Goal: Task Accomplishment & Management: Manage account settings

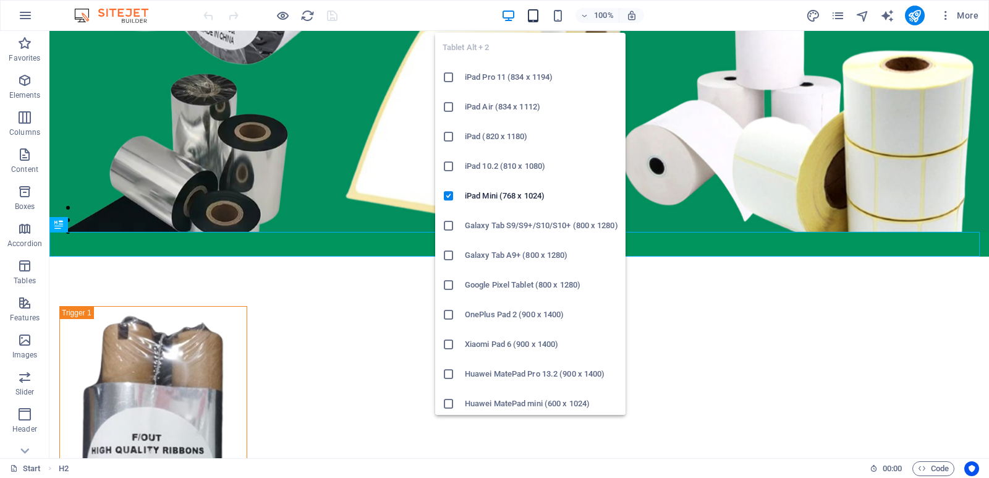
click at [532, 17] on icon "button" at bounding box center [533, 16] width 14 height 14
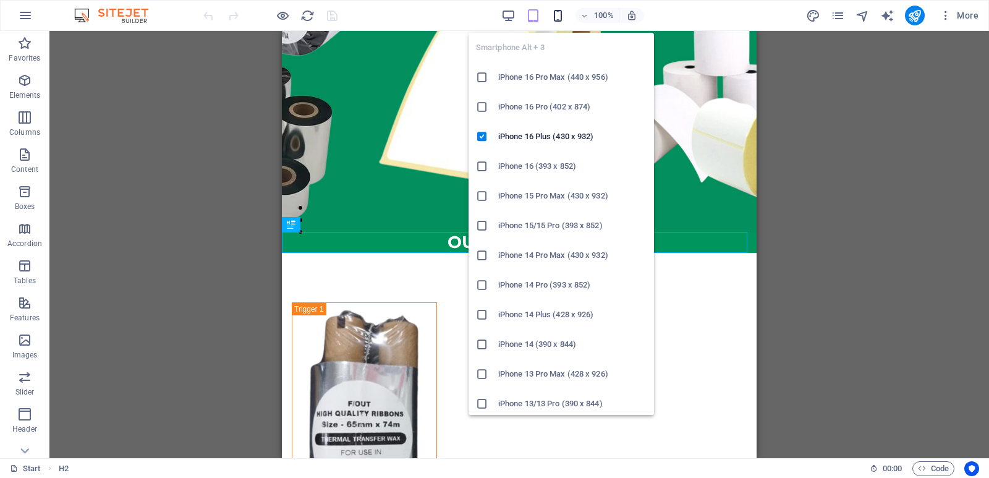
click at [558, 16] on icon "button" at bounding box center [558, 16] width 14 height 14
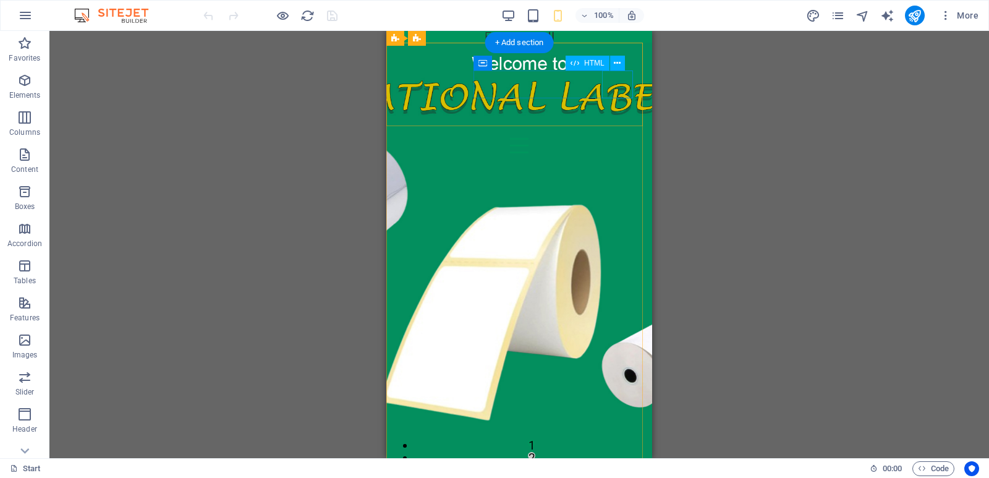
click at [616, 132] on div at bounding box center [519, 146] width 246 height 28
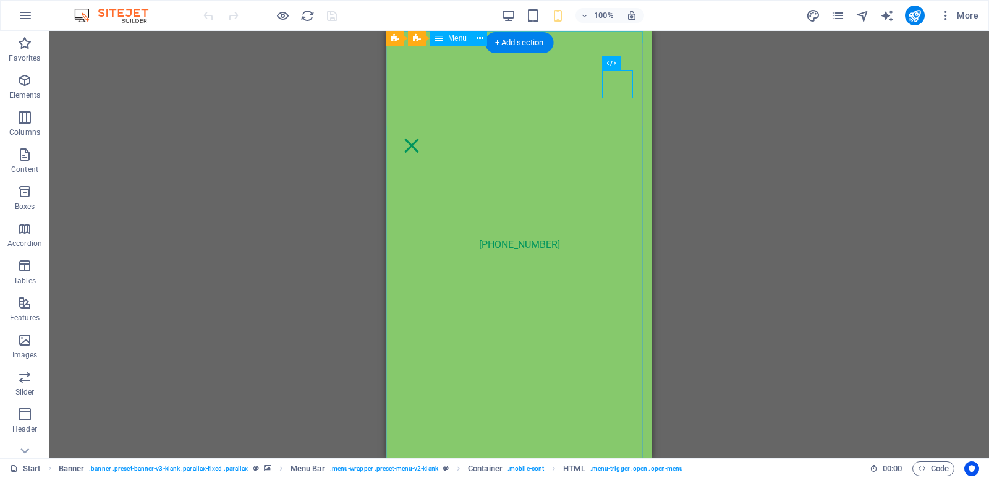
click at [583, 142] on nav "[PHONE_NUMBER]" at bounding box center [519, 244] width 266 height 427
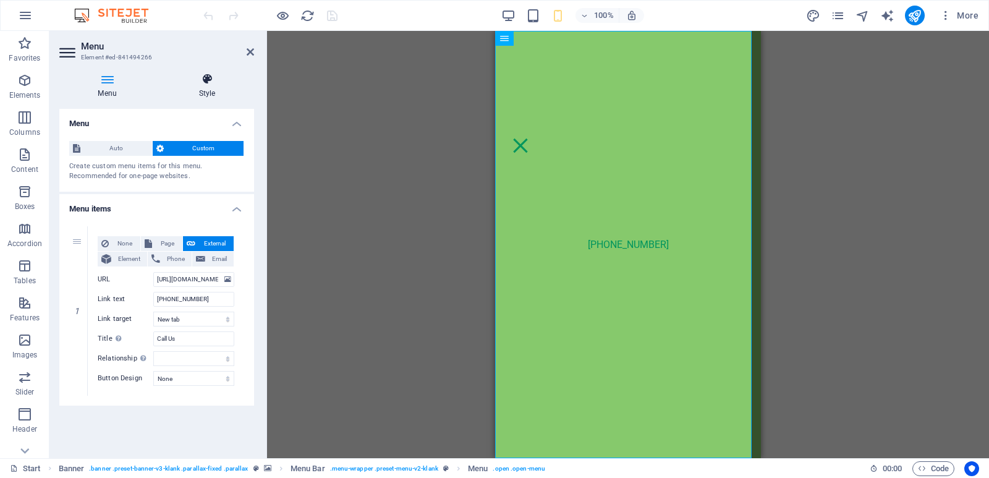
click at [207, 81] on icon at bounding box center [207, 79] width 94 height 12
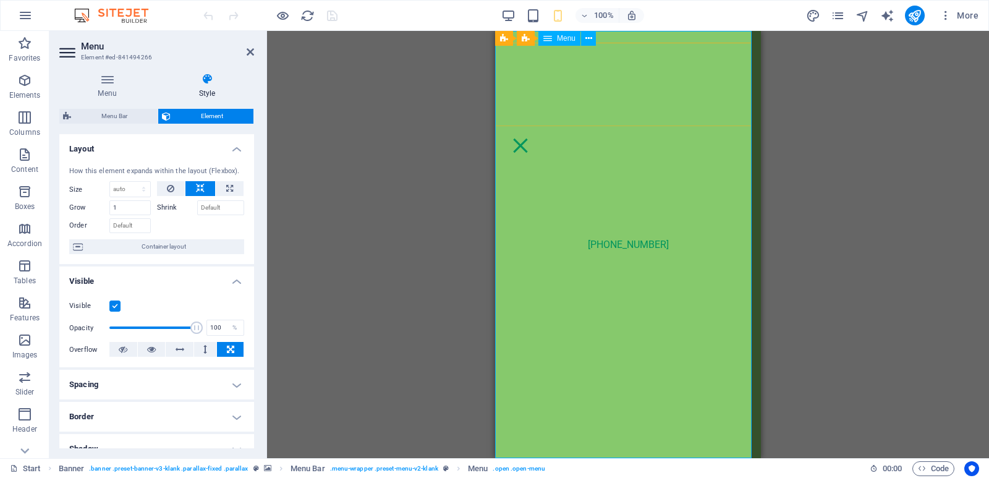
click at [715, 173] on nav "[PHONE_NUMBER]" at bounding box center [628, 244] width 266 height 427
click at [675, 77] on nav "[PHONE_NUMBER]" at bounding box center [628, 244] width 266 height 427
click at [563, 38] on span "Menu" at bounding box center [566, 38] width 19 height 7
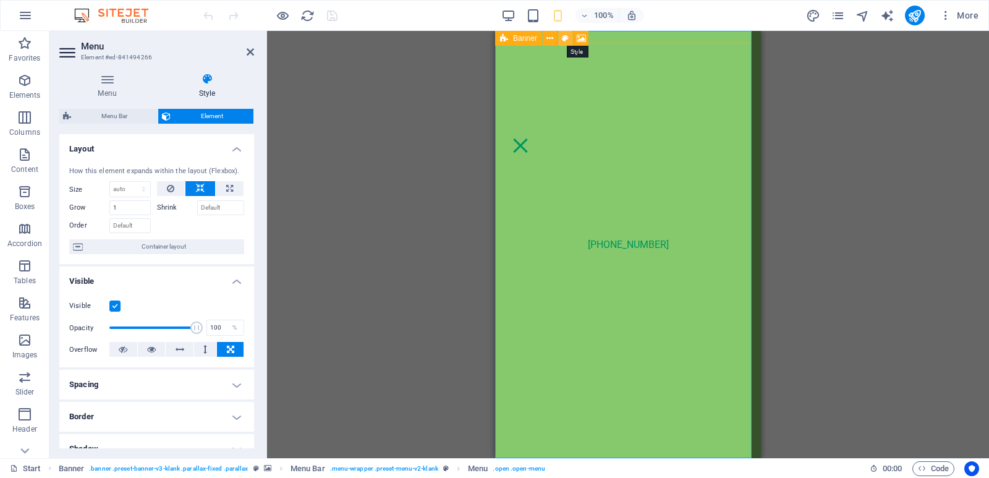
click at [563, 40] on icon at bounding box center [565, 38] width 7 height 13
select select "rem"
select select "px"
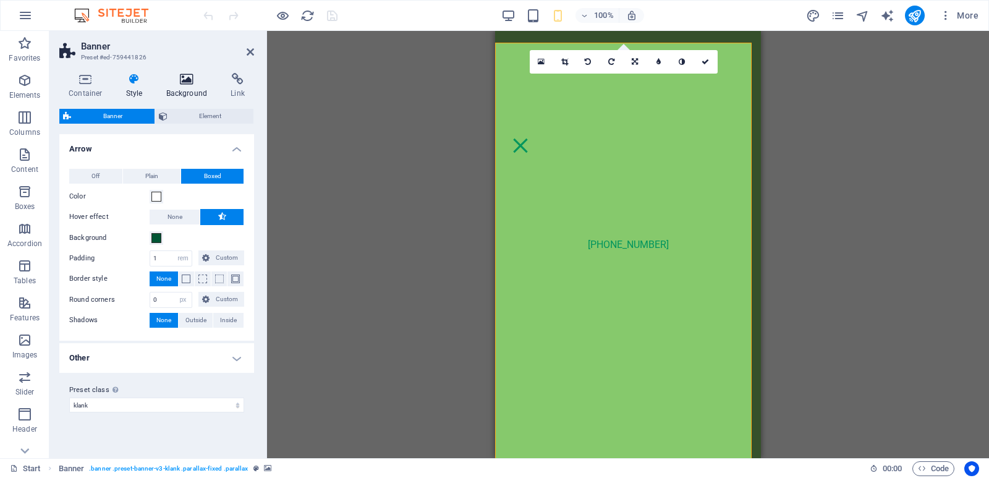
click at [183, 84] on icon at bounding box center [187, 79] width 60 height 12
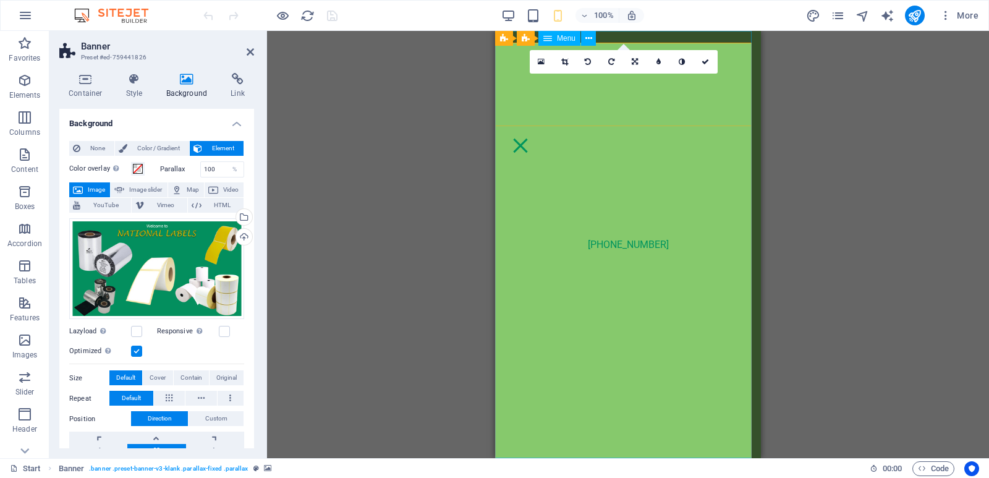
click at [737, 272] on nav "[PHONE_NUMBER]" at bounding box center [628, 244] width 266 height 427
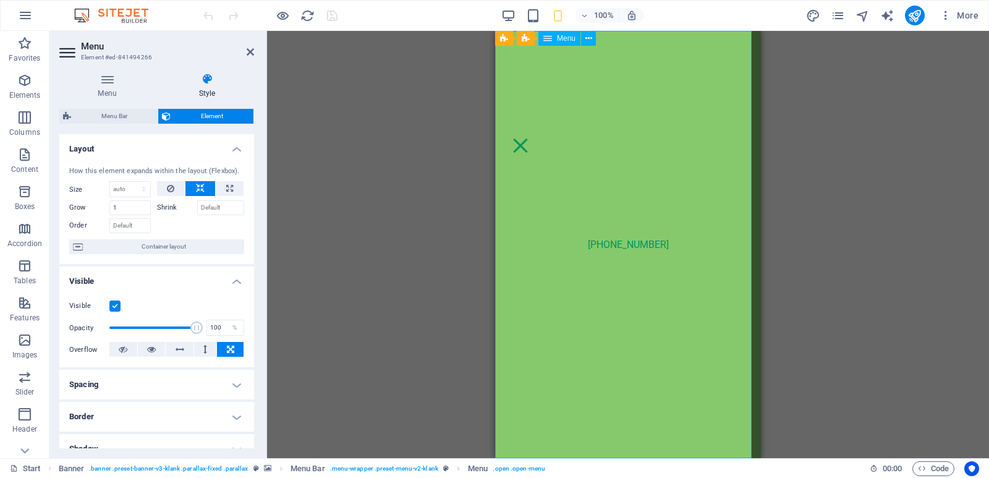
click at [737, 272] on nav "[PHONE_NUMBER]" at bounding box center [628, 244] width 266 height 427
click at [669, 97] on nav "[PHONE_NUMBER]" at bounding box center [628, 244] width 266 height 427
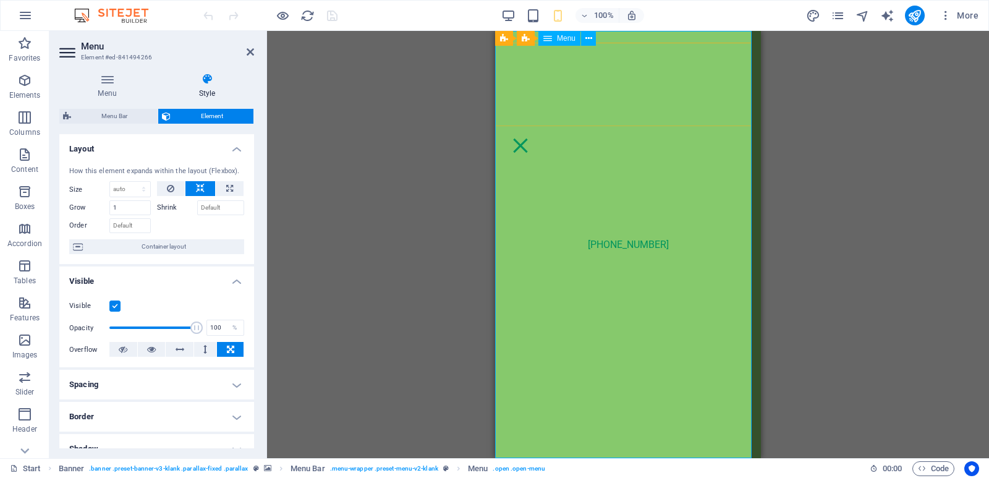
click at [669, 97] on nav "[PHONE_NUMBER]" at bounding box center [628, 244] width 266 height 427
click at [706, 156] on nav "[PHONE_NUMBER]" at bounding box center [628, 244] width 266 height 427
click at [706, 163] on nav "[PHONE_NUMBER]" at bounding box center [628, 244] width 266 height 427
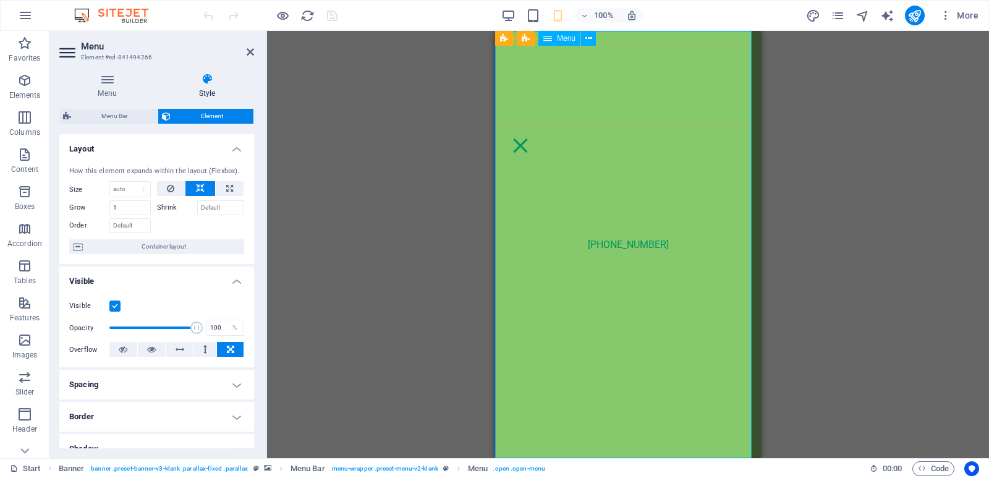
click at [706, 163] on nav "[PHONE_NUMBER]" at bounding box center [628, 244] width 266 height 427
click at [628, 179] on nav "[PHONE_NUMBER]" at bounding box center [628, 244] width 266 height 427
drag, startPoint x: 619, startPoint y: 149, endPoint x: 624, endPoint y: 181, distance: 31.9
click at [620, 150] on nav "[PHONE_NUMBER]" at bounding box center [628, 244] width 266 height 427
click at [624, 181] on nav "[PHONE_NUMBER]" at bounding box center [628, 244] width 266 height 427
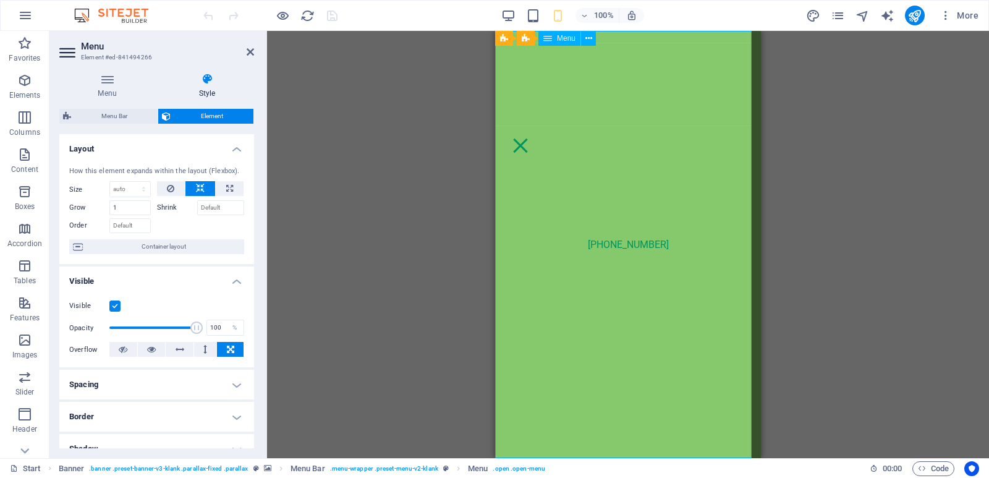
click at [611, 215] on nav "[PHONE_NUMBER]" at bounding box center [628, 244] width 266 height 427
drag, startPoint x: 615, startPoint y: 235, endPoint x: 602, endPoint y: 279, distance: 46.4
click at [615, 236] on nav "[PHONE_NUMBER]" at bounding box center [628, 244] width 266 height 427
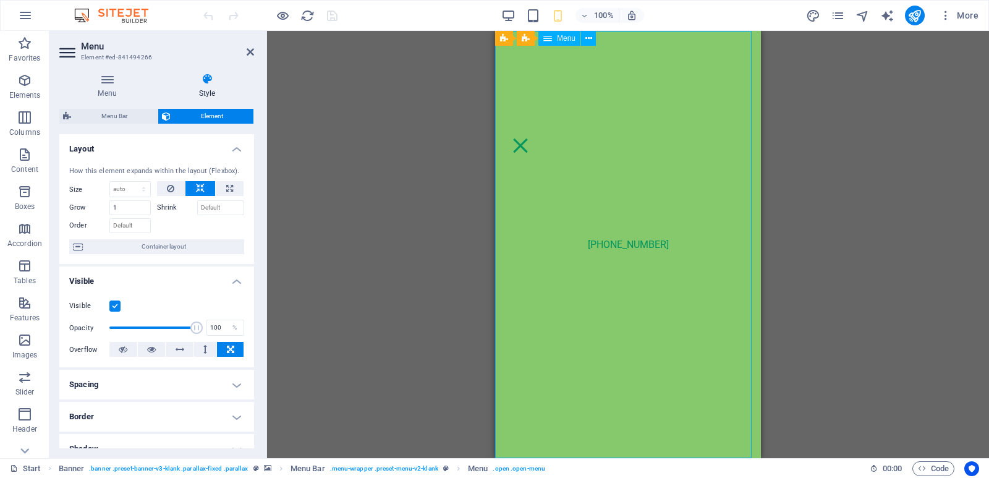
click at [601, 294] on nav "[PHONE_NUMBER]" at bounding box center [628, 244] width 266 height 427
click at [619, 294] on nav "[PHONE_NUMBER]" at bounding box center [628, 244] width 266 height 427
click at [626, 270] on nav "[PHONE_NUMBER]" at bounding box center [628, 244] width 266 height 427
drag, startPoint x: 632, startPoint y: 170, endPoint x: 626, endPoint y: 202, distance: 32.1
click at [631, 176] on nav "[PHONE_NUMBER]" at bounding box center [628, 244] width 266 height 427
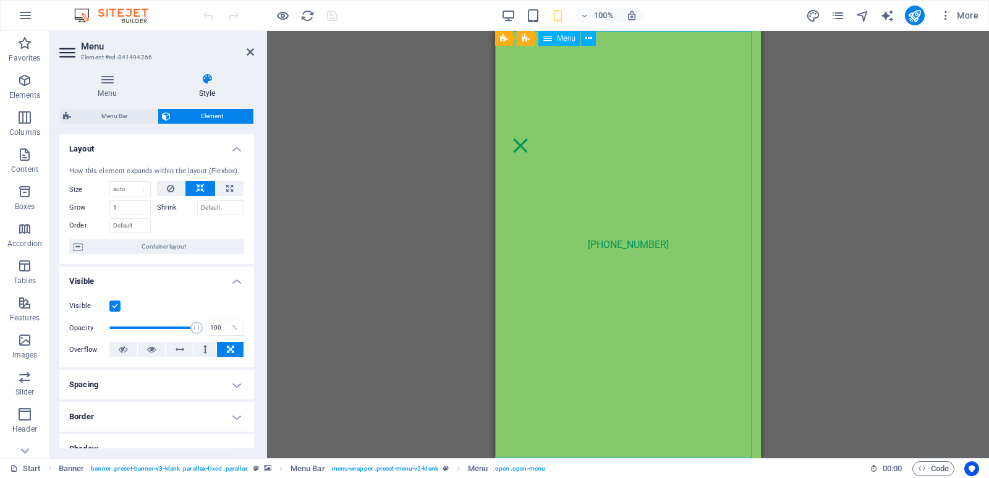
click at [625, 203] on nav "[PHONE_NUMBER]" at bounding box center [628, 244] width 266 height 427
click at [616, 154] on nav "[PHONE_NUMBER]" at bounding box center [628, 244] width 266 height 427
click at [620, 142] on nav "[PHONE_NUMBER]" at bounding box center [628, 244] width 266 height 427
click at [623, 136] on nav "[PHONE_NUMBER]" at bounding box center [628, 244] width 266 height 427
click at [623, 126] on nav "[PHONE_NUMBER]" at bounding box center [628, 244] width 266 height 427
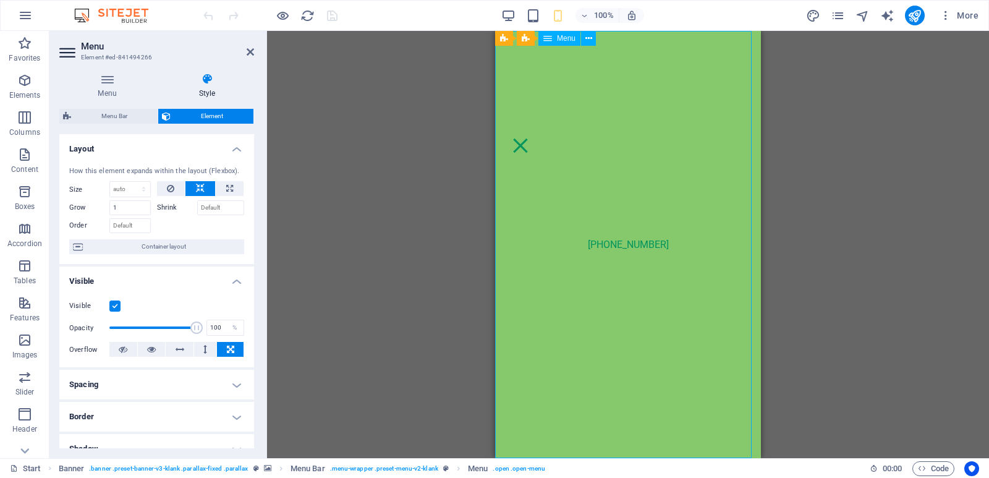
click at [623, 126] on nav "[PHONE_NUMBER]" at bounding box center [628, 244] width 266 height 427
click at [625, 117] on nav "[PHONE_NUMBER]" at bounding box center [628, 244] width 266 height 427
click at [739, 47] on nav "[PHONE_NUMBER]" at bounding box center [628, 244] width 266 height 427
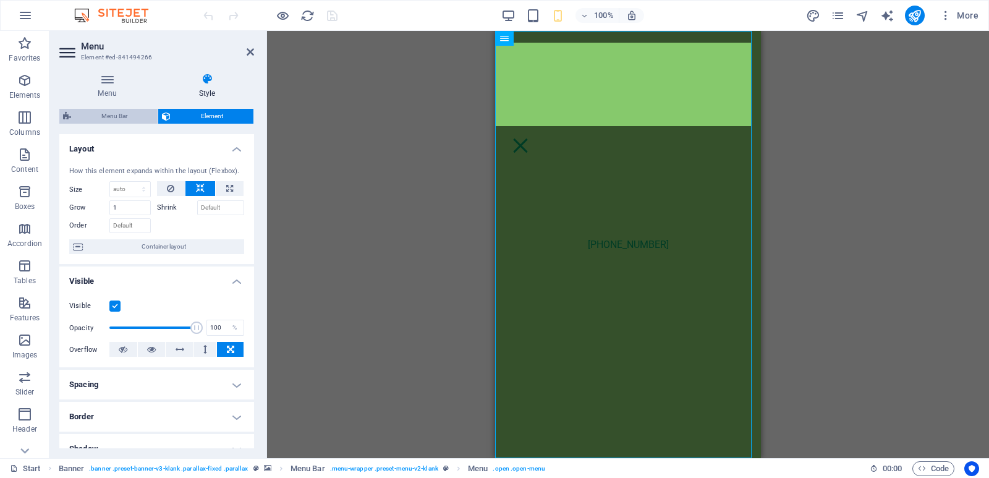
click at [124, 115] on span "Menu Bar" at bounding box center [114, 116] width 79 height 15
select select "rem"
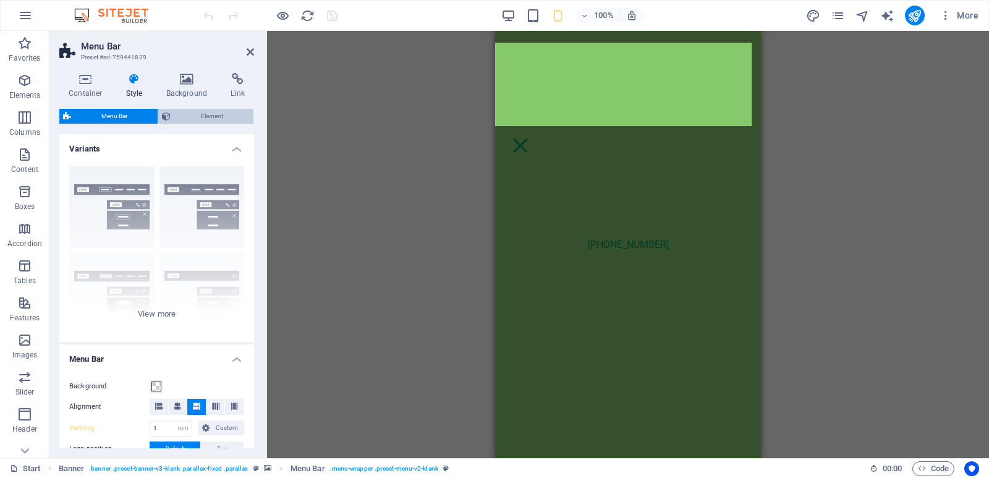
click at [187, 116] on span "Element" at bounding box center [211, 116] width 75 height 15
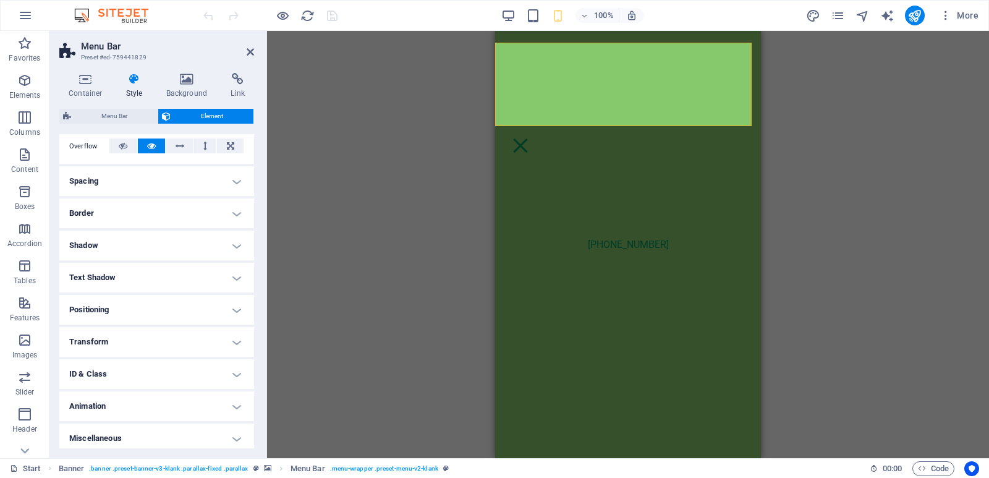
scroll to position [208, 0]
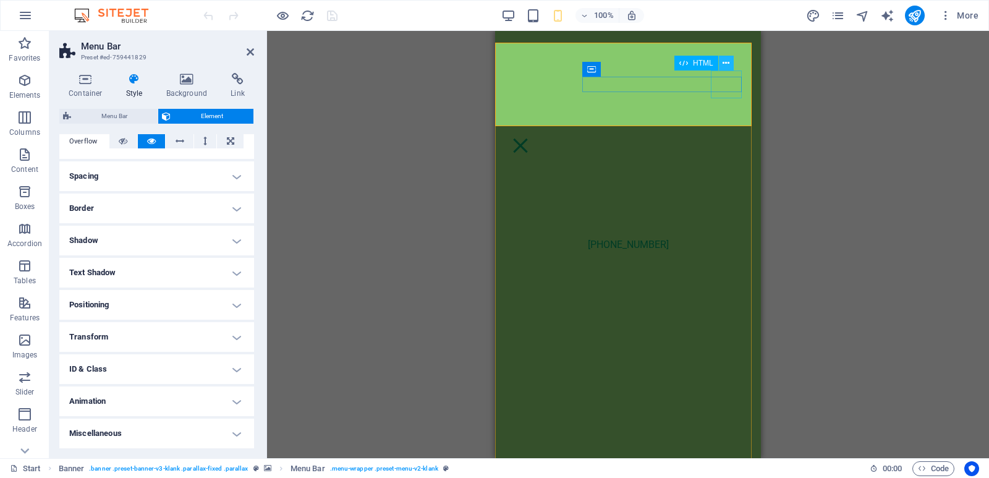
click at [726, 63] on icon at bounding box center [726, 63] width 7 height 13
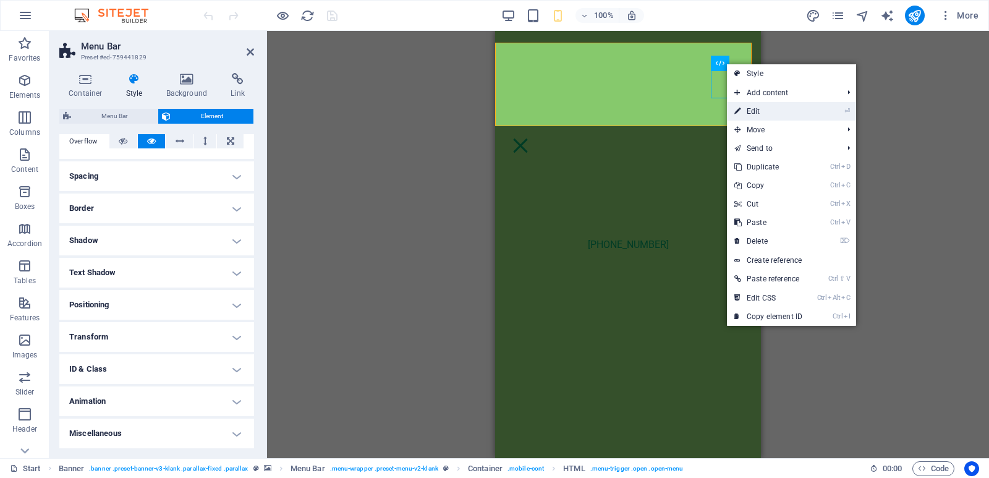
click at [741, 113] on link "⏎ Edit" at bounding box center [768, 111] width 83 height 19
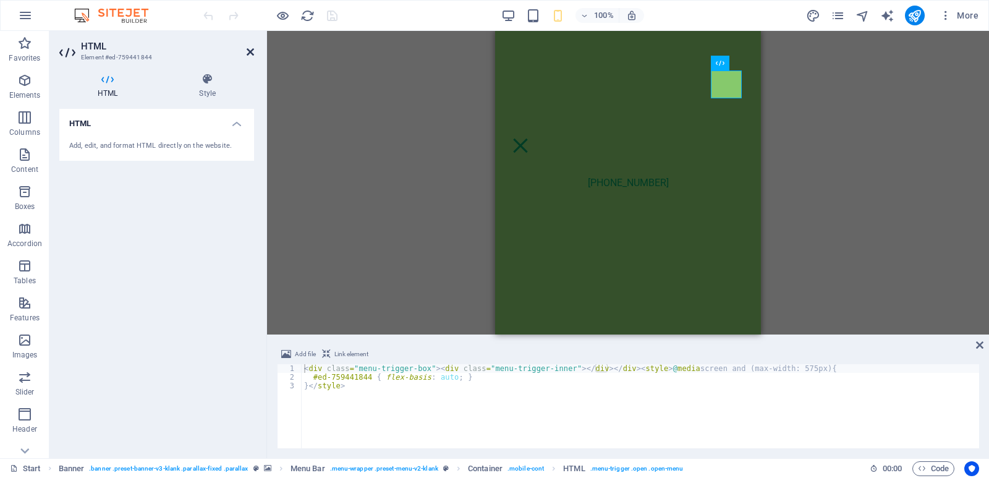
drag, startPoint x: 258, startPoint y: 47, endPoint x: 247, endPoint y: 50, distance: 11.0
click at [255, 48] on aside "HTML Element #ed-759441844 HTML Style HTML Add, edit, and format HTML directly …" at bounding box center [158, 244] width 218 height 427
click at [247, 50] on icon at bounding box center [250, 52] width 7 height 10
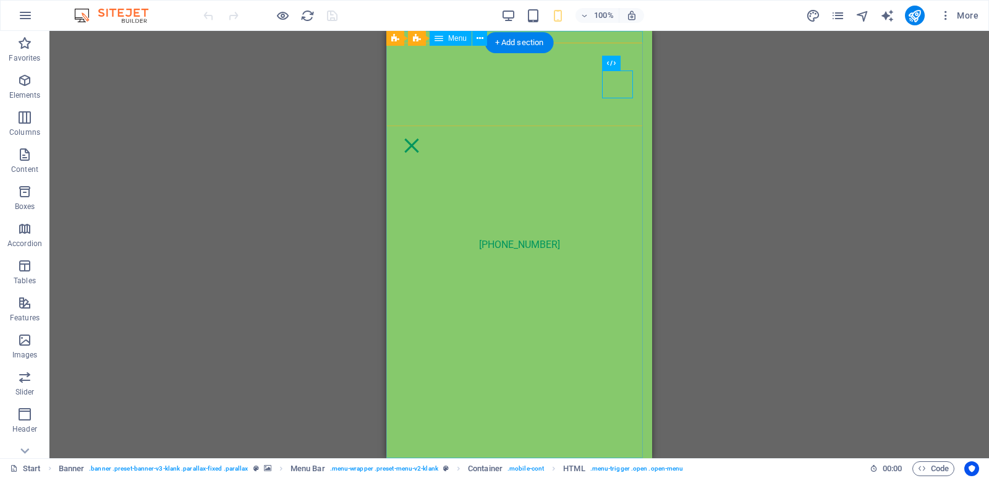
click at [514, 211] on nav "[PHONE_NUMBER]" at bounding box center [519, 244] width 266 height 427
click at [481, 39] on icon at bounding box center [480, 38] width 7 height 13
click at [606, 386] on nav "[PHONE_NUMBER]" at bounding box center [519, 244] width 266 height 427
click at [610, 292] on nav "[PHONE_NUMBER]" at bounding box center [519, 244] width 266 height 427
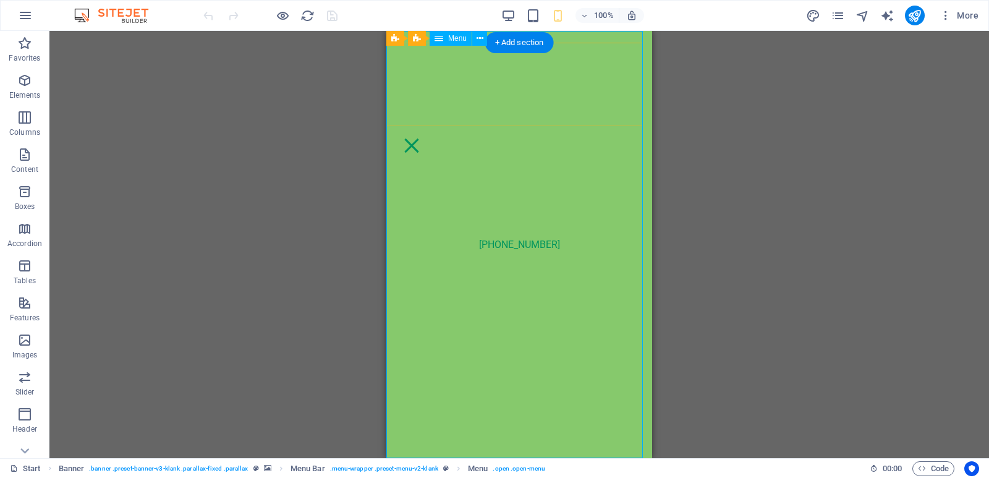
click at [501, 292] on nav "[PHONE_NUMBER]" at bounding box center [519, 244] width 266 height 427
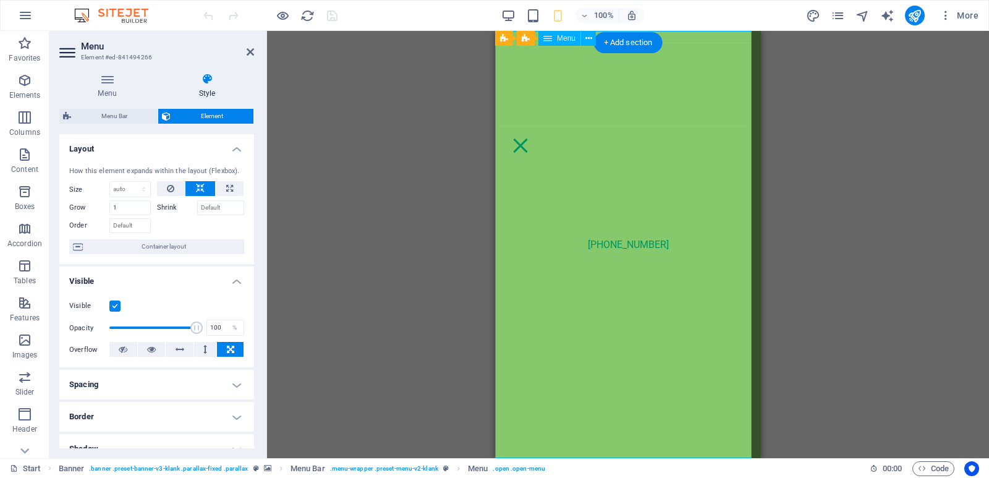
click at [610, 292] on nav "[PHONE_NUMBER]" at bounding box center [628, 244] width 266 height 427
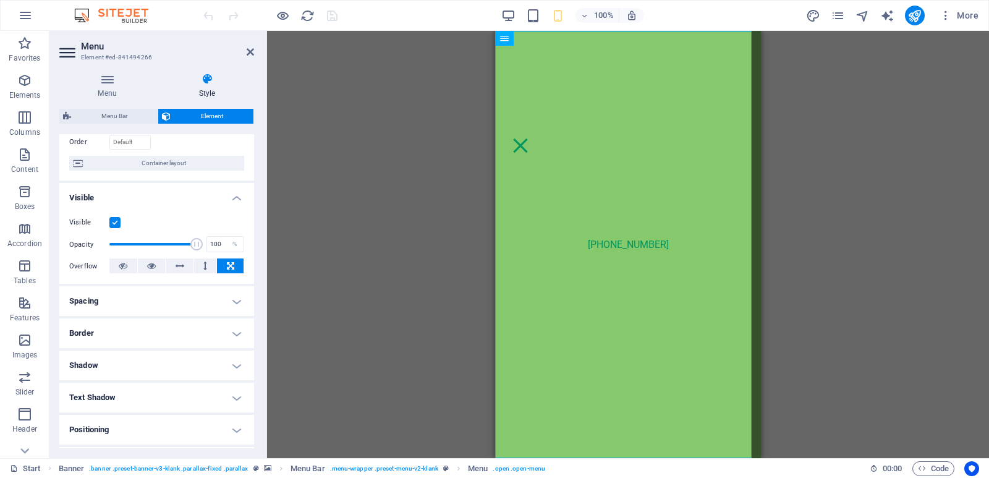
scroll to position [185, 0]
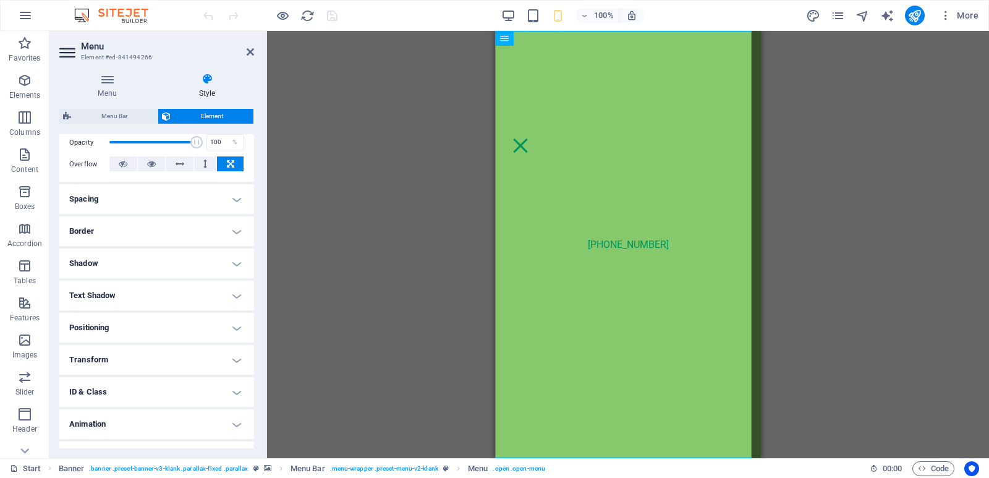
click at [136, 228] on h4 "Border" at bounding box center [156, 231] width 195 height 30
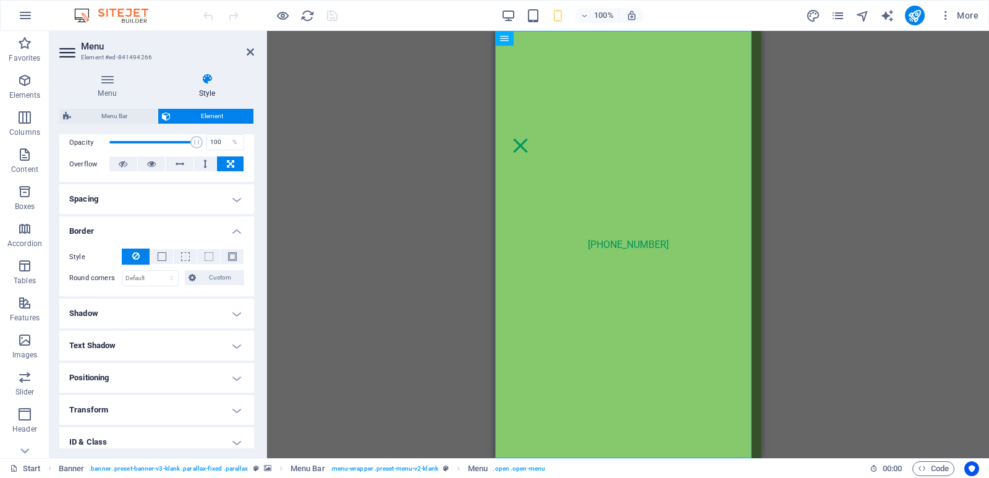
click at [135, 229] on h4 "Border" at bounding box center [156, 227] width 195 height 22
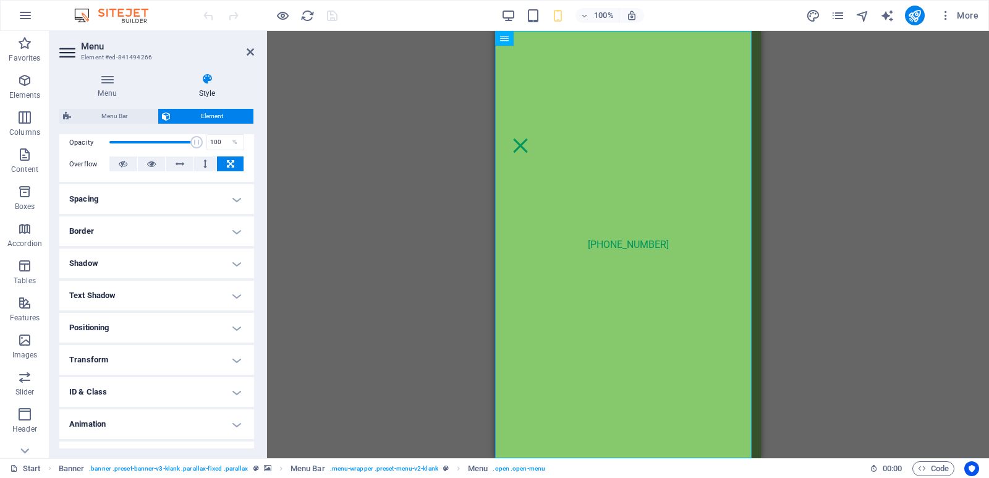
click at [163, 193] on h4 "Spacing" at bounding box center [156, 199] width 195 height 30
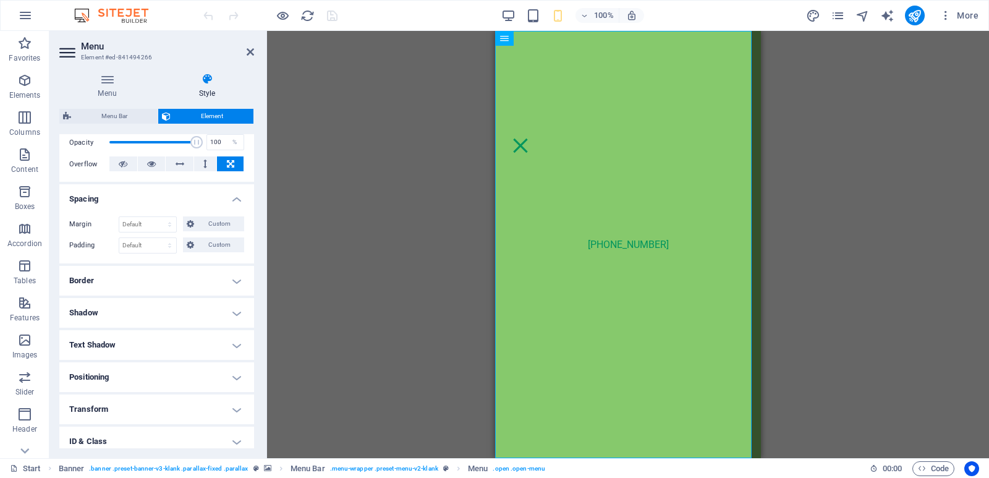
click at [160, 198] on h4 "Spacing" at bounding box center [156, 195] width 195 height 22
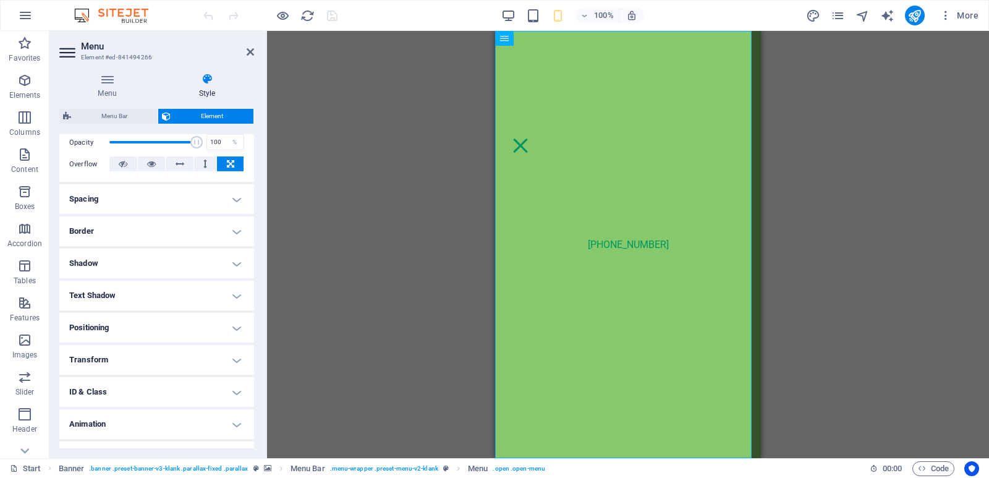
click at [228, 265] on h4 "Shadow" at bounding box center [156, 264] width 195 height 30
click at [228, 265] on h4 "Shadow" at bounding box center [156, 260] width 195 height 22
click at [232, 292] on h4 "Text Shadow" at bounding box center [156, 296] width 195 height 30
click at [232, 292] on h4 "Text Shadow" at bounding box center [156, 292] width 195 height 22
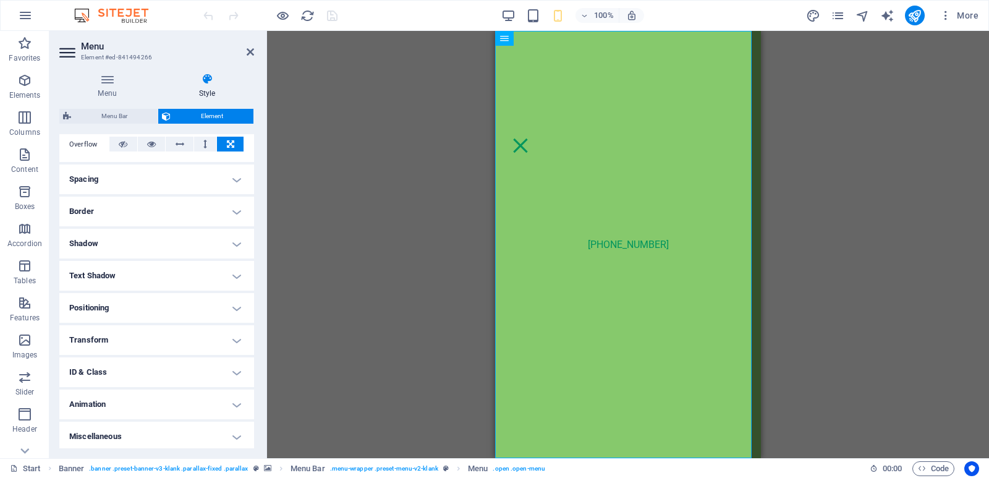
scroll to position [208, 0]
click at [232, 293] on h4 "Positioning" at bounding box center [156, 305] width 195 height 30
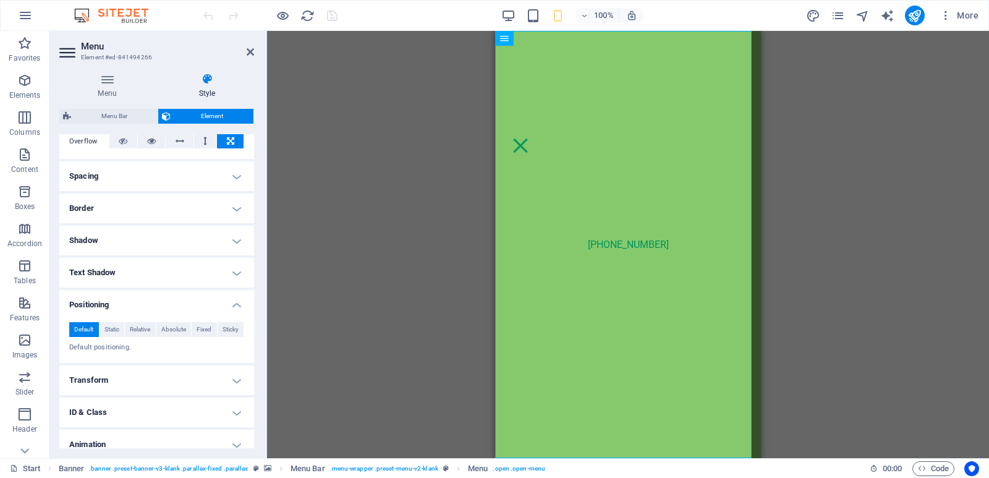
click at [232, 293] on h4 "Positioning" at bounding box center [156, 301] width 195 height 22
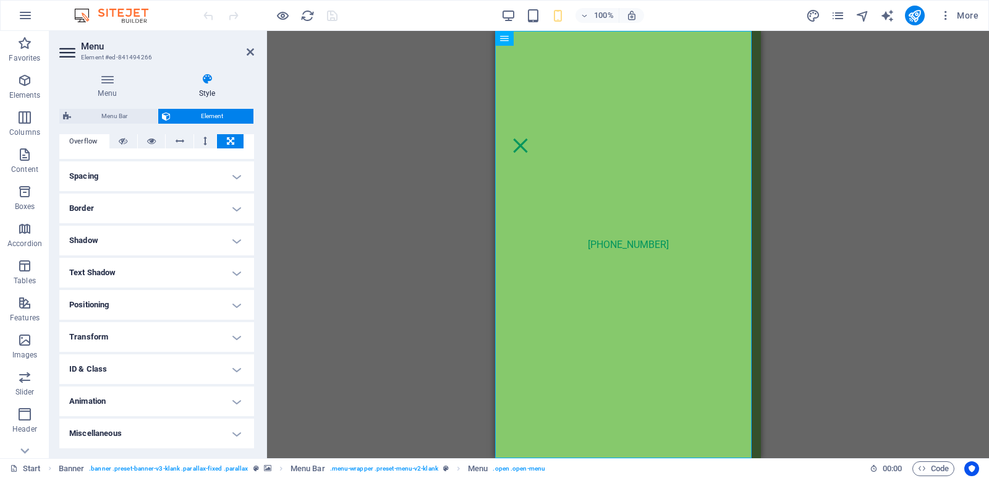
click at [242, 334] on h4 "Transform" at bounding box center [156, 337] width 195 height 30
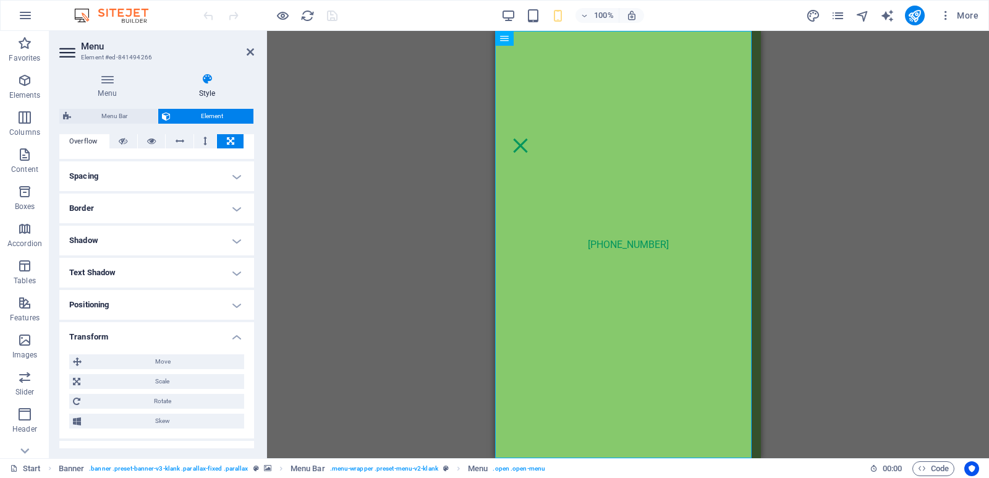
click at [240, 336] on h4 "Transform" at bounding box center [156, 333] width 195 height 22
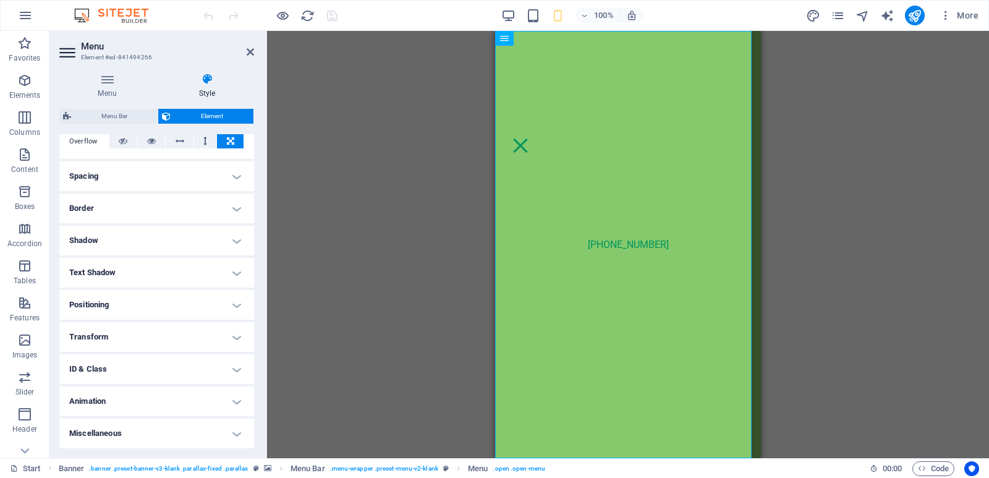
click at [231, 358] on h4 "ID & Class" at bounding box center [156, 369] width 195 height 30
click at [231, 358] on h4 "ID & Class" at bounding box center [156, 365] width 195 height 22
click at [237, 400] on h4 "Animation" at bounding box center [156, 401] width 195 height 30
click at [236, 399] on h4 "Animation" at bounding box center [156, 397] width 195 height 22
click at [233, 433] on h4 "Miscellaneous" at bounding box center [156, 434] width 195 height 30
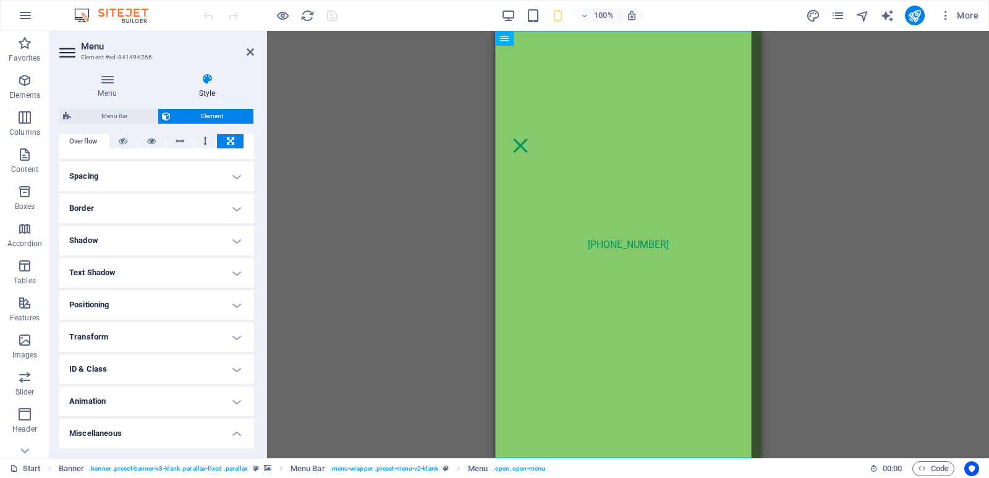
click at [233, 433] on h4 "Miscellaneous" at bounding box center [156, 430] width 195 height 22
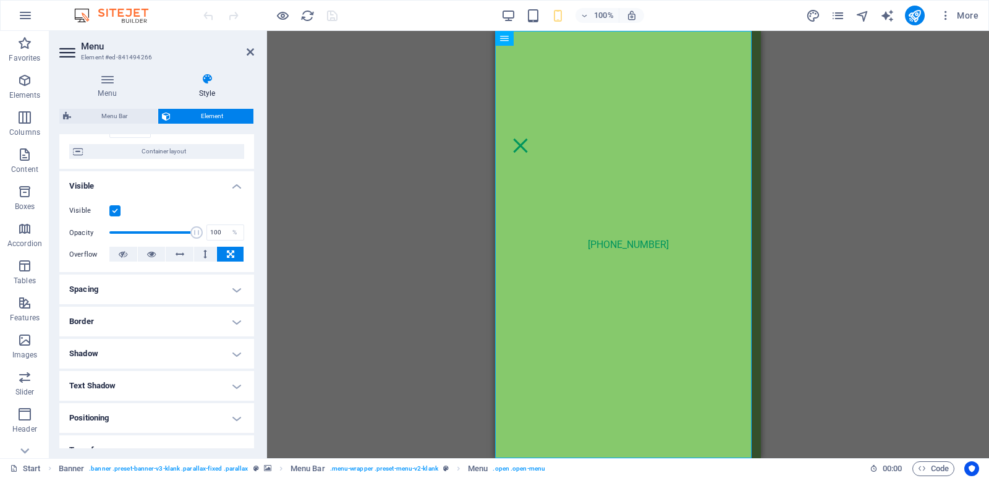
scroll to position [85, 0]
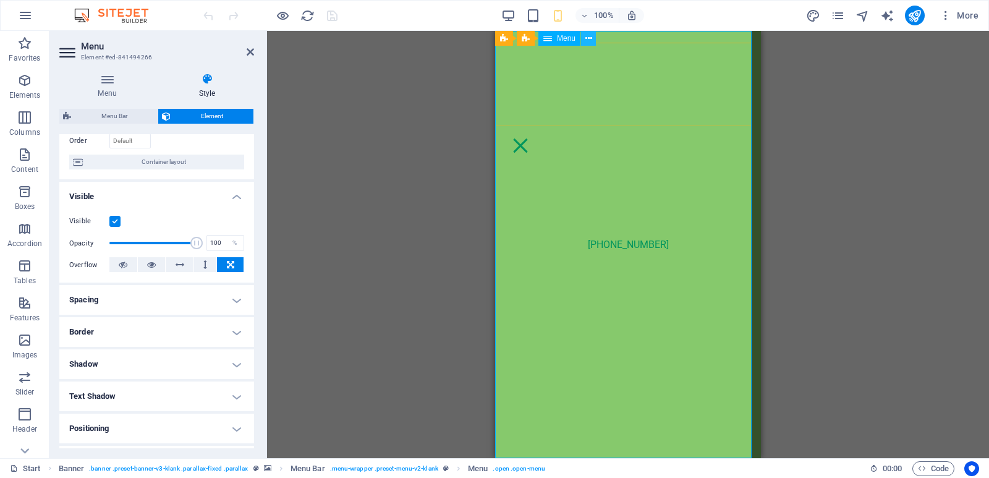
click at [586, 43] on icon at bounding box center [589, 38] width 7 height 13
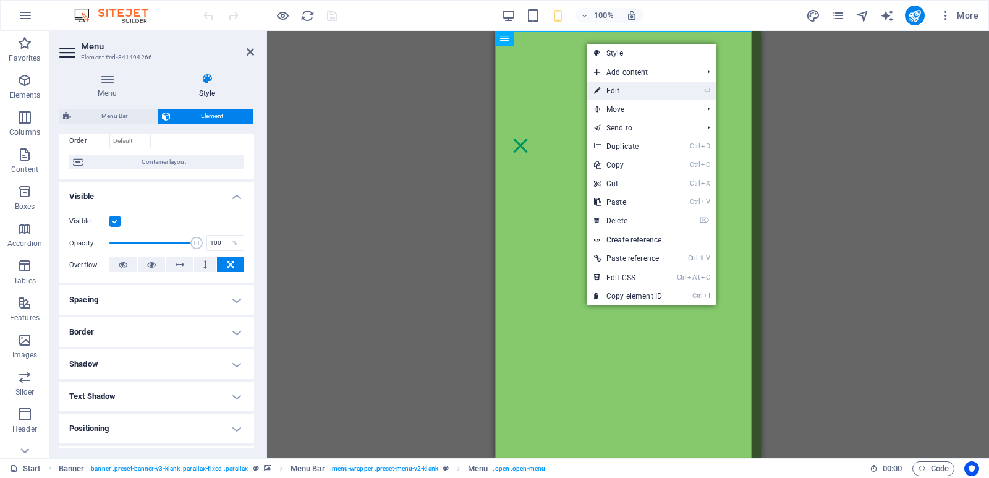
click at [624, 93] on link "⏎ Edit" at bounding box center [628, 91] width 83 height 19
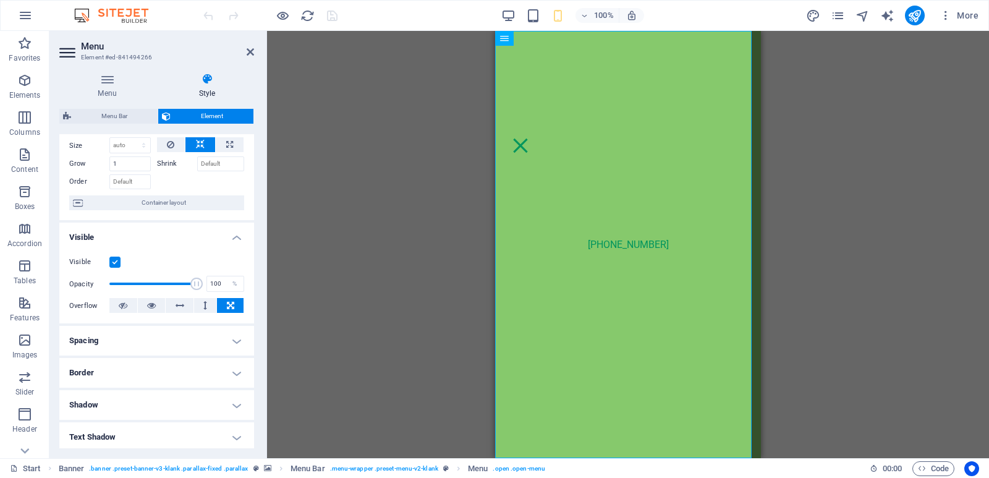
scroll to position [0, 0]
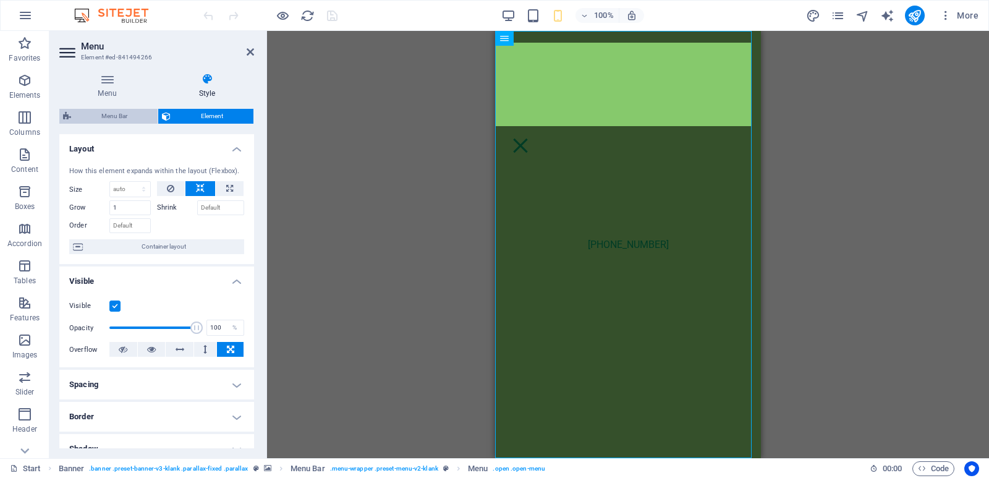
click at [105, 113] on span "Menu Bar" at bounding box center [114, 116] width 79 height 15
select select "rem"
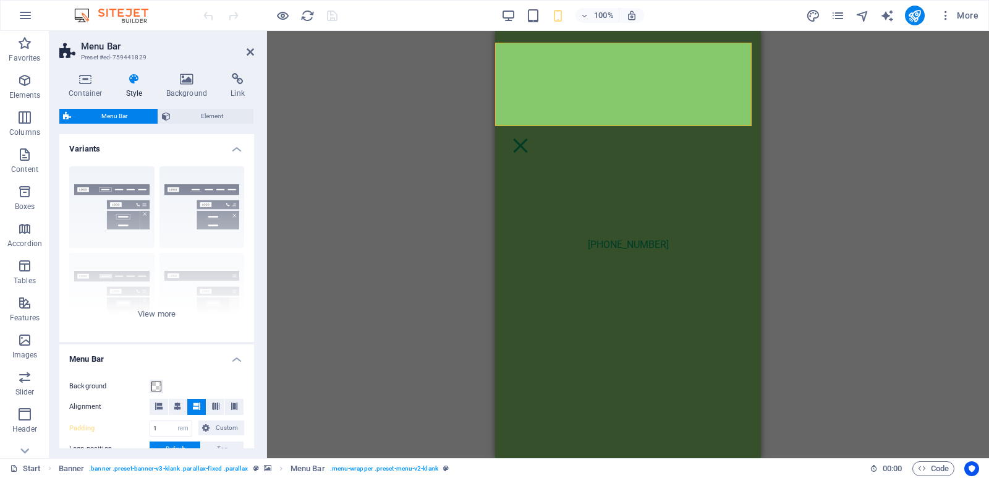
click at [108, 119] on span "Menu Bar" at bounding box center [114, 116] width 79 height 15
click at [212, 117] on span "Element" at bounding box center [211, 116] width 75 height 15
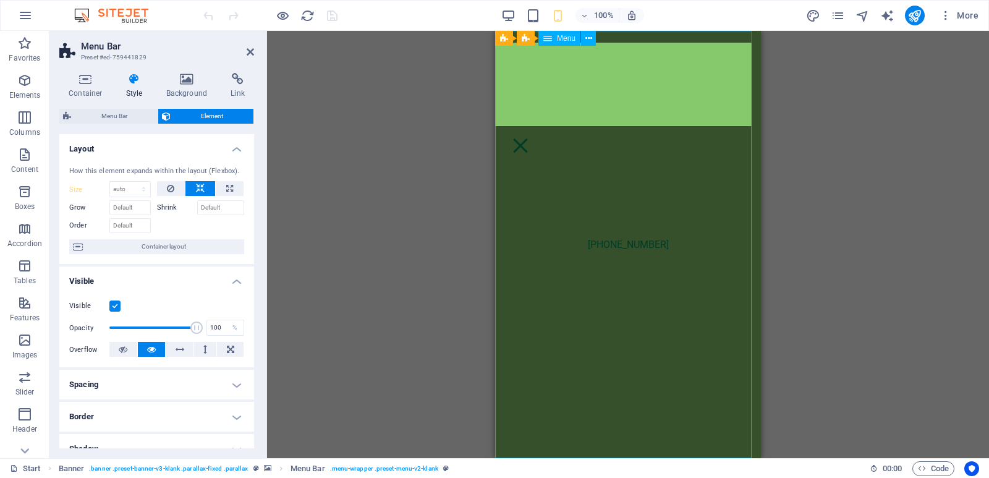
click at [701, 179] on nav "[PHONE_NUMBER]" at bounding box center [628, 244] width 266 height 427
click at [700, 183] on nav "[PHONE_NUMBER]" at bounding box center [628, 244] width 266 height 427
click at [684, 97] on nav "[PHONE_NUMBER]" at bounding box center [628, 244] width 266 height 427
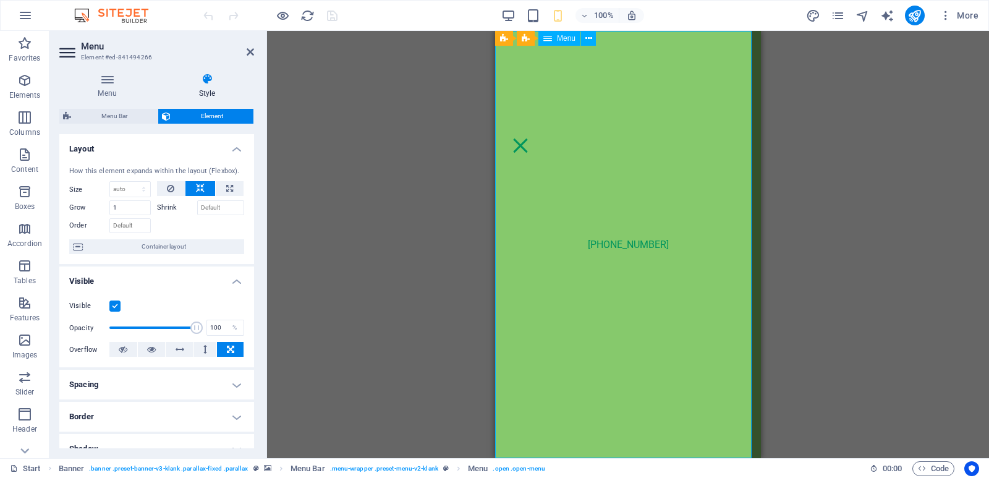
click at [624, 178] on nav "[PHONE_NUMBER]" at bounding box center [628, 244] width 266 height 427
click at [746, 296] on nav "[PHONE_NUMBER]" at bounding box center [628, 244] width 266 height 427
click at [733, 252] on nav "[PHONE_NUMBER]" at bounding box center [628, 244] width 266 height 427
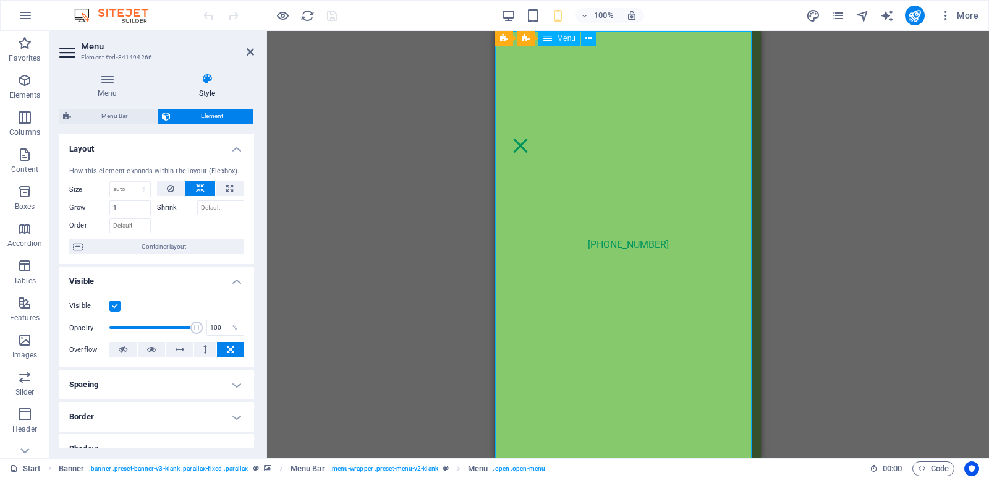
click at [733, 252] on nav "[PHONE_NUMBER]" at bounding box center [628, 244] width 266 height 427
click at [697, 111] on nav "[PHONE_NUMBER]" at bounding box center [628, 244] width 266 height 427
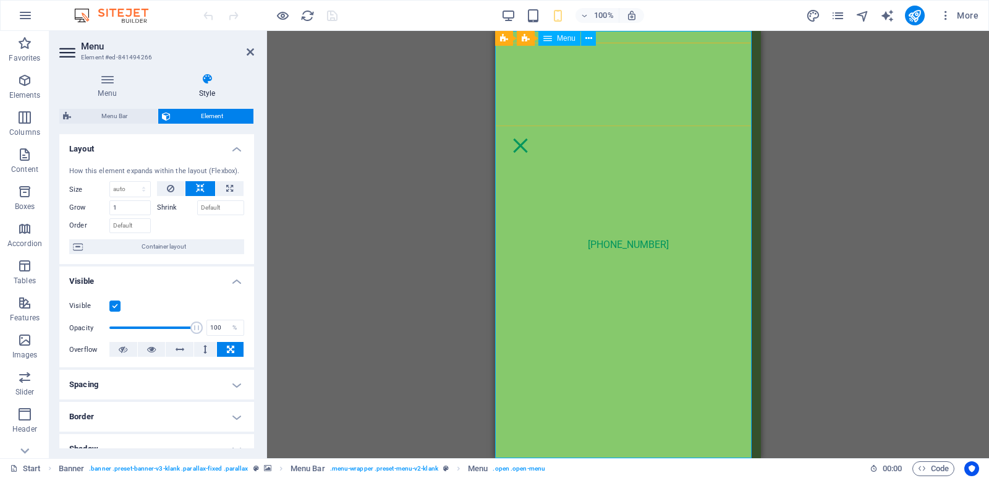
click at [697, 111] on nav "[PHONE_NUMBER]" at bounding box center [628, 244] width 266 height 427
click at [710, 335] on nav "[PHONE_NUMBER]" at bounding box center [628, 244] width 266 height 427
click at [728, 326] on nav "[PHONE_NUMBER]" at bounding box center [628, 244] width 266 height 427
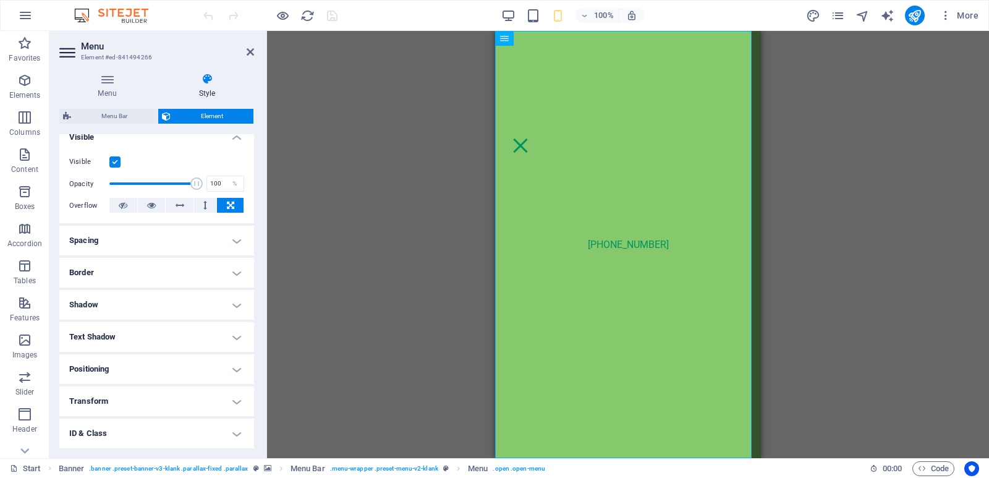
scroll to position [85, 0]
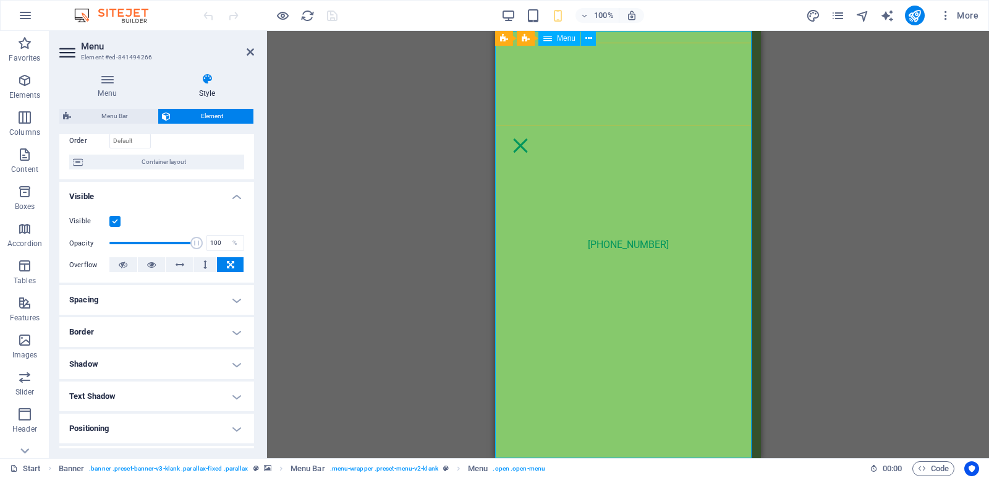
click at [571, 40] on span "Menu" at bounding box center [566, 38] width 19 height 7
click at [556, 40] on div "Menu" at bounding box center [560, 38] width 42 height 15
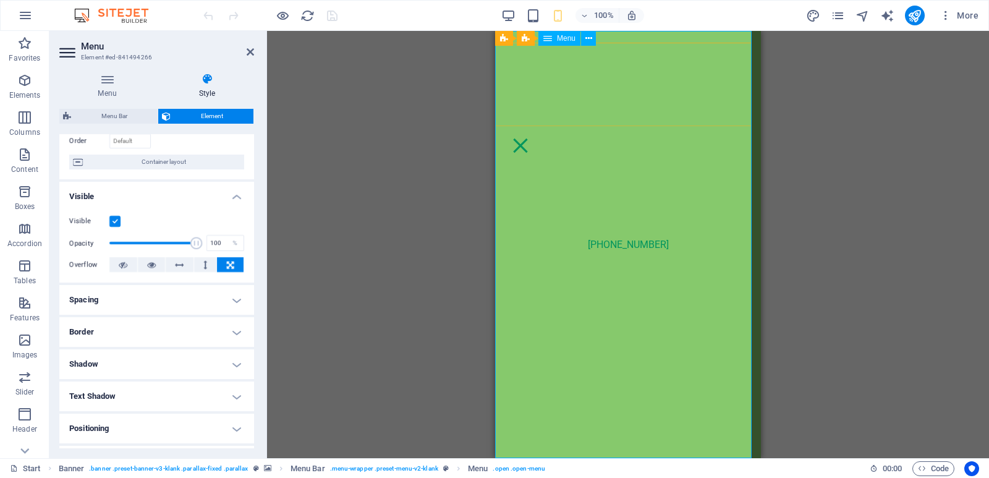
click at [556, 40] on div "Menu" at bounding box center [560, 38] width 42 height 15
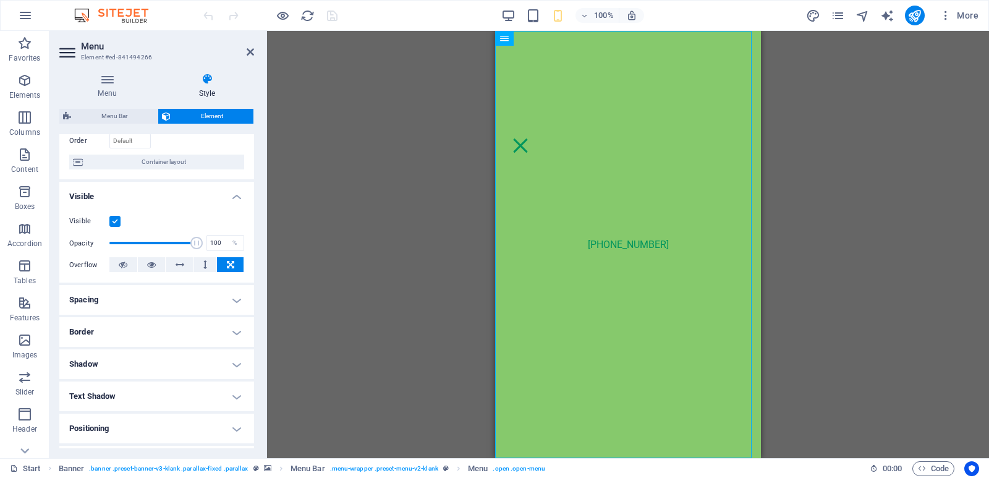
drag, startPoint x: 1052, startPoint y: 70, endPoint x: 562, endPoint y: 70, distance: 489.7
click at [591, 89] on nav "[PHONE_NUMBER]" at bounding box center [628, 244] width 266 height 427
click at [548, 38] on icon at bounding box center [547, 38] width 9 height 15
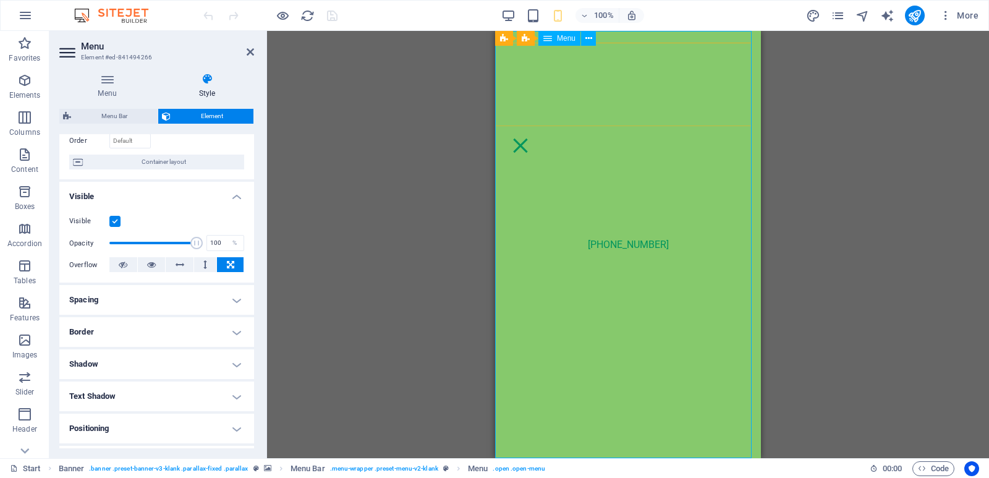
click at [548, 38] on icon at bounding box center [547, 38] width 9 height 15
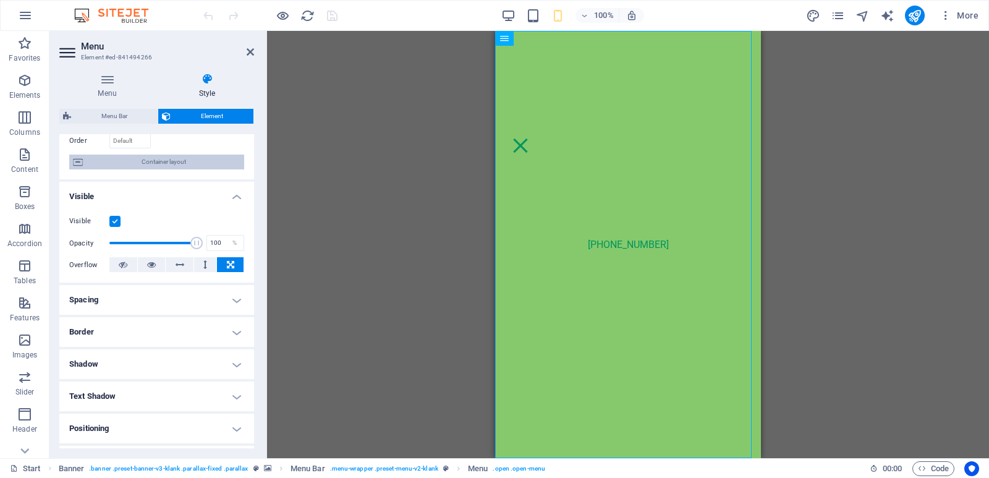
click at [164, 163] on span "Container layout" at bounding box center [164, 162] width 154 height 15
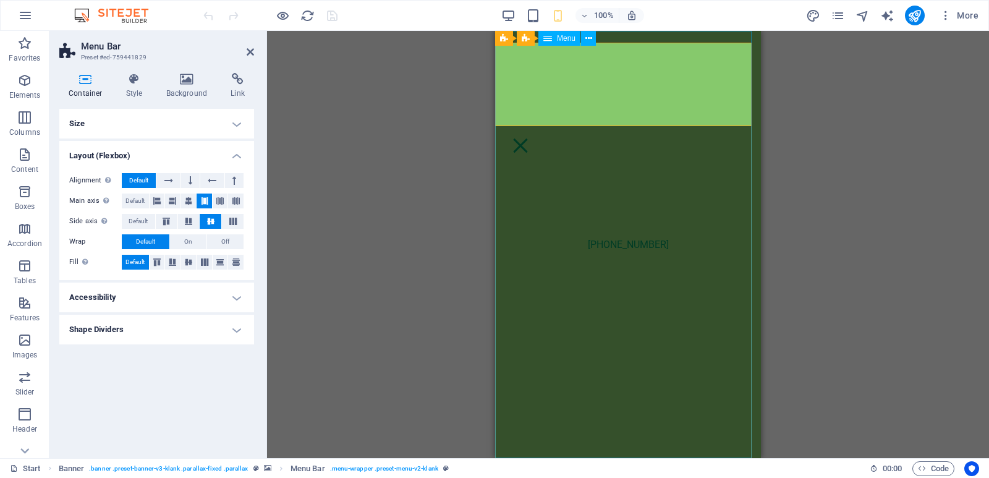
click at [605, 247] on nav "[PHONE_NUMBER]" at bounding box center [628, 244] width 266 height 427
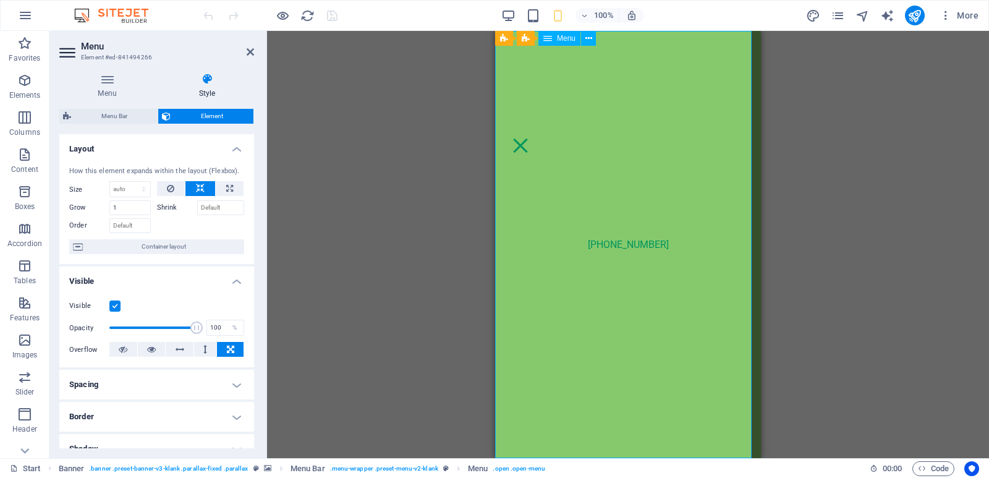
click at [607, 243] on nav "[PHONE_NUMBER]" at bounding box center [628, 244] width 266 height 427
click at [602, 209] on nav "[PHONE_NUMBER]" at bounding box center [628, 244] width 266 height 427
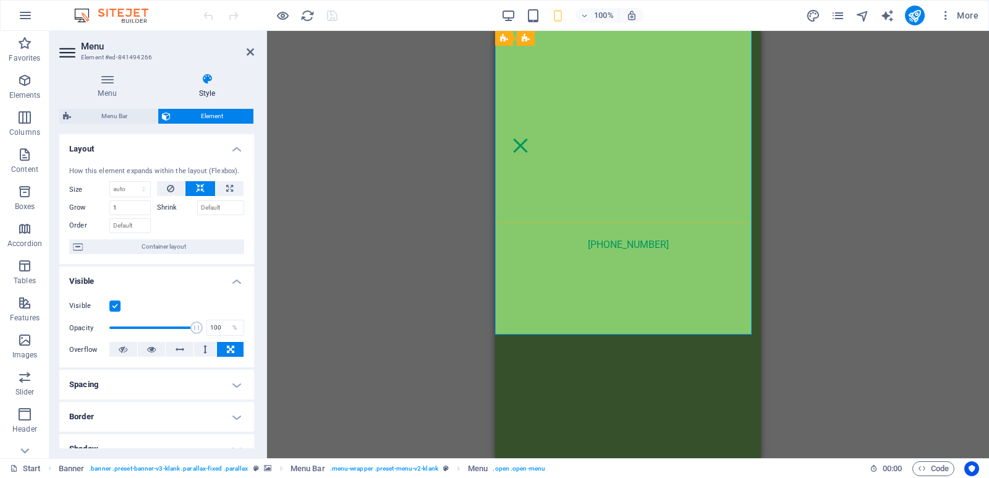
scroll to position [247, 0]
click at [722, 160] on nav "[PHONE_NUMBER]" at bounding box center [628, 244] width 266 height 427
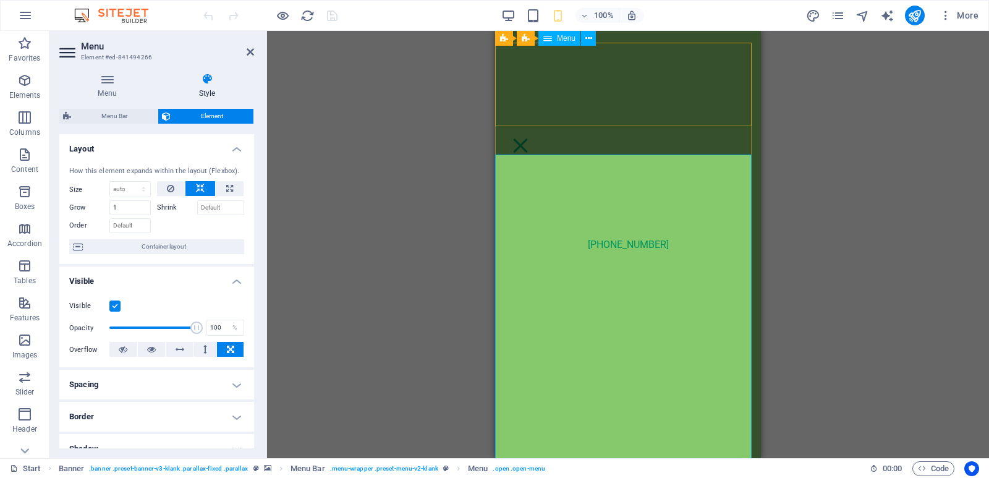
click at [702, 82] on nav "[PHONE_NUMBER]" at bounding box center [628, 244] width 266 height 427
click at [736, 49] on nav "[PHONE_NUMBER]" at bounding box center [628, 244] width 266 height 427
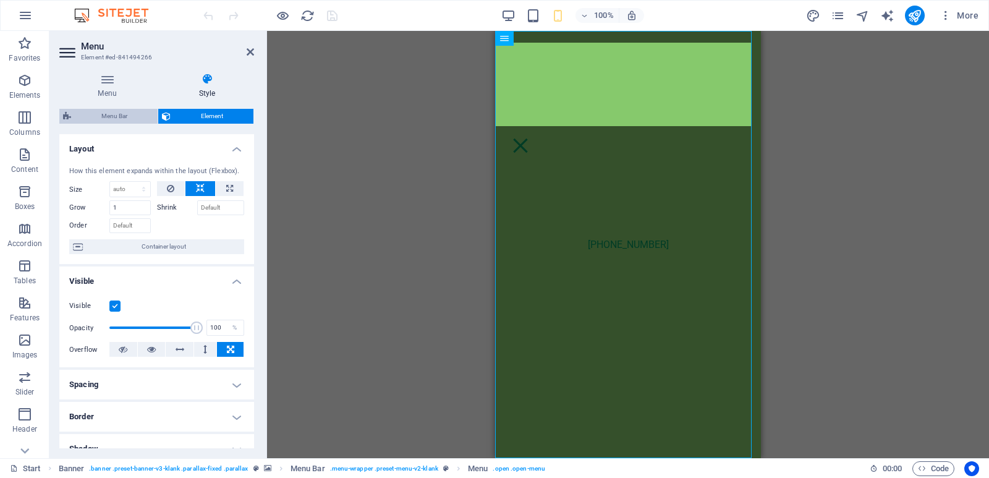
click at [109, 116] on span "Menu Bar" at bounding box center [114, 116] width 79 height 15
select select "rem"
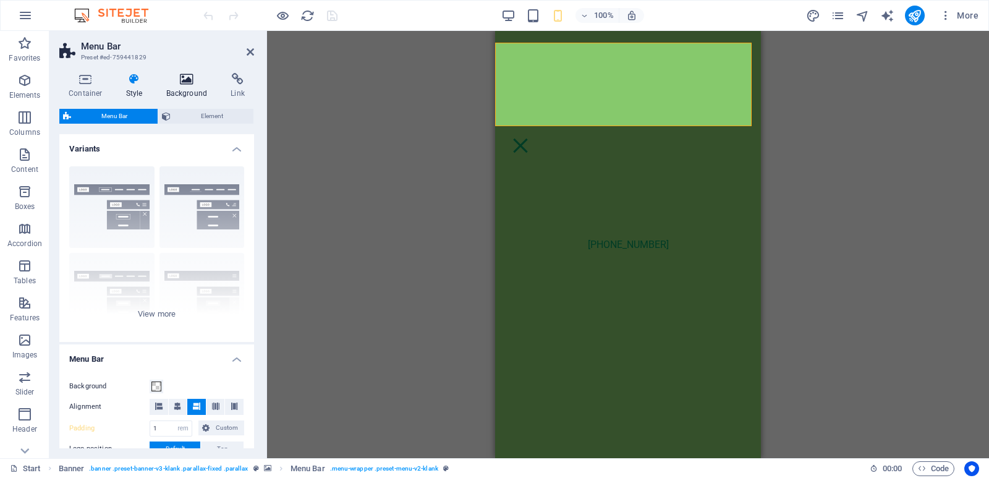
click at [202, 86] on h4 "Background" at bounding box center [189, 86] width 65 height 26
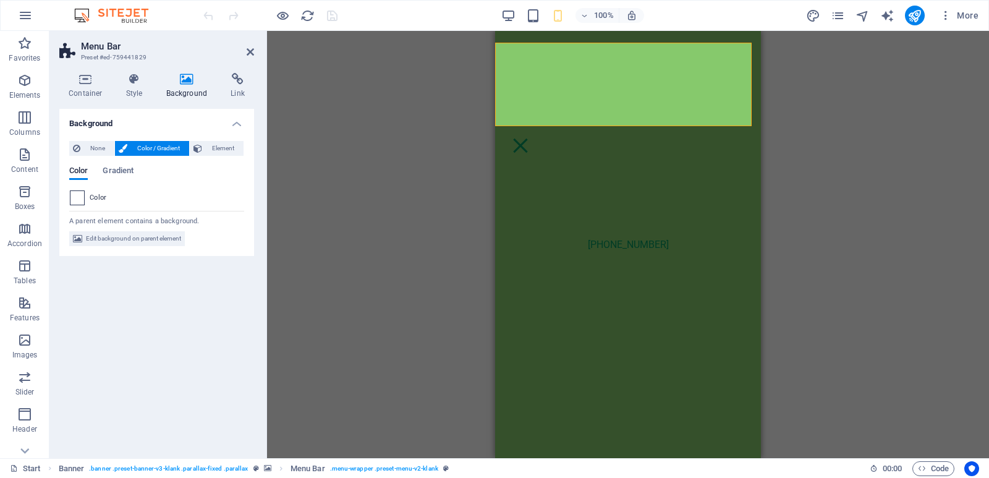
click at [79, 197] on span at bounding box center [77, 198] width 14 height 14
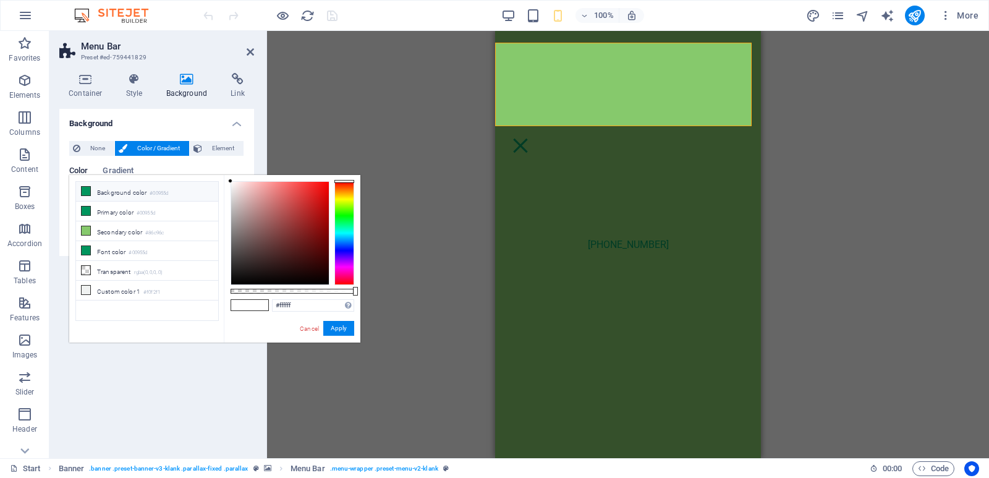
click at [83, 194] on icon at bounding box center [86, 191] width 9 height 9
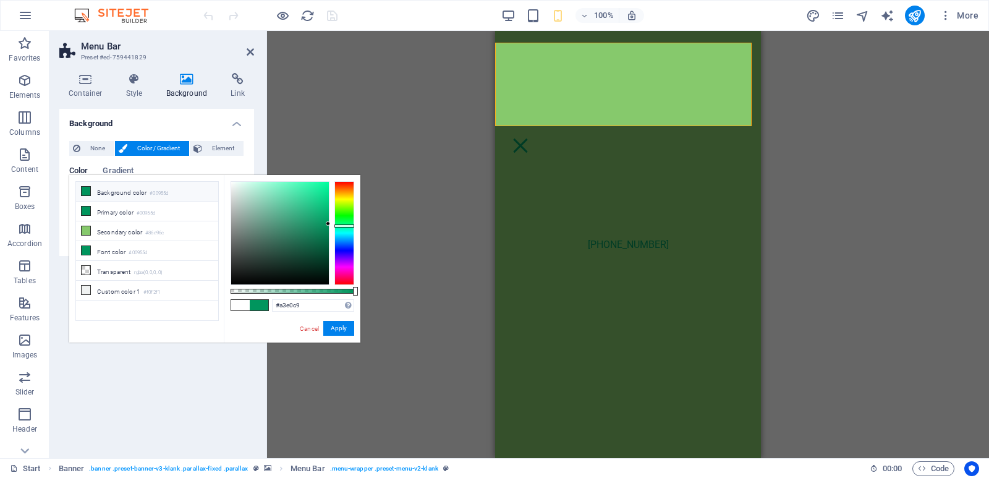
click at [257, 194] on div at bounding box center [280, 233] width 98 height 103
type input "#ffffff"
drag, startPoint x: 254, startPoint y: 193, endPoint x: 217, endPoint y: 171, distance: 42.9
click at [217, 171] on body "National Labels Start (en) Favorites Elements Columns Content Boxes Accordion T…" at bounding box center [494, 239] width 989 height 478
click at [343, 322] on button "Apply" at bounding box center [338, 328] width 31 height 15
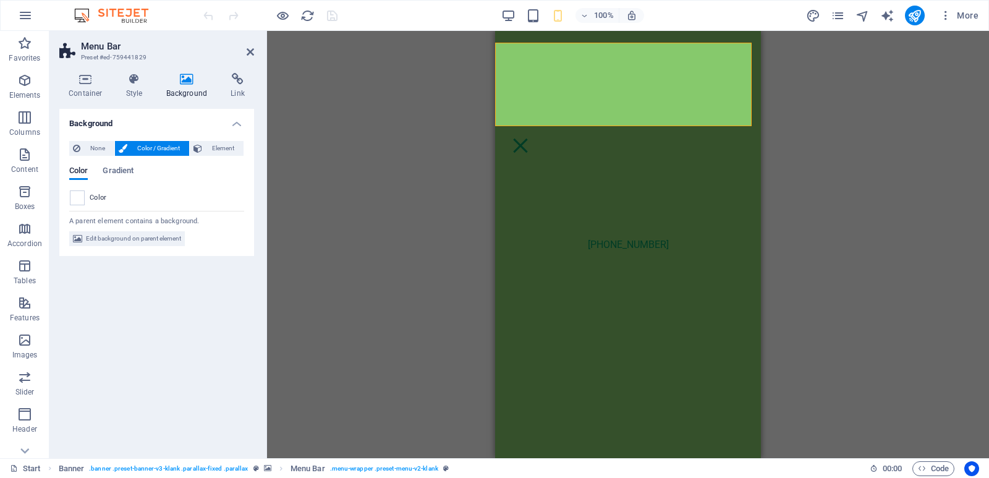
click at [355, 184] on div "Drag here to replace the existing content. Press “Ctrl” if you want to create a…" at bounding box center [628, 244] width 722 height 427
click at [536, 132] on div at bounding box center [520, 146] width 31 height 28
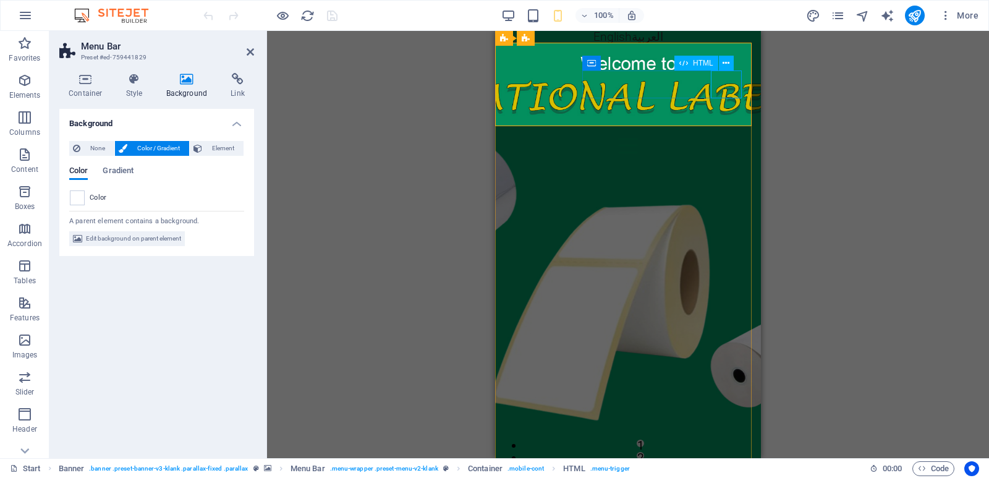
click at [727, 132] on div at bounding box center [628, 146] width 246 height 28
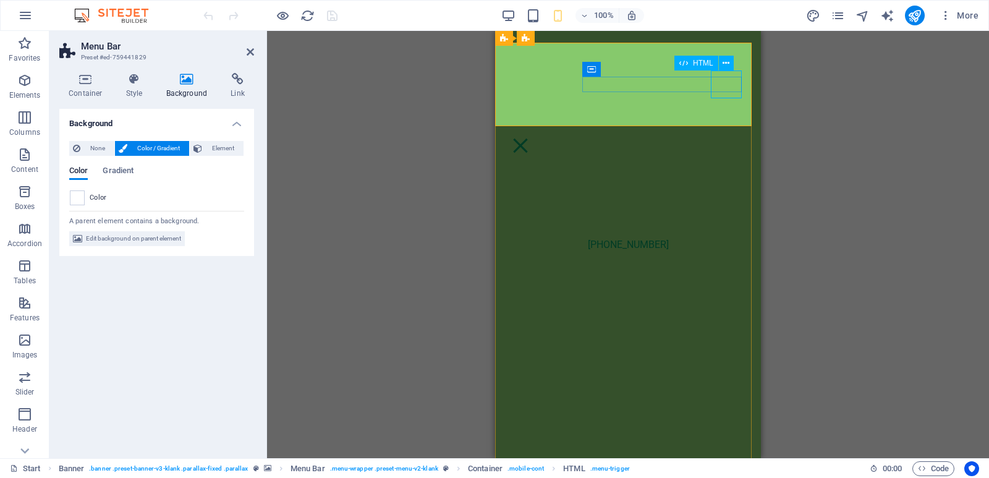
click at [536, 132] on div at bounding box center [520, 146] width 31 height 28
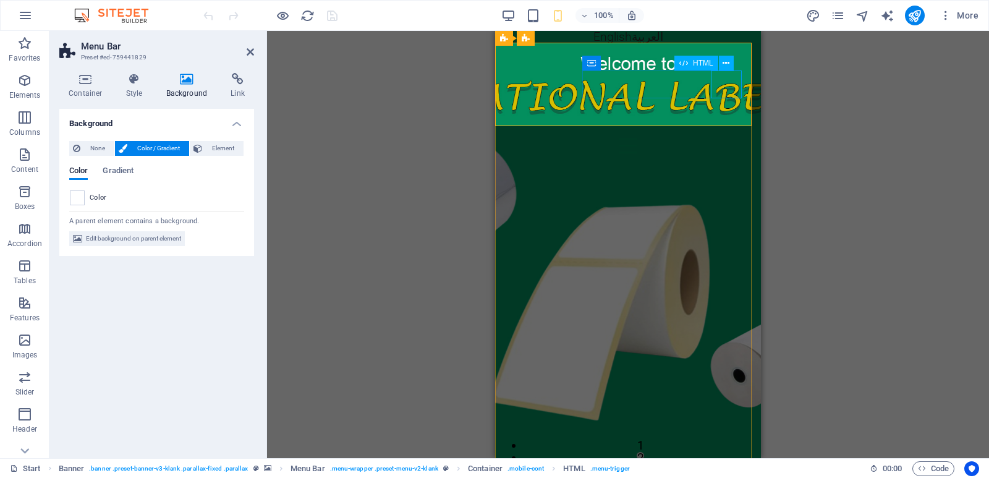
click at [725, 132] on div at bounding box center [628, 146] width 246 height 28
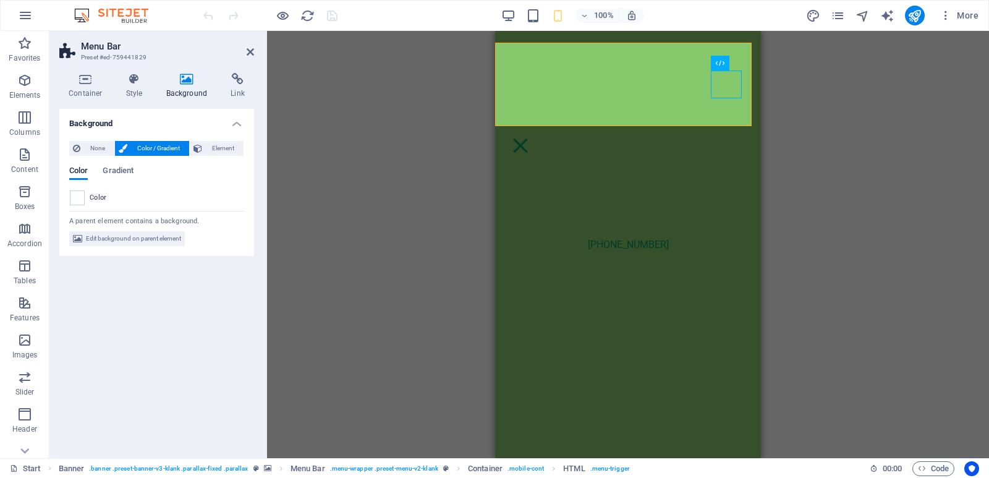
click at [304, 185] on div "Drag here to replace the existing content. Press “Ctrl” if you want to create a…" at bounding box center [628, 244] width 722 height 427
click at [536, 132] on div at bounding box center [520, 146] width 31 height 28
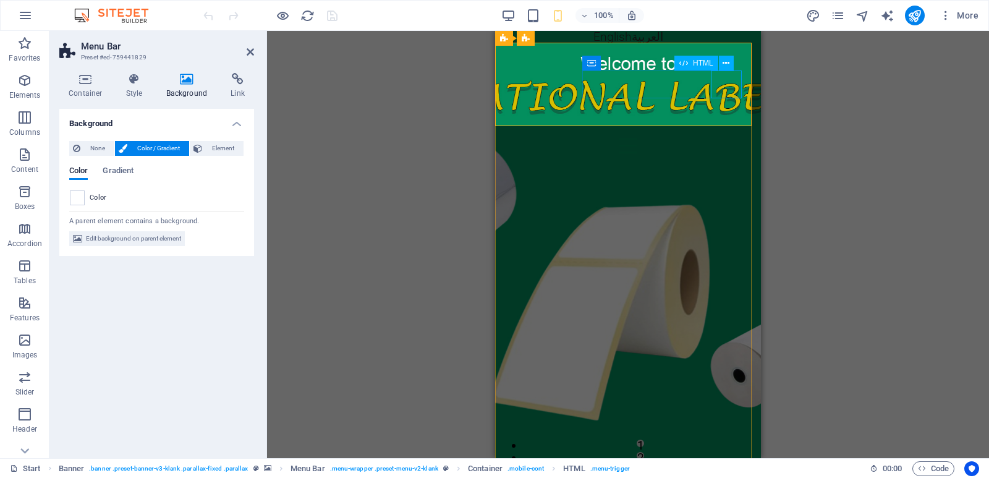
click at [728, 132] on div at bounding box center [628, 146] width 246 height 28
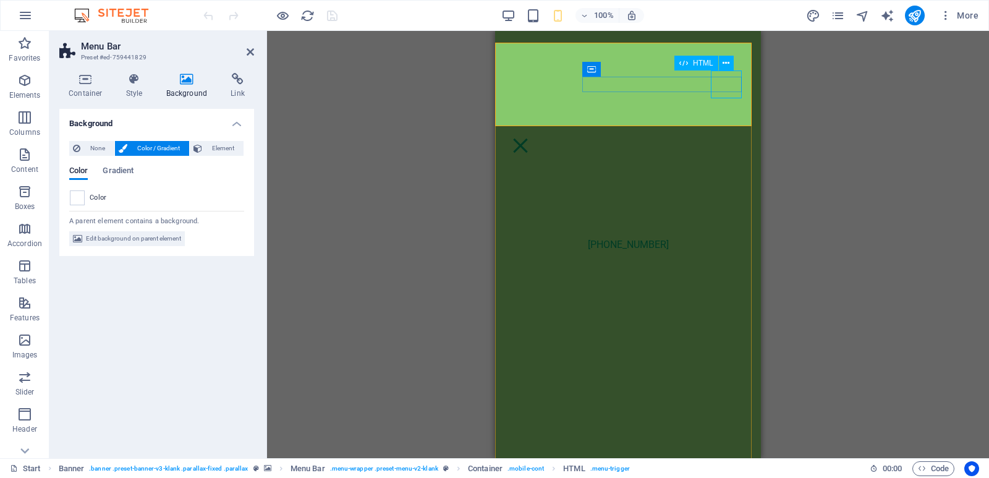
click at [536, 132] on div at bounding box center [520, 146] width 31 height 28
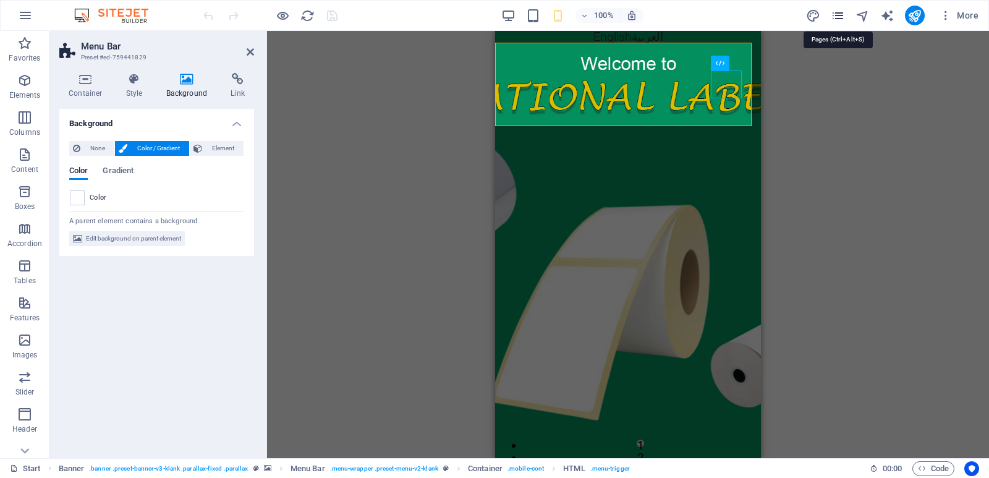
click at [843, 20] on icon "pages" at bounding box center [838, 16] width 14 height 14
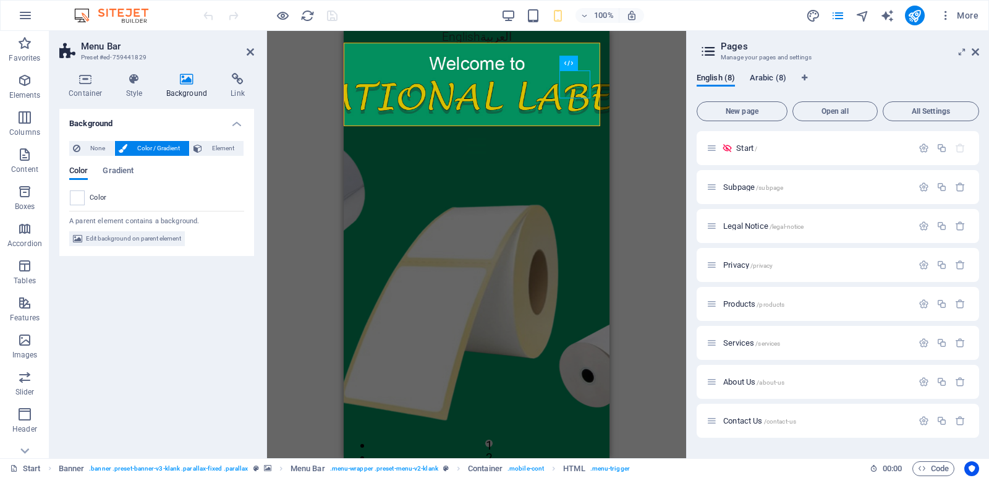
click at [761, 77] on span "Arabic (8)" at bounding box center [768, 78] width 36 height 17
click at [736, 150] on span "Start /" at bounding box center [733, 147] width 21 height 9
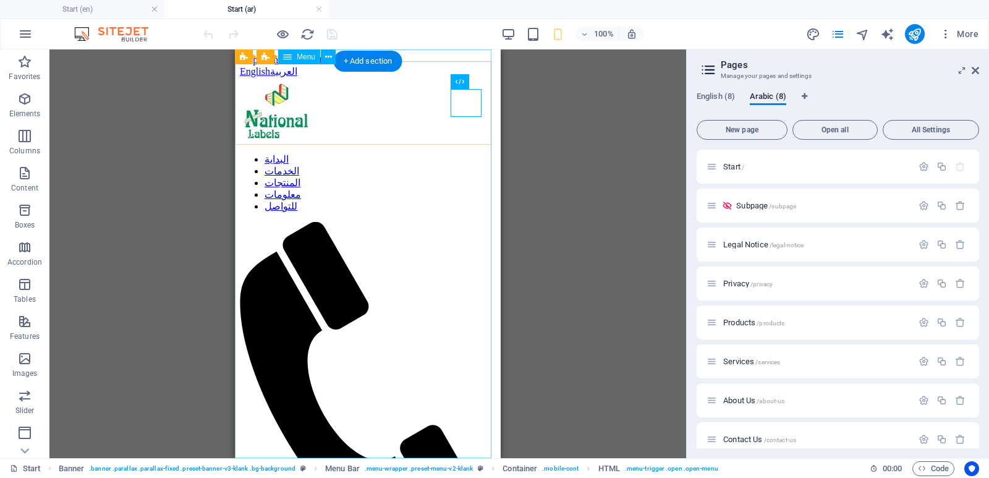
click at [365, 212] on nav "البداية الخدمات المنتجات معلومات للتواصل" at bounding box center [368, 182] width 256 height 59
select select
select select "13"
select select
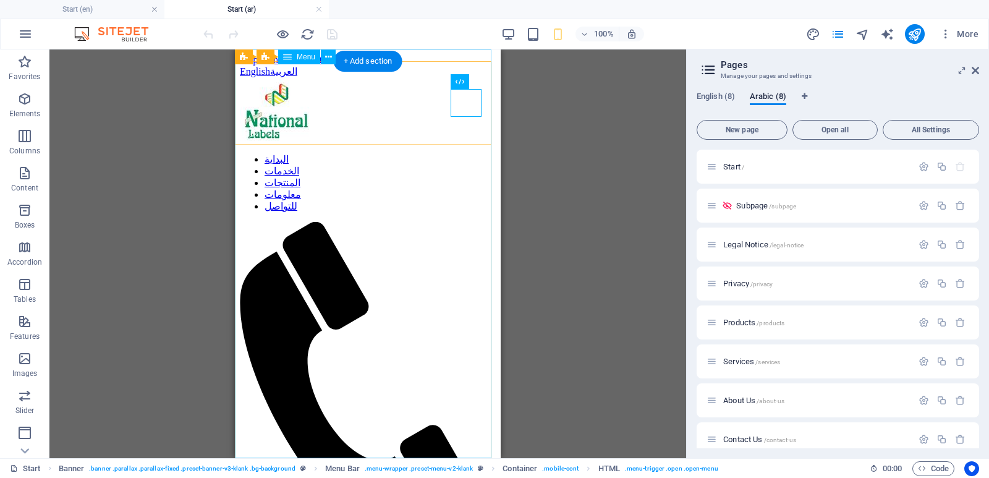
select select "12"
select select
select select "14"
select select
select select "15"
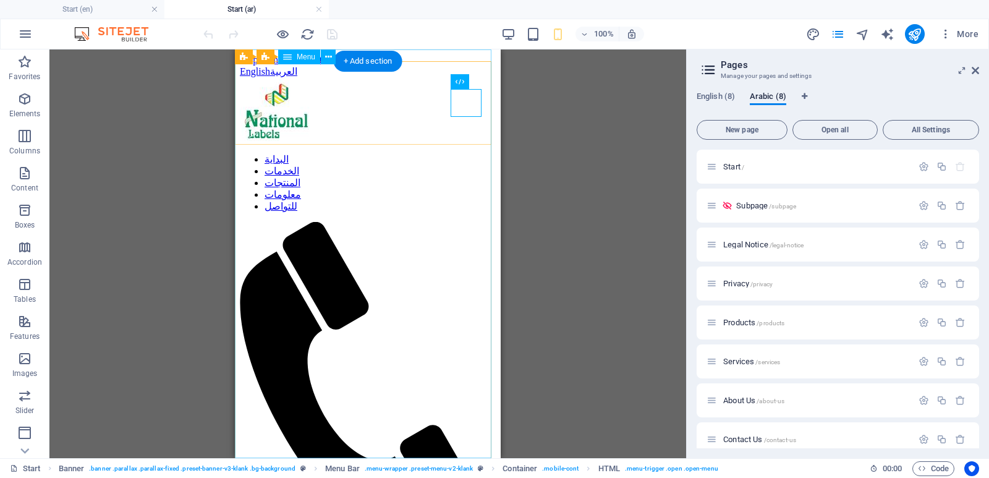
select select
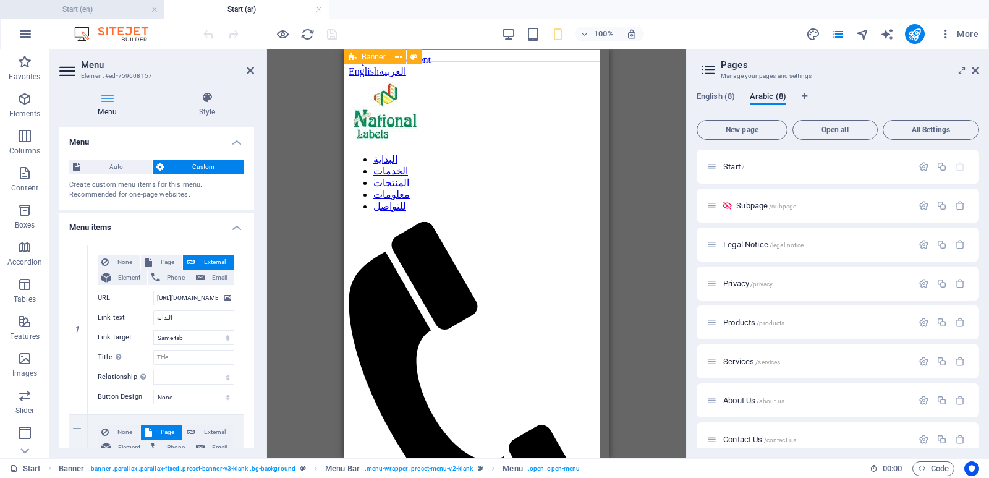
click at [132, 4] on h4 "Start (en)" at bounding box center [82, 9] width 164 height 14
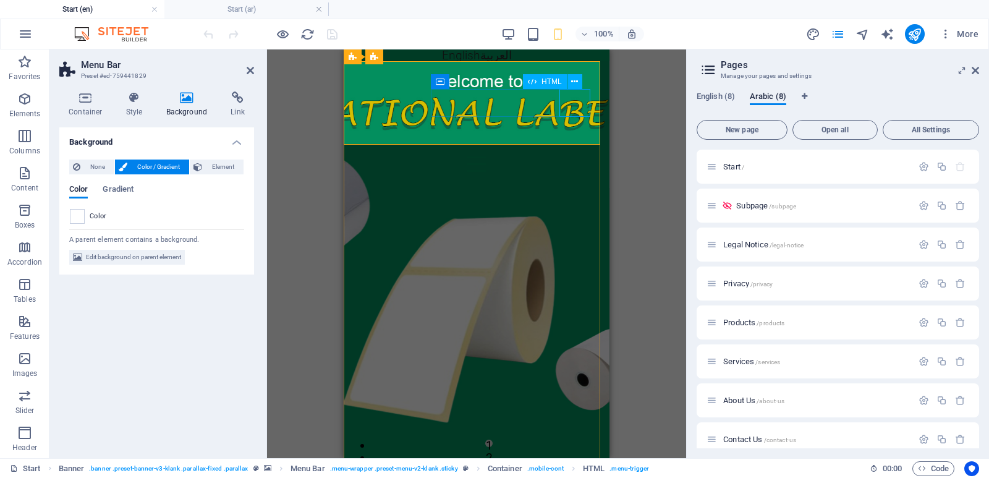
click at [571, 150] on div at bounding box center [477, 164] width 246 height 28
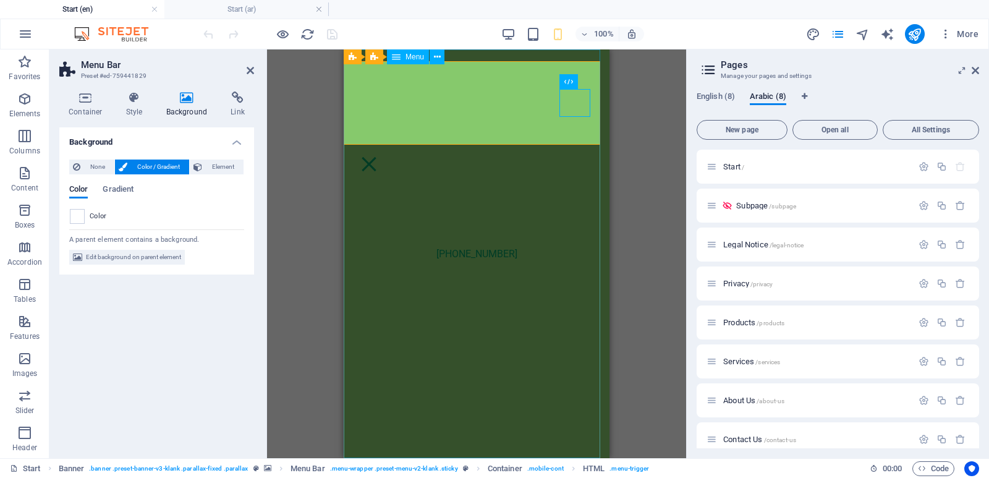
click at [579, 197] on nav "[PHONE_NUMBER]" at bounding box center [477, 253] width 266 height 409
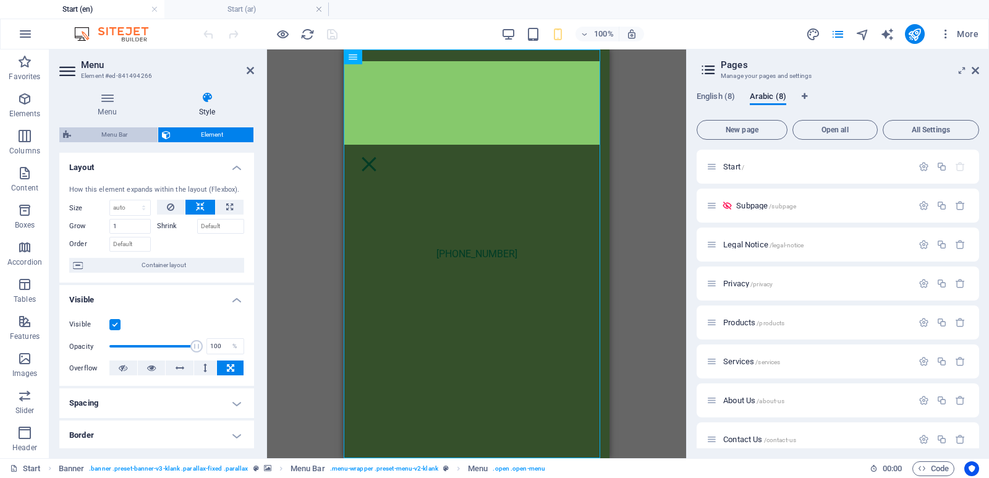
click at [114, 133] on span "Menu Bar" at bounding box center [114, 134] width 79 height 15
select select "rem"
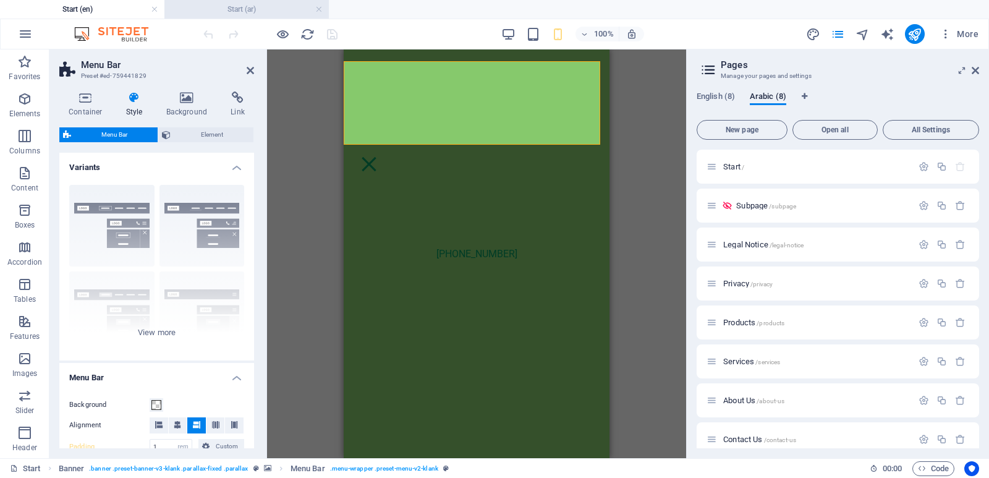
click at [208, 8] on h4 "Start (ar)" at bounding box center [246, 9] width 164 height 14
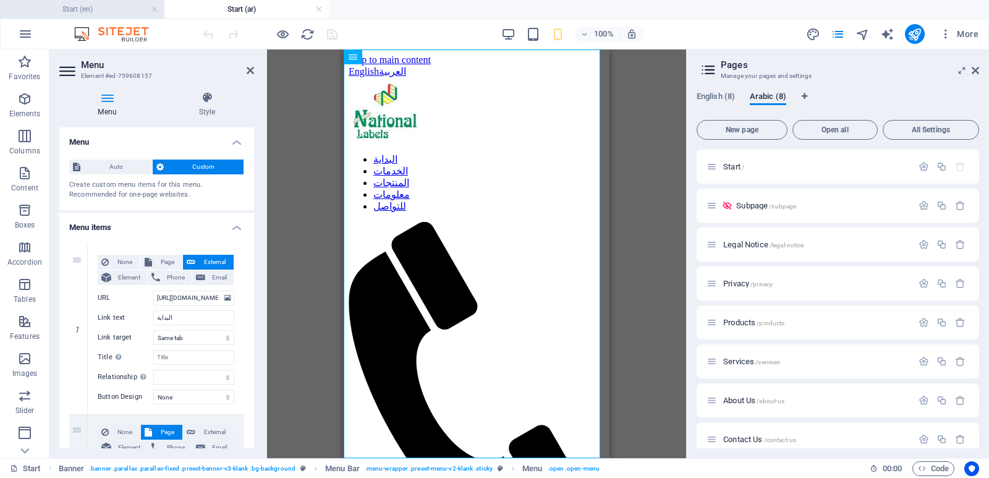
click at [104, 11] on h4 "Start (en)" at bounding box center [82, 9] width 164 height 14
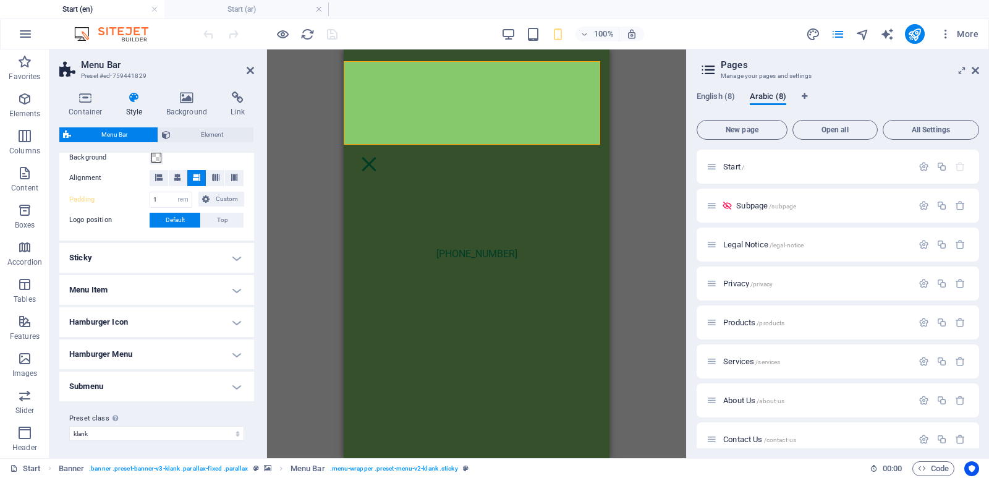
scroll to position [250, 0]
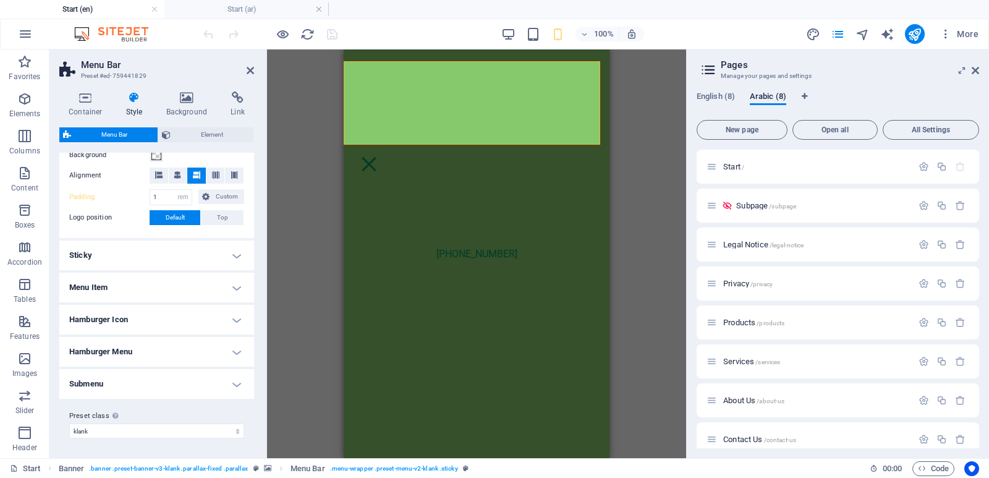
click at [231, 289] on h4 "Menu Item" at bounding box center [156, 288] width 195 height 30
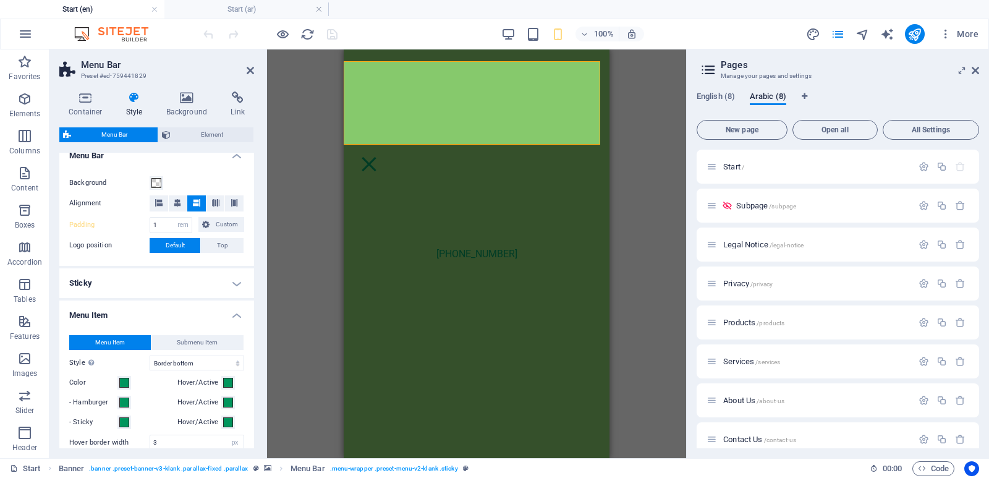
scroll to position [200, 0]
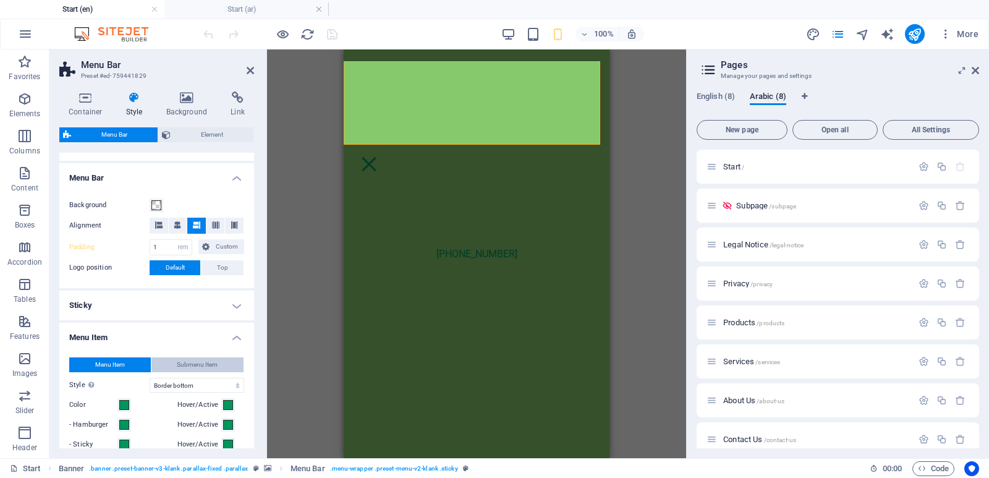
click at [194, 362] on span "Submenu Item" at bounding box center [197, 364] width 41 height 15
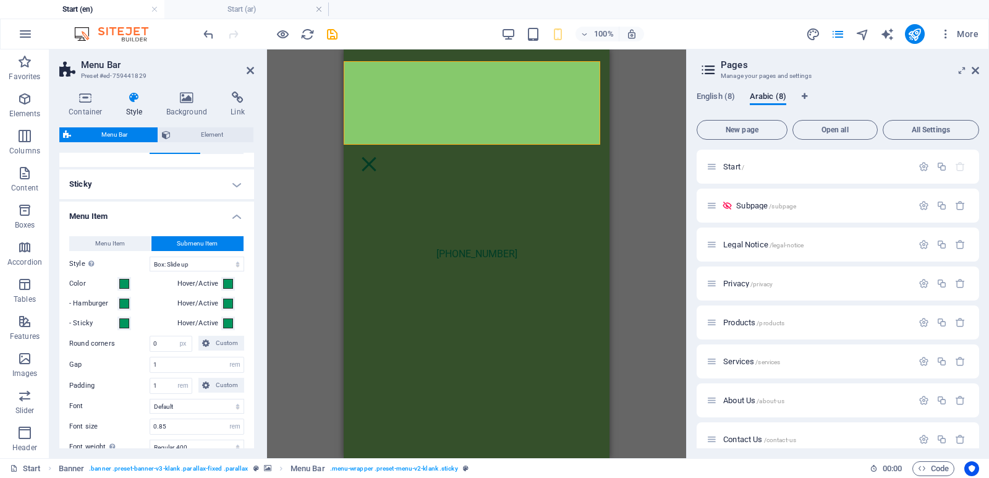
scroll to position [323, 0]
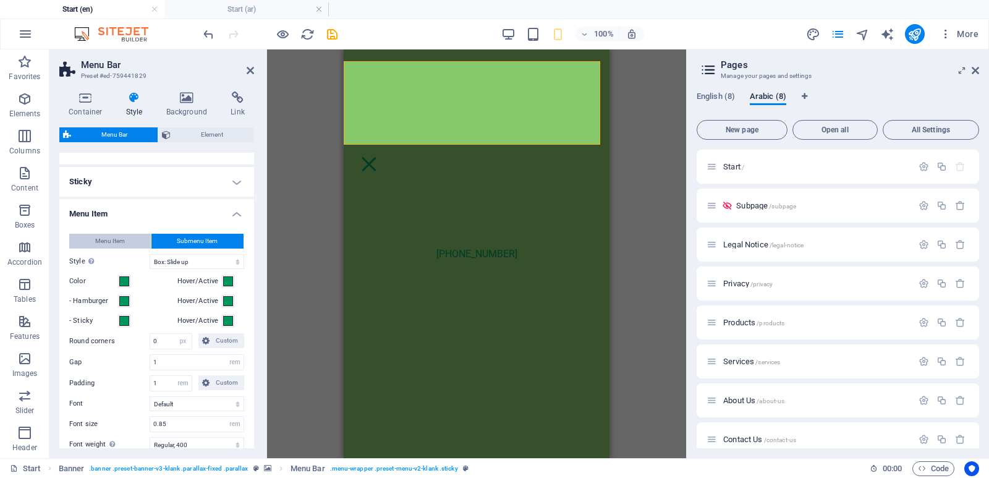
click at [113, 234] on span "Menu Item" at bounding box center [110, 241] width 30 height 15
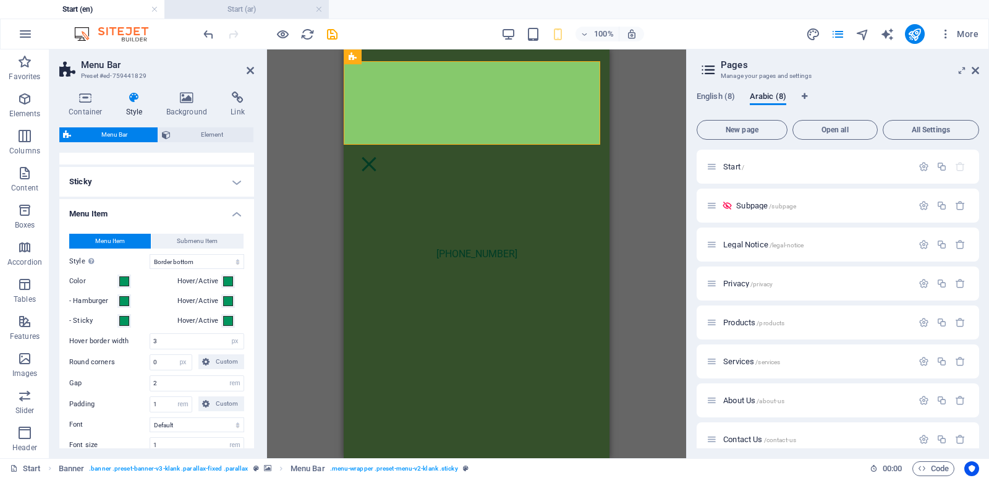
click at [224, 16] on li "Start (ar)" at bounding box center [246, 9] width 164 height 19
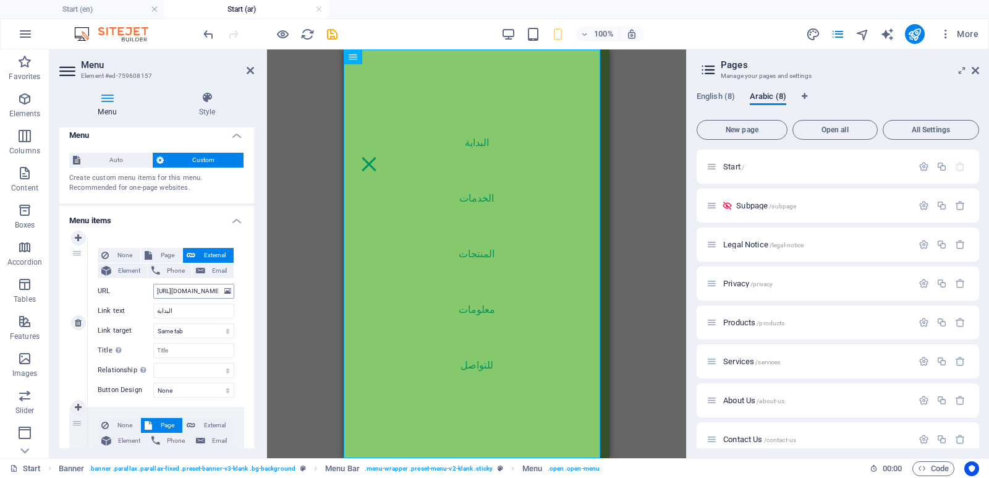
scroll to position [0, 0]
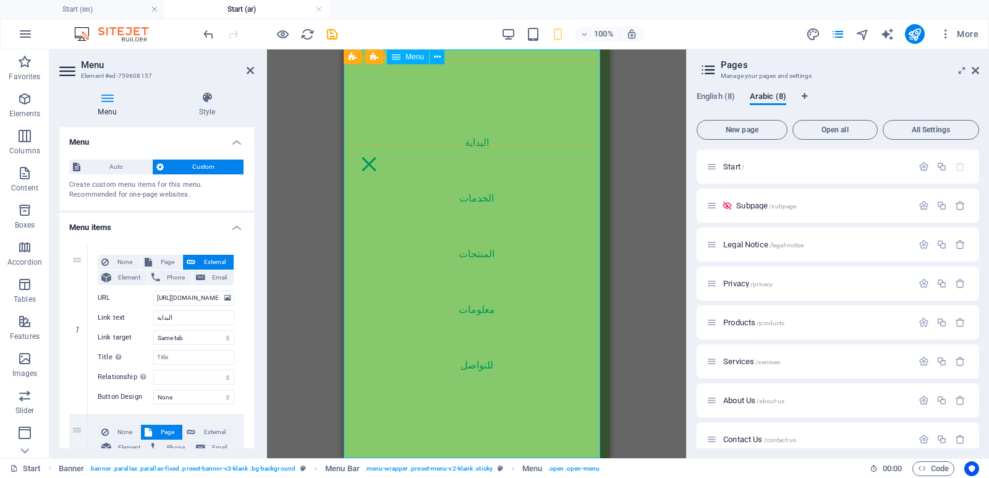
click at [378, 85] on nav "البداية الخدمات المنتجات معلومات للتواصل" at bounding box center [477, 253] width 266 height 409
click at [95, 11] on h4 "Start (en)" at bounding box center [82, 9] width 164 height 14
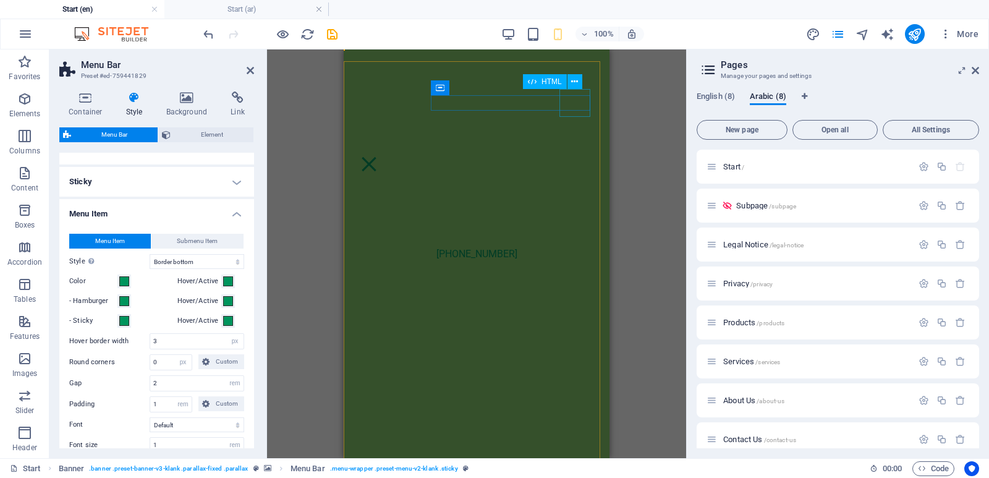
click at [385, 150] on div at bounding box center [369, 164] width 31 height 28
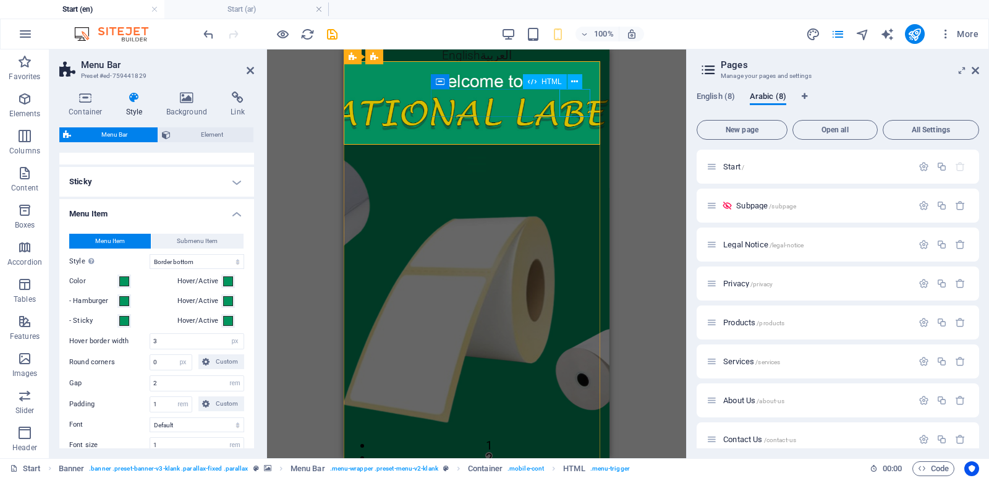
click at [582, 150] on div at bounding box center [477, 164] width 246 height 28
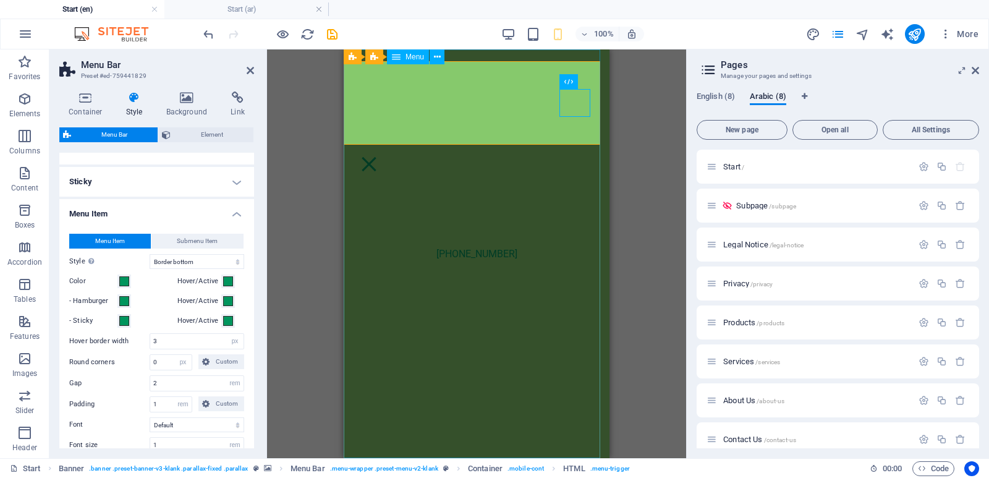
click at [584, 143] on nav "[PHONE_NUMBER]" at bounding box center [477, 253] width 266 height 409
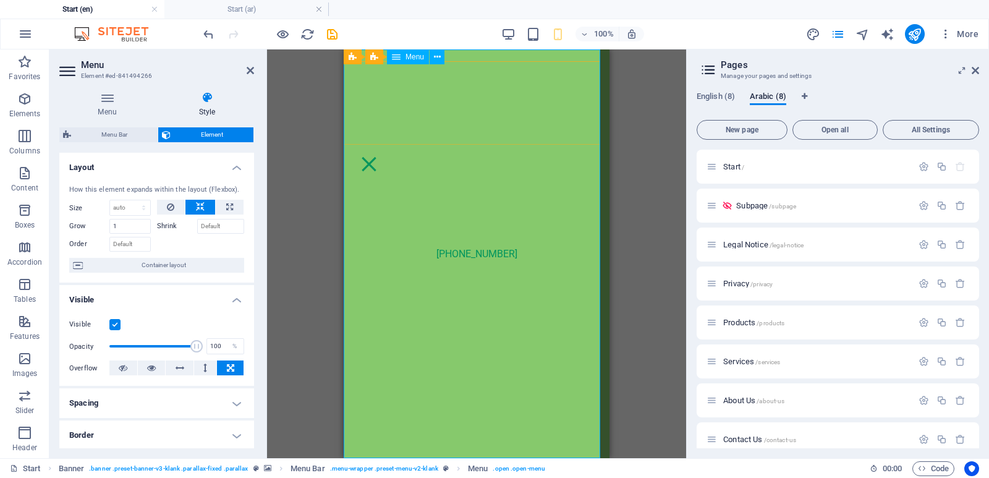
click at [562, 140] on nav "[PHONE_NUMBER]" at bounding box center [477, 253] width 266 height 409
click at [562, 211] on nav "[PHONE_NUMBER]" at bounding box center [477, 253] width 266 height 409
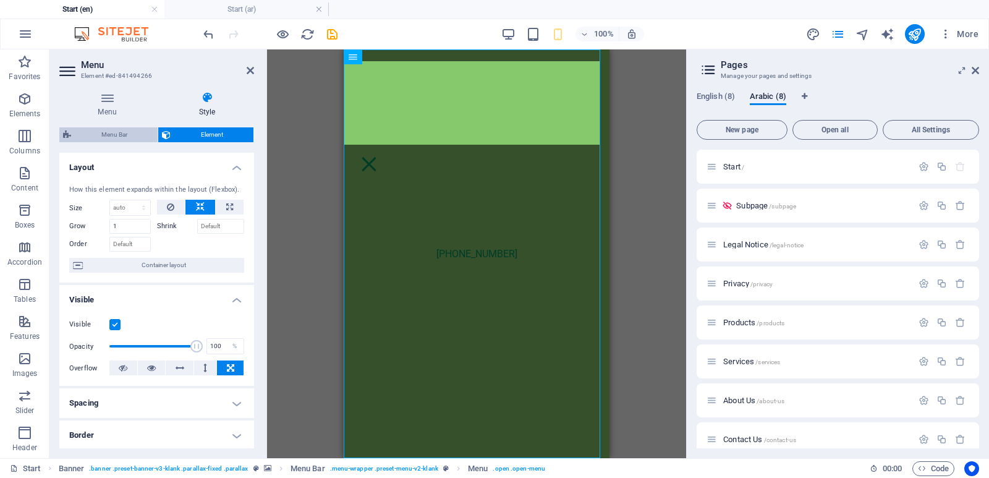
click at [123, 131] on span "Menu Bar" at bounding box center [114, 134] width 79 height 15
select select "rem"
select select "hover_border_bottom"
select select "px"
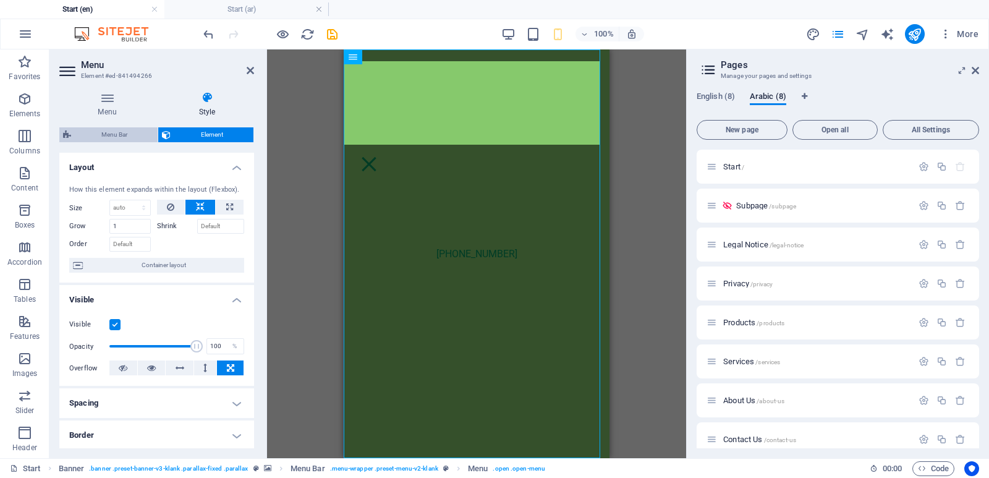
select select "rem"
select select "400"
select select "px"
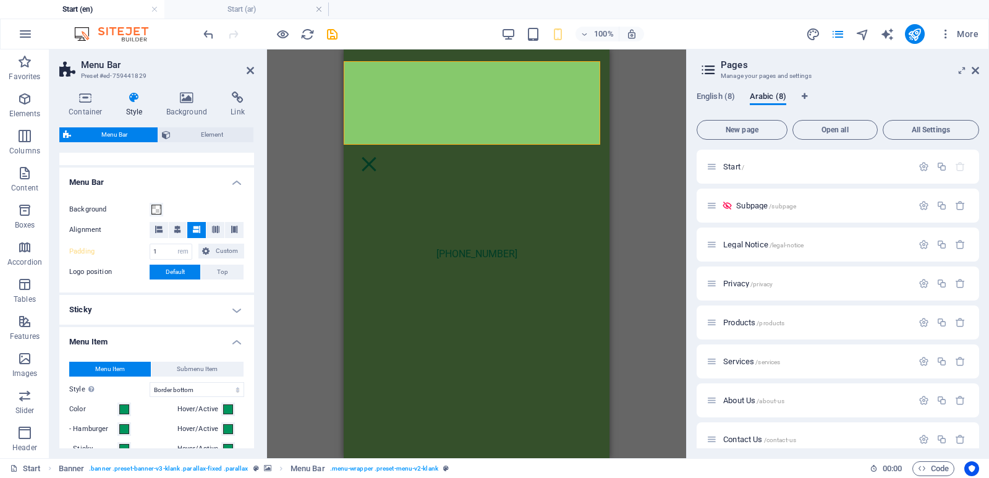
scroll to position [185, 0]
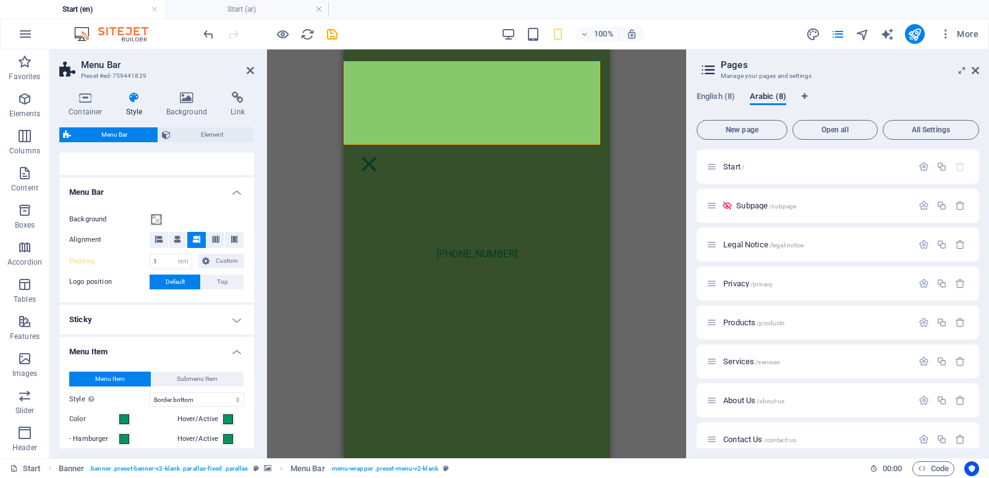
drag, startPoint x: 242, startPoint y: 354, endPoint x: 258, endPoint y: 347, distance: 17.5
click at [245, 352] on h4 "Menu Item" at bounding box center [156, 348] width 195 height 22
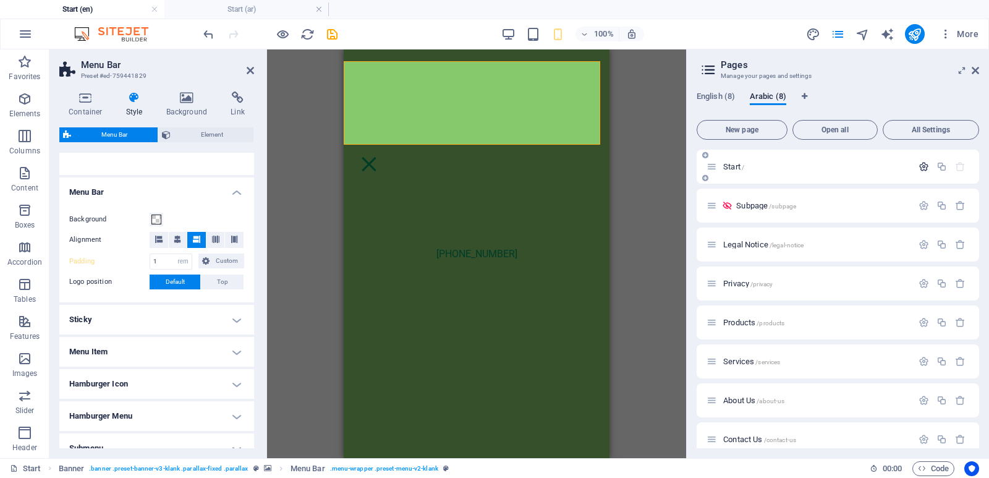
click at [921, 167] on icon "button" at bounding box center [924, 166] width 11 height 11
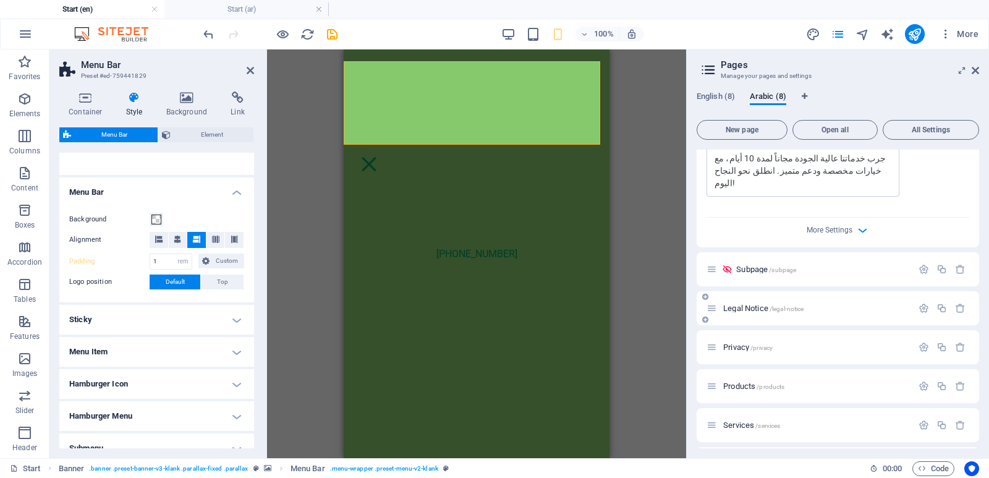
scroll to position [433, 0]
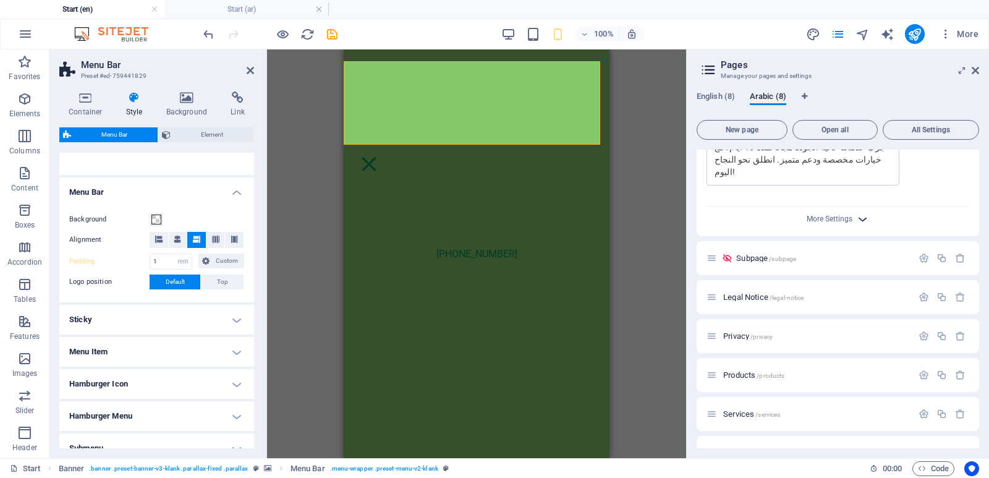
click at [862, 212] on icon "button" at bounding box center [863, 219] width 14 height 14
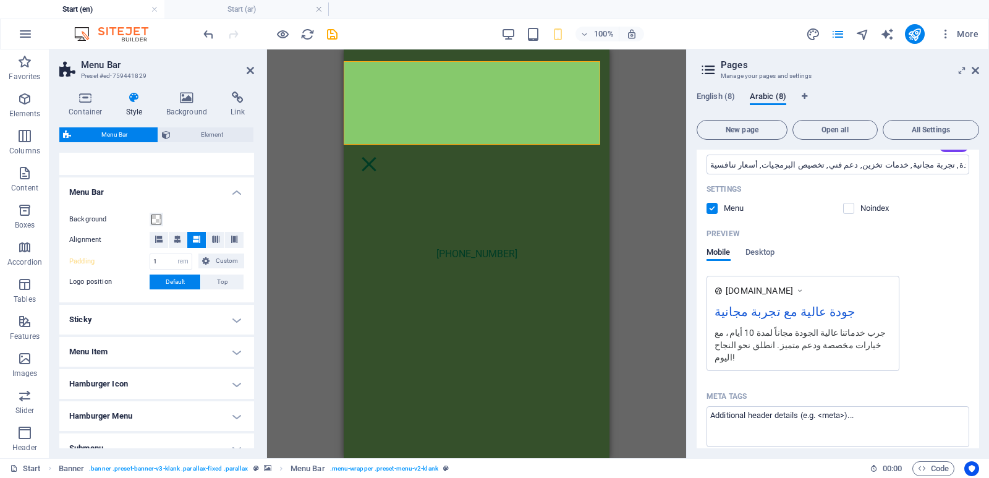
scroll to position [124, 0]
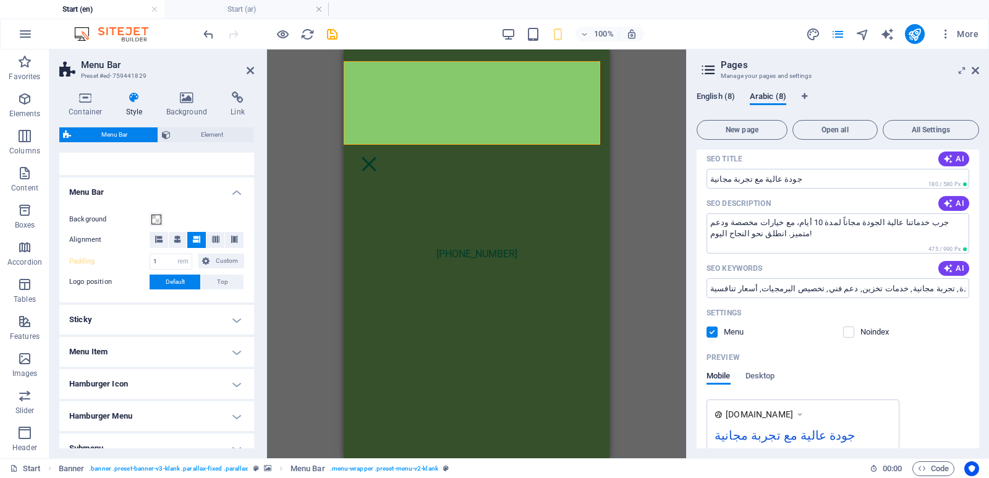
click at [717, 100] on span "English (8)" at bounding box center [716, 97] width 38 height 17
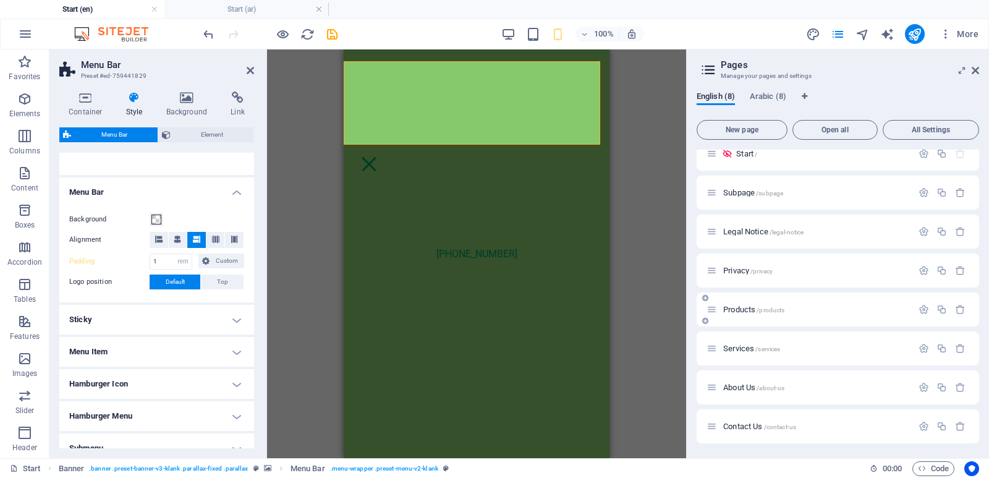
scroll to position [0, 0]
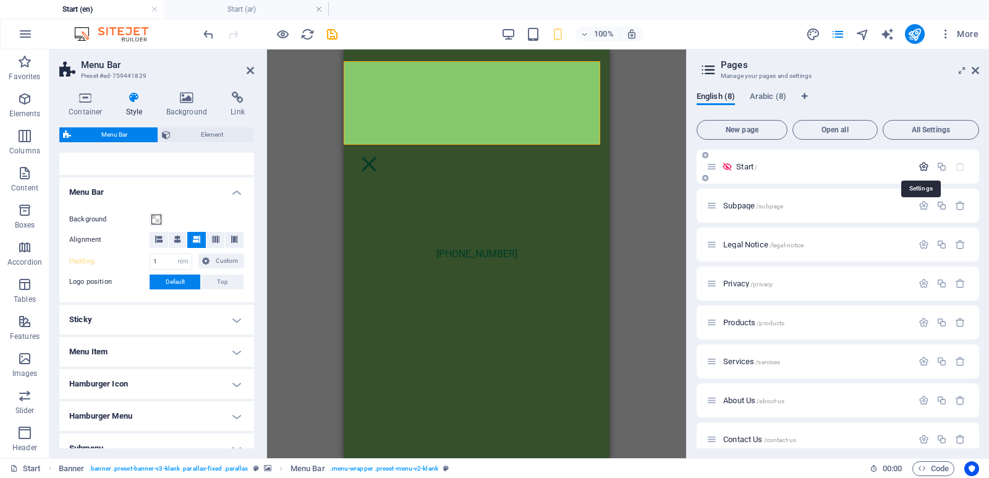
click at [922, 166] on icon "button" at bounding box center [924, 166] width 11 height 11
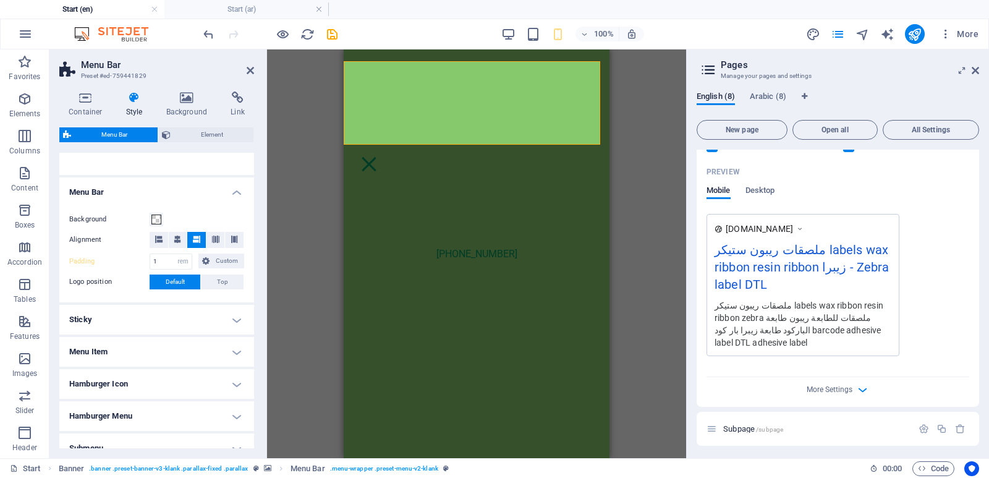
scroll to position [185, 0]
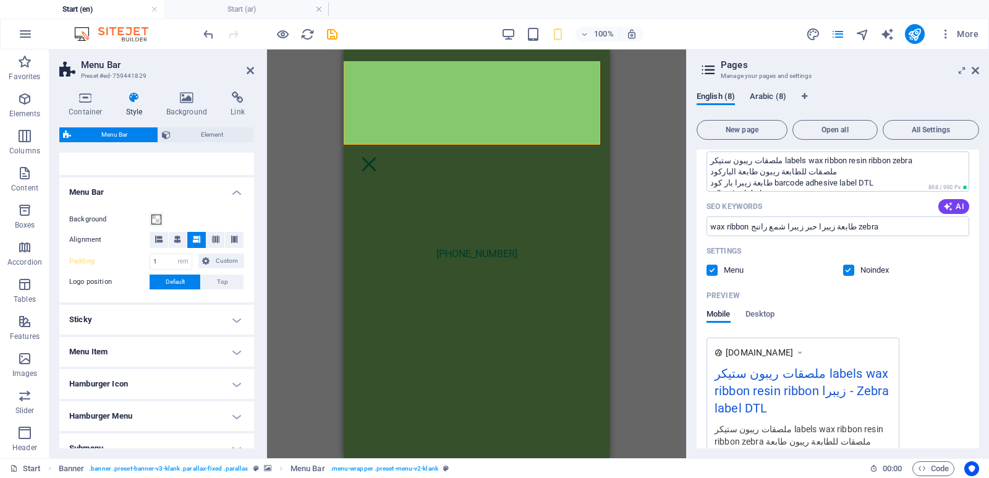
click at [768, 97] on span "Arabic (8)" at bounding box center [768, 97] width 36 height 17
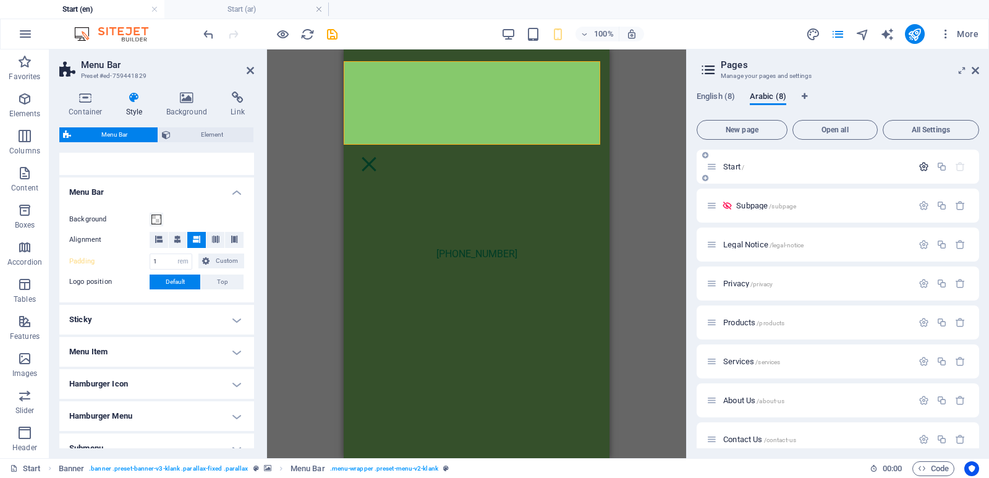
click at [923, 168] on icon "button" at bounding box center [924, 166] width 11 height 11
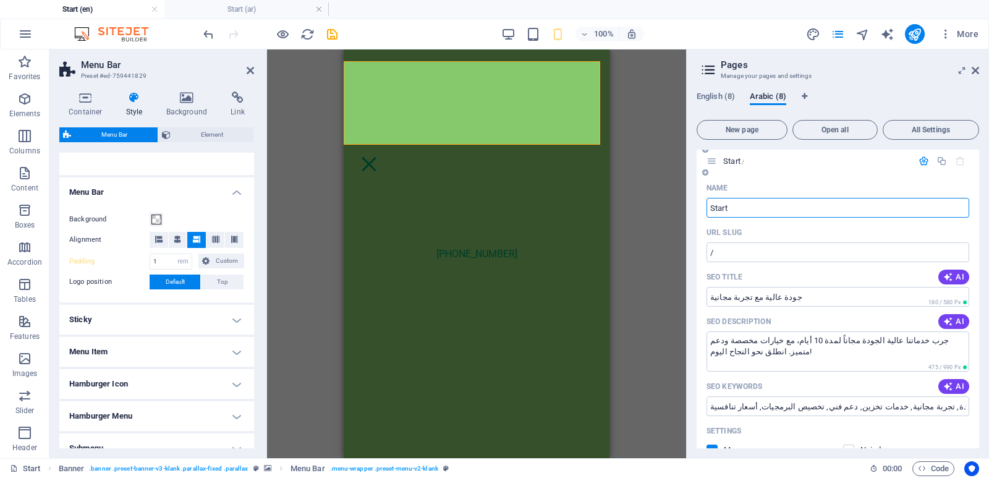
scroll to position [0, 0]
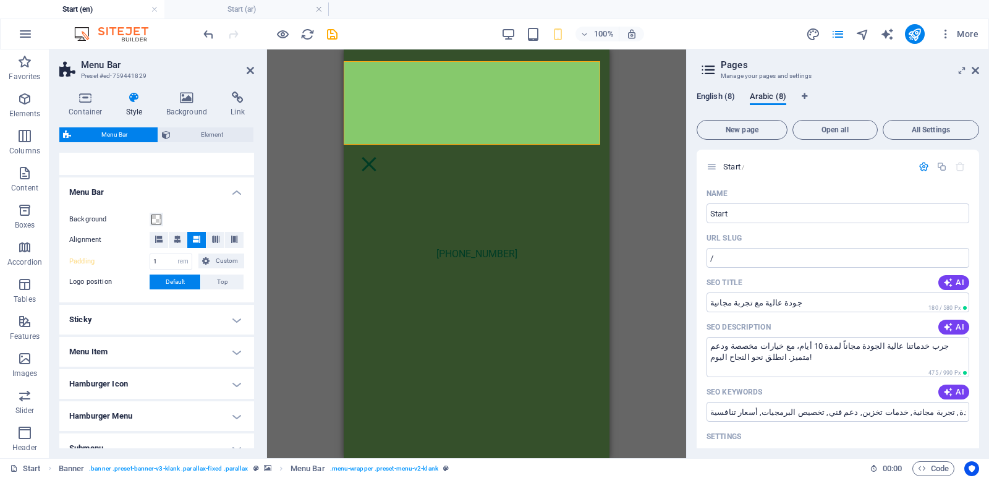
click at [718, 99] on span "English (8)" at bounding box center [716, 97] width 38 height 17
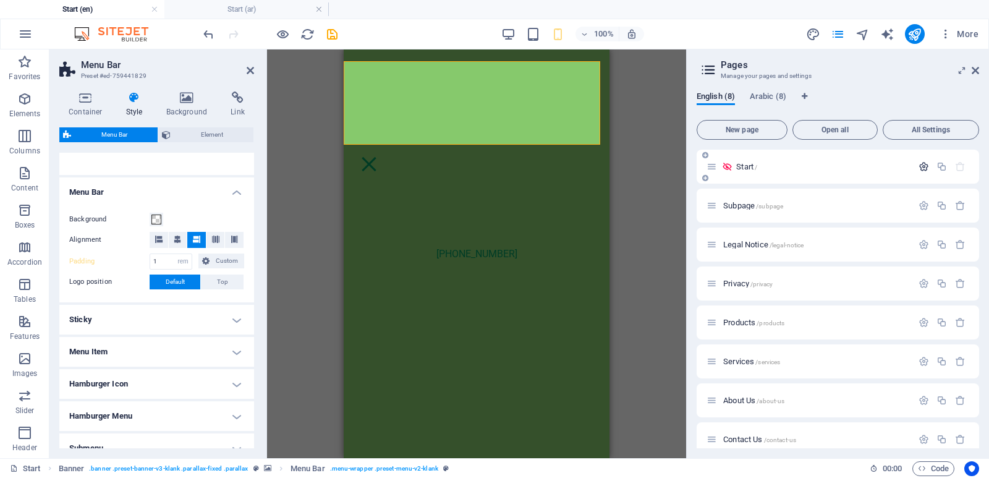
click at [925, 165] on icon "button" at bounding box center [924, 166] width 11 height 11
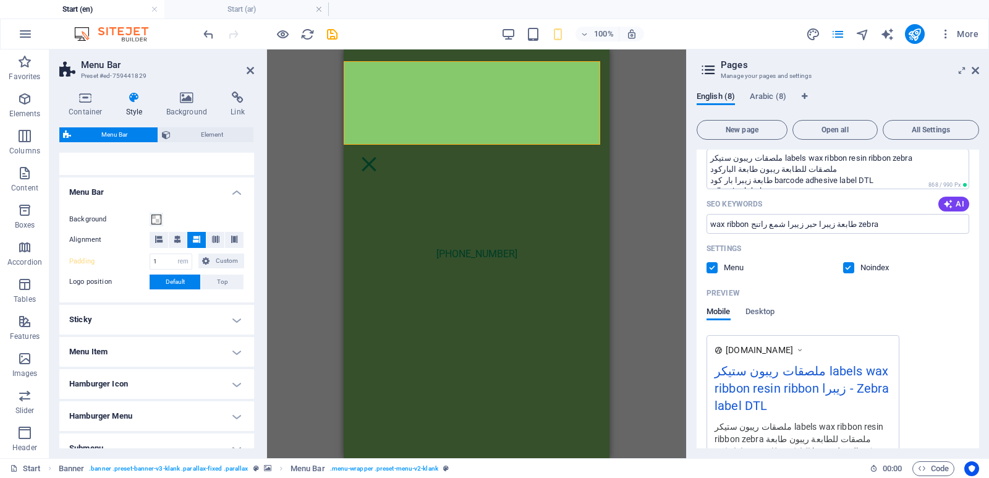
scroll to position [185, 0]
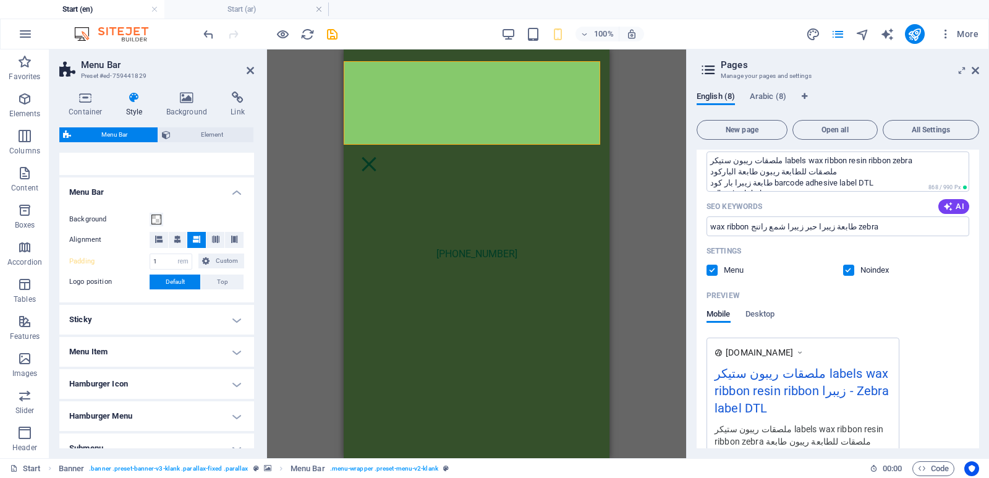
click at [850, 269] on label at bounding box center [848, 270] width 11 height 11
click at [0, 0] on input "checkbox" at bounding box center [0, 0] width 0 height 0
click at [961, 320] on div "Mobile Desktop" at bounding box center [838, 320] width 263 height 23
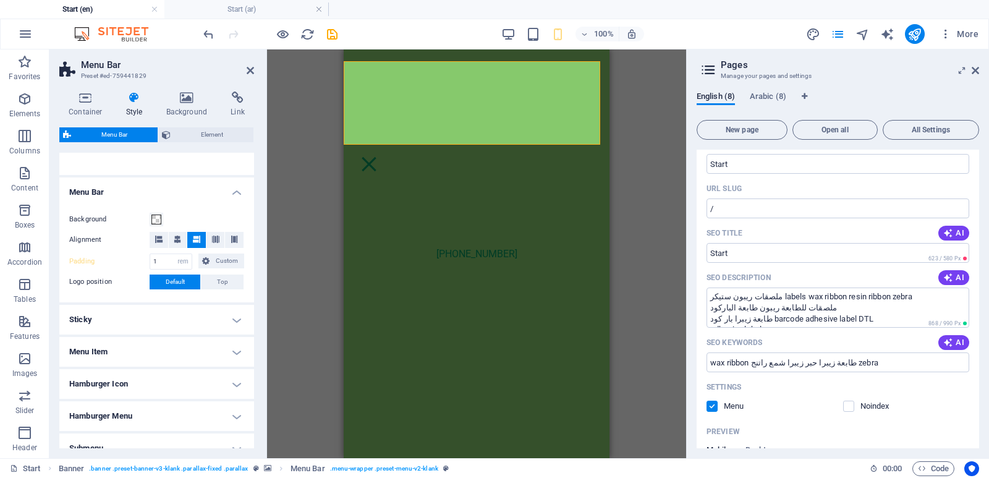
scroll to position [0, 0]
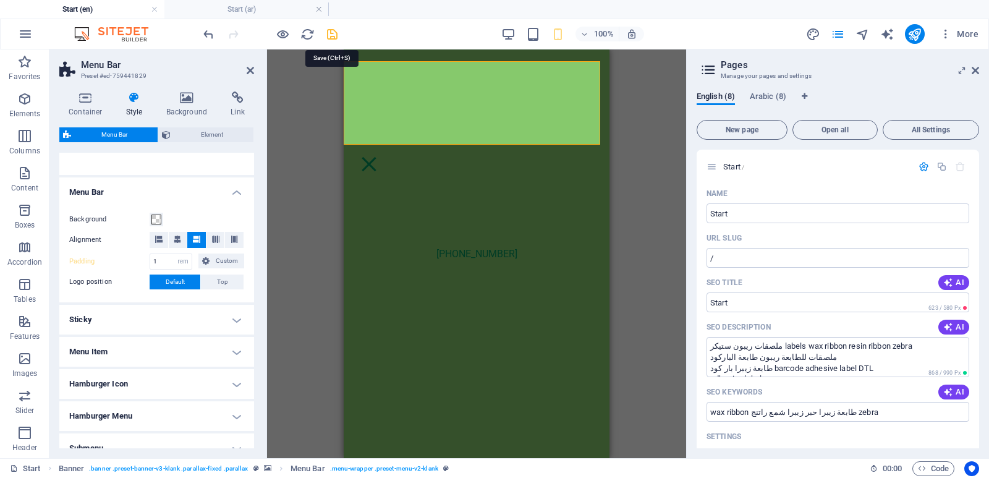
click at [335, 40] on icon "save" at bounding box center [332, 34] width 14 height 14
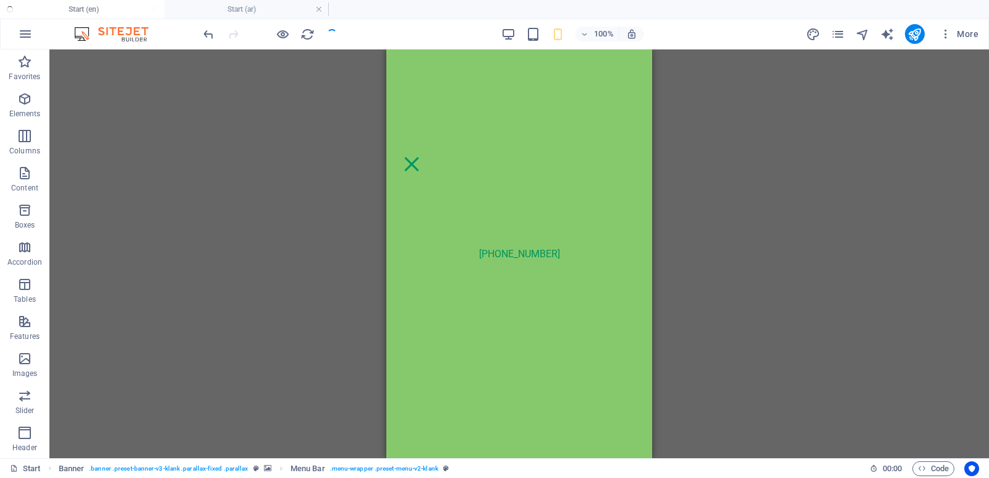
checkbox input "false"
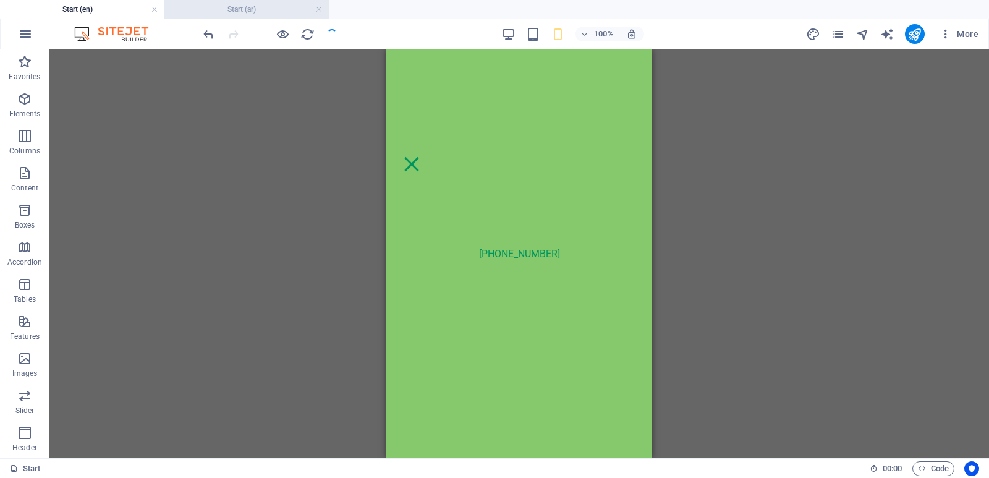
click at [259, 5] on h4 "Start (ar)" at bounding box center [246, 9] width 164 height 14
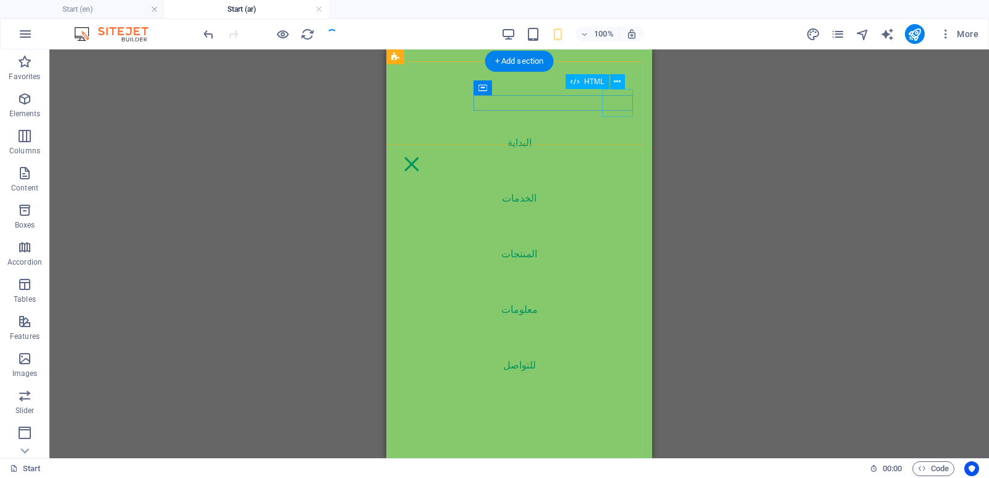
click at [427, 150] on div at bounding box center [411, 164] width 31 height 28
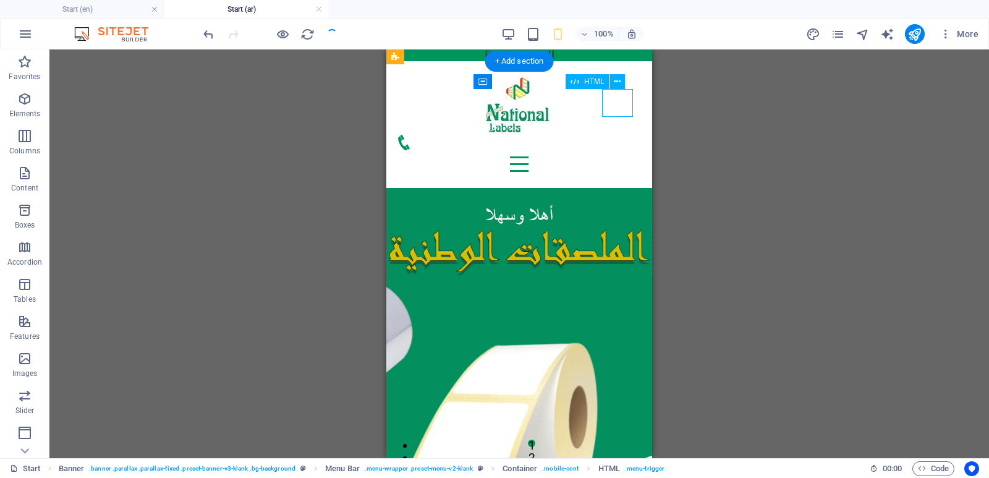
click at [617, 150] on div at bounding box center [519, 164] width 246 height 28
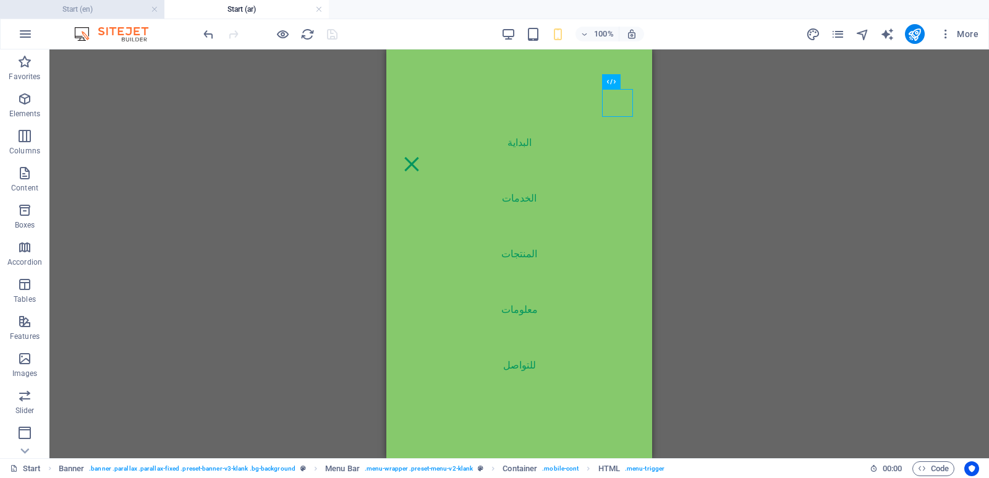
click at [92, 3] on h4 "Start (en)" at bounding box center [82, 9] width 164 height 14
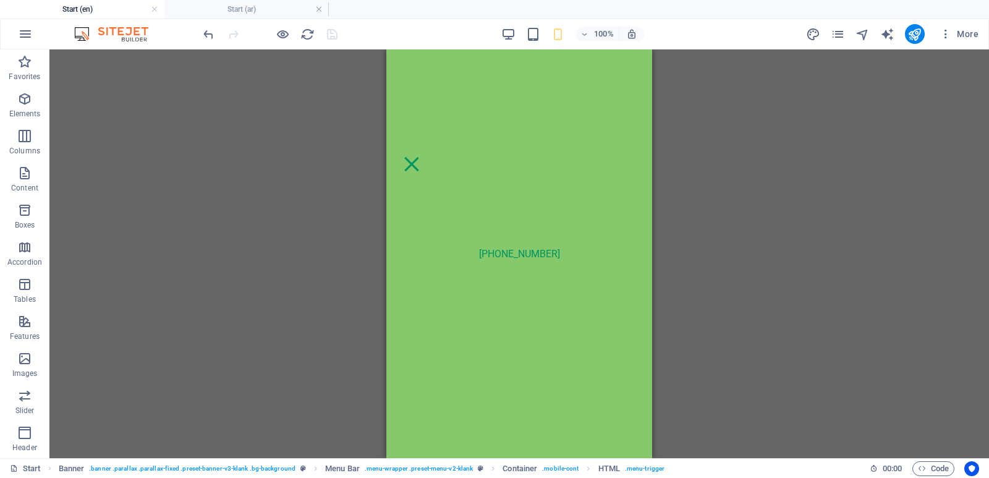
click at [70, 6] on h4 "Start (en)" at bounding box center [82, 9] width 164 height 14
click at [607, 185] on nav "[PHONE_NUMBER]" at bounding box center [519, 253] width 266 height 409
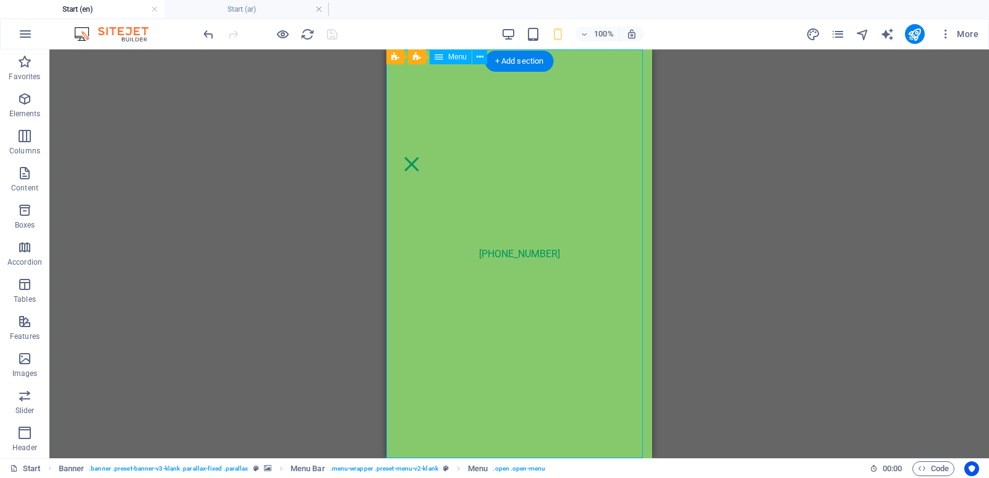
click at [607, 185] on nav "[PHONE_NUMBER]" at bounding box center [519, 253] width 266 height 409
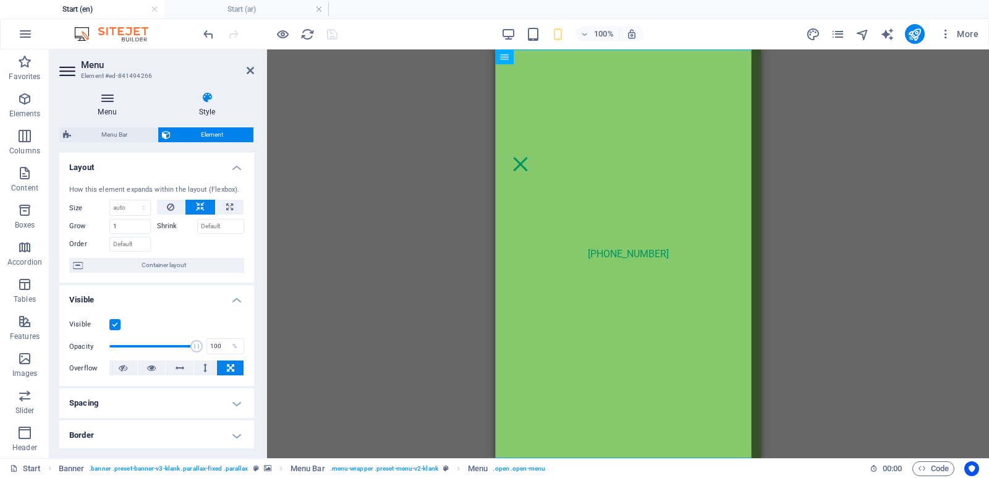
click at [102, 105] on h4 "Menu" at bounding box center [109, 105] width 101 height 26
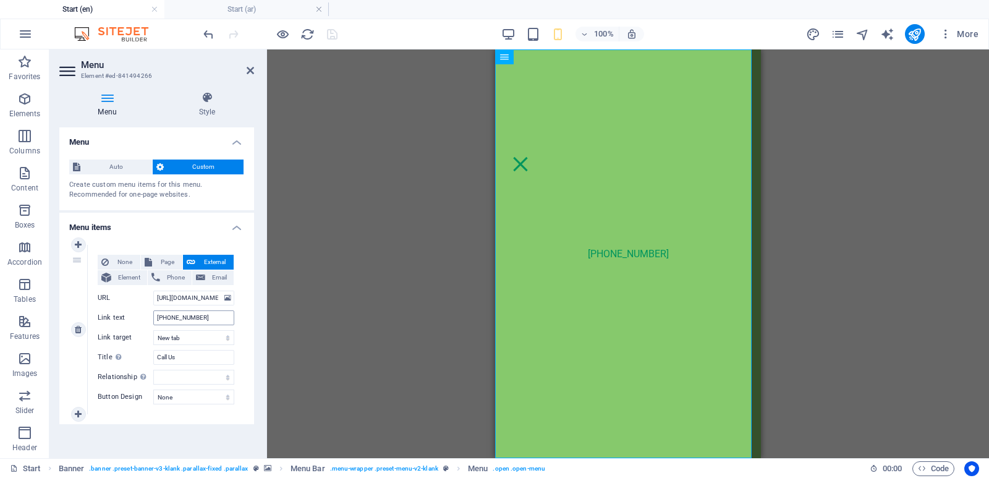
scroll to position [1, 0]
click at [81, 244] on icon at bounding box center [78, 244] width 7 height 9
select select
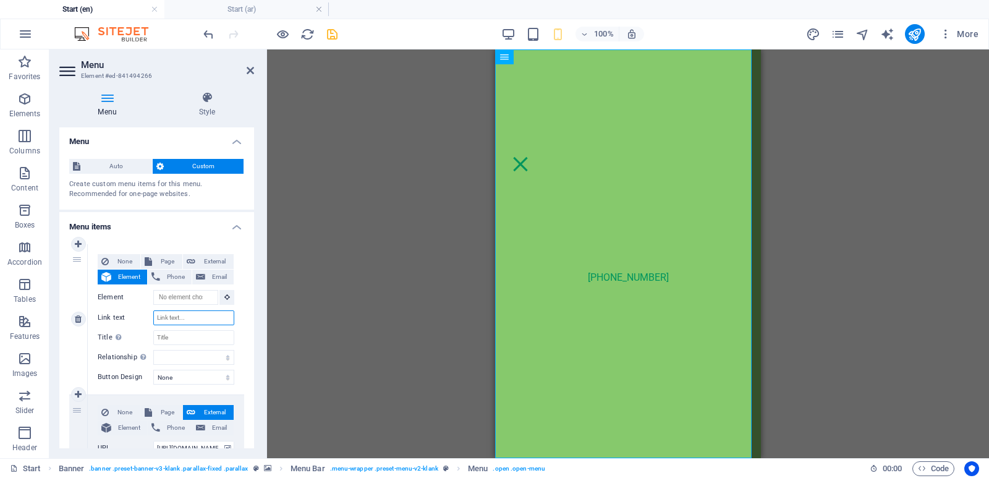
click at [196, 316] on input "Link text" at bounding box center [193, 317] width 81 height 15
type input "Home"
select select
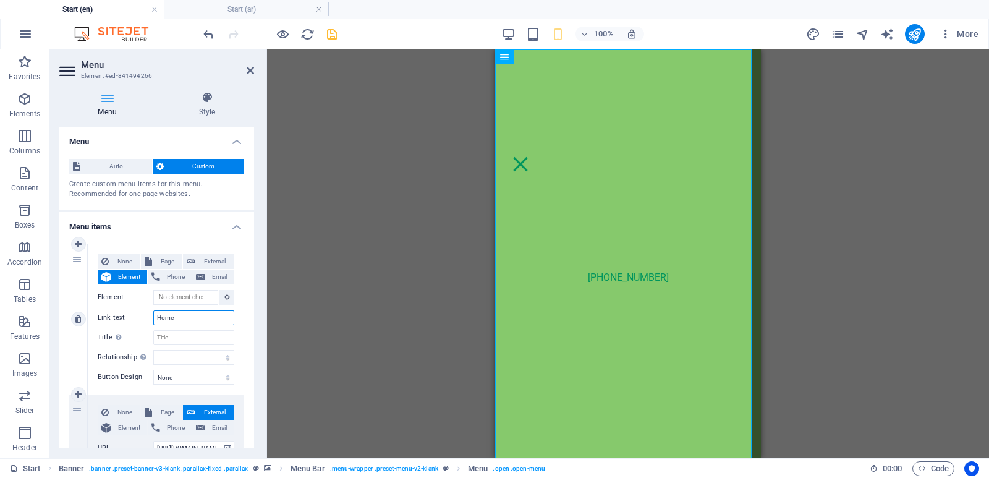
select select
click at [167, 265] on span "Page" at bounding box center [167, 261] width 23 height 15
select select
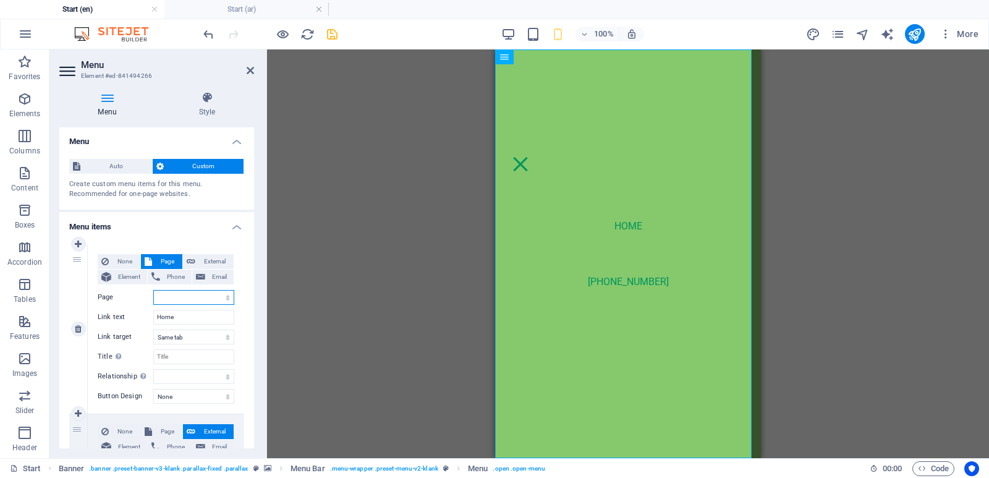
click at [189, 299] on select "Start Subpage Legal Notice Privacy Products Services About Us Contact Us Start …" at bounding box center [193, 297] width 81 height 15
select select "0"
click at [153, 290] on select "Start Subpage Legal Notice Privacy Products Services About Us Contact Us Start …" at bounding box center [193, 297] width 81 height 15
select select
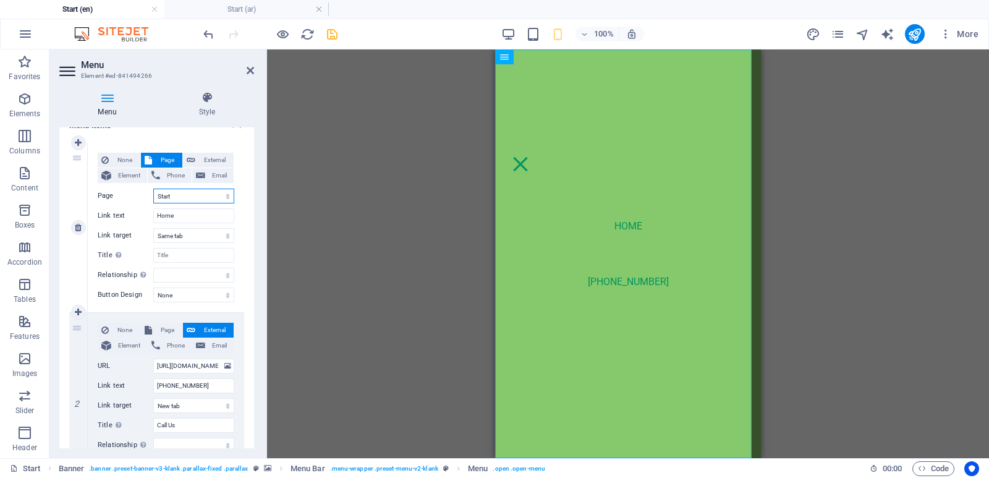
scroll to position [124, 0]
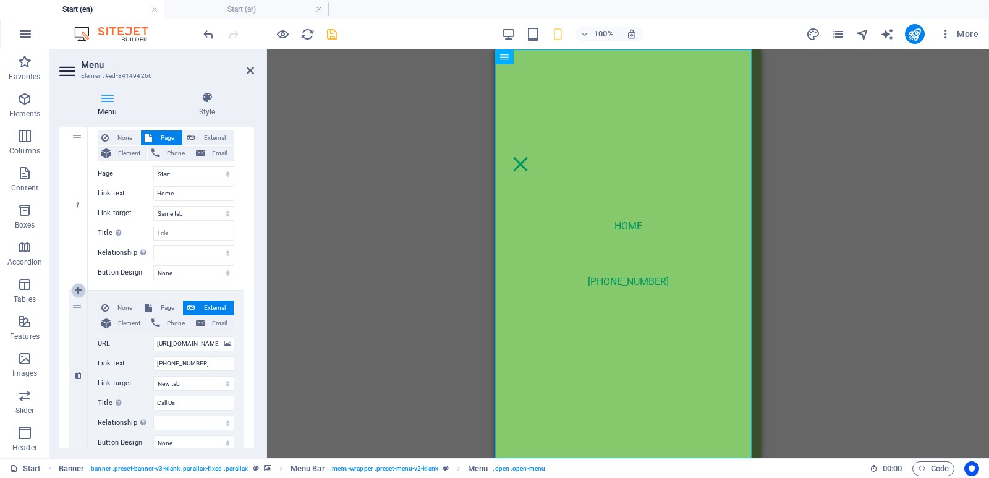
click at [76, 289] on icon at bounding box center [78, 290] width 7 height 9
select select
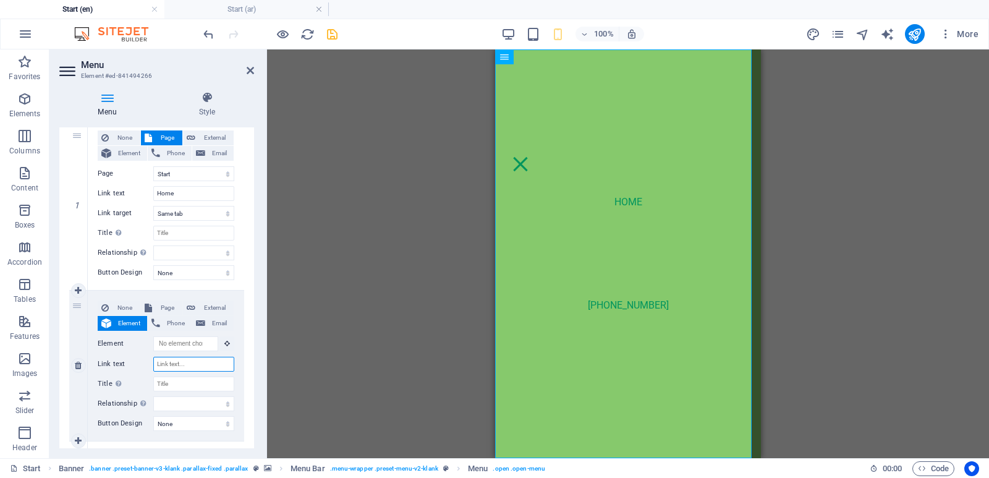
click at [172, 364] on input "Link text" at bounding box center [193, 364] width 81 height 15
type input "P"
select select
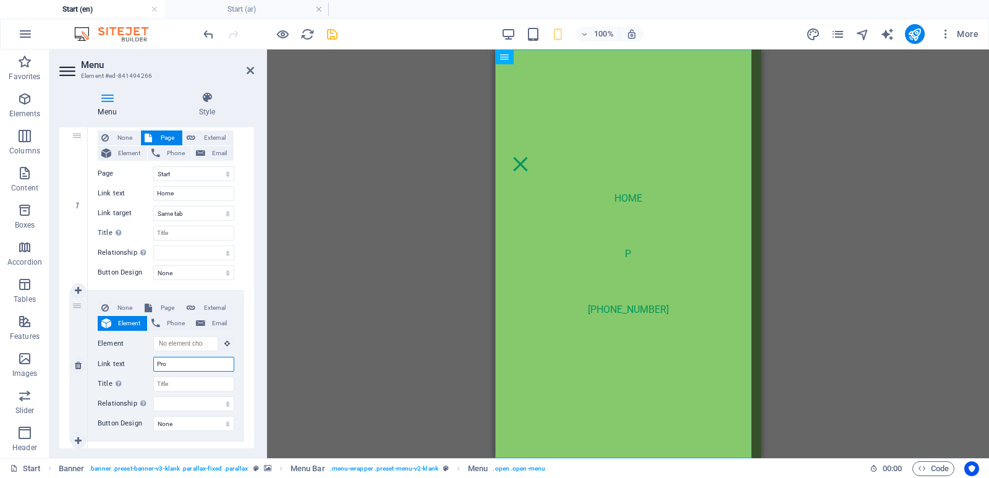
type input "Prod"
select select
type input "Products"
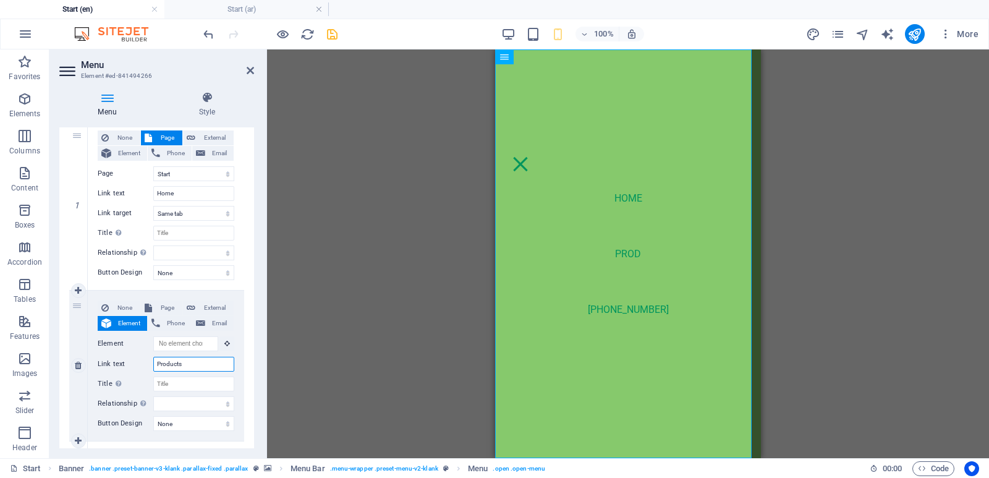
select select
type input "Products"
click at [172, 309] on span "Page" at bounding box center [167, 307] width 23 height 15
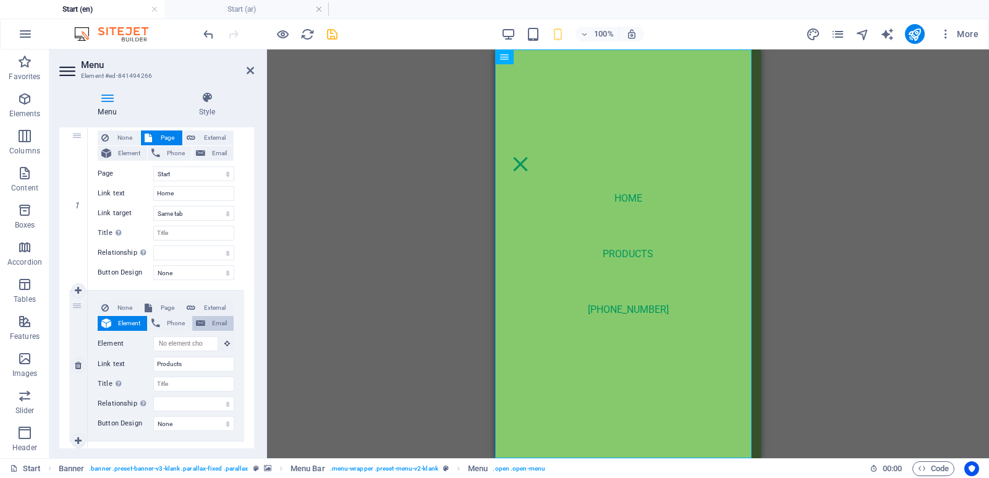
select select
click at [198, 342] on select "Start Subpage Legal Notice Privacy Products Services About Us Contact Us Start …" at bounding box center [193, 343] width 81 height 15
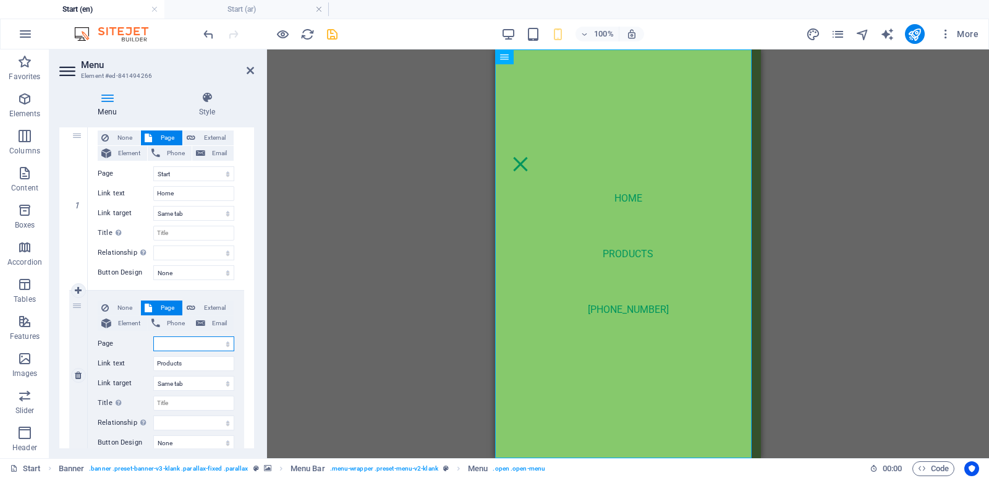
select select "4"
click at [153, 336] on select "Start Subpage Legal Notice Privacy Products Services About Us Contact Us Start …" at bounding box center [193, 343] width 81 height 15
select select
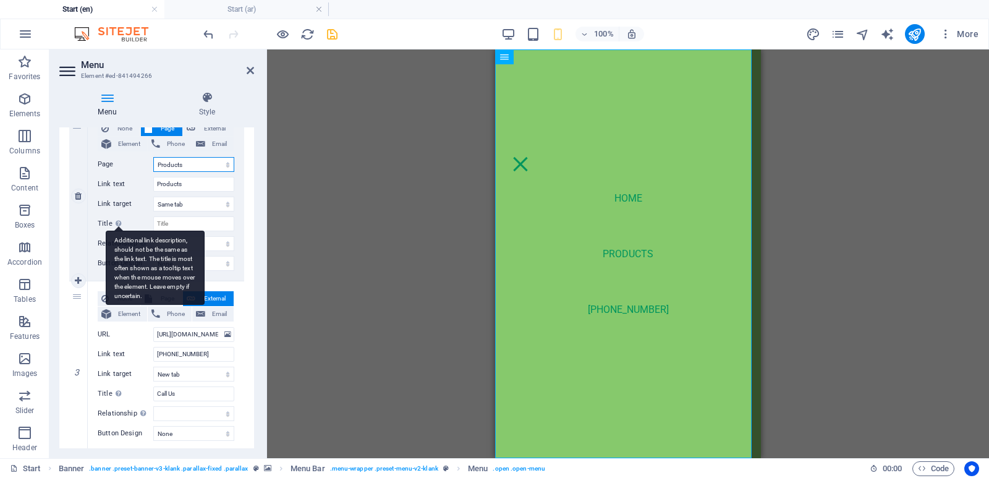
scroll to position [310, 0]
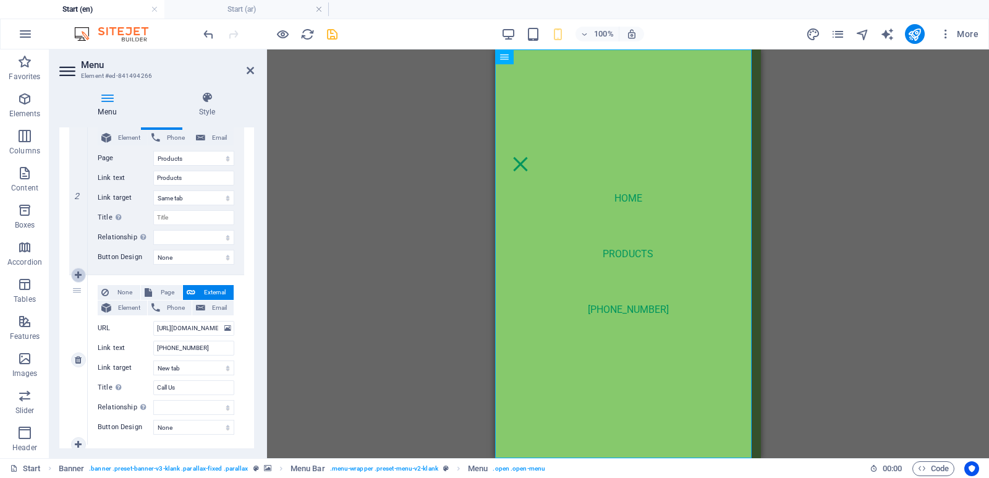
click at [80, 271] on icon at bounding box center [78, 275] width 7 height 9
select select
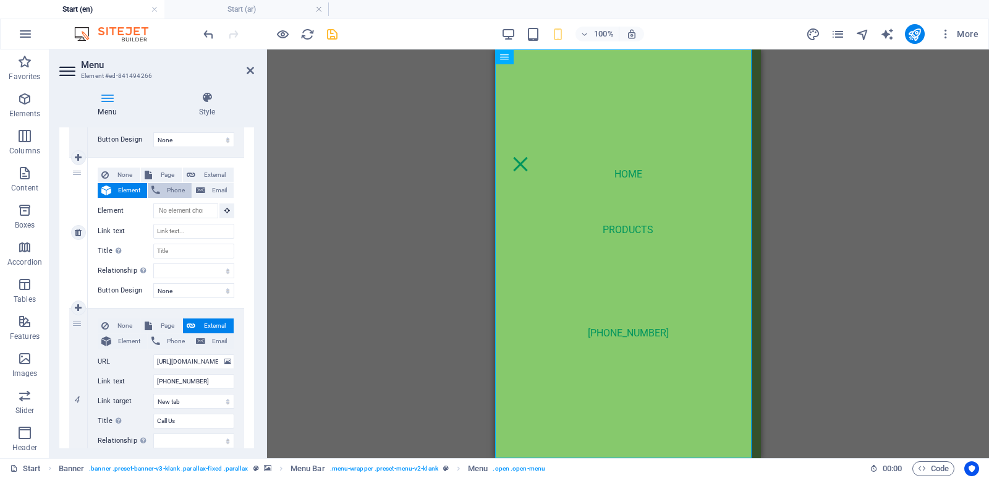
scroll to position [433, 0]
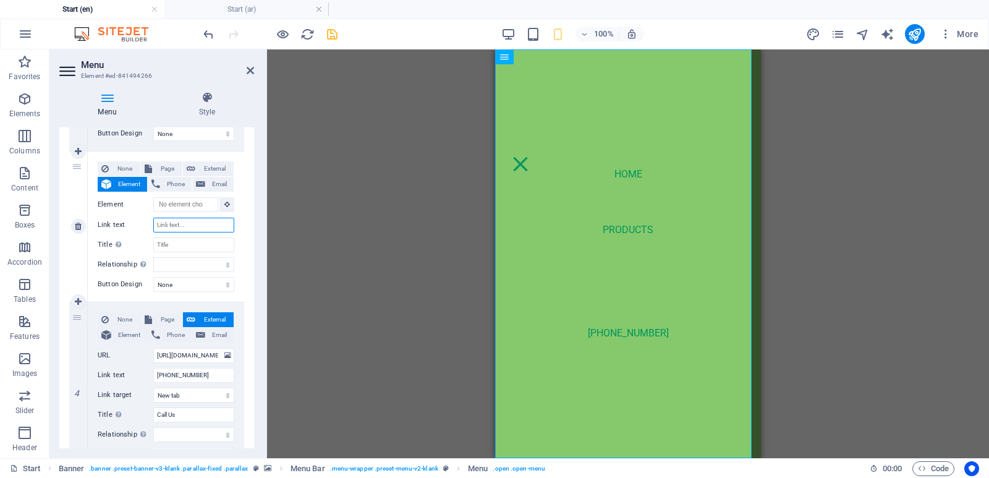
click at [185, 227] on input "Link text" at bounding box center [193, 225] width 81 height 15
type input "Serv"
select select
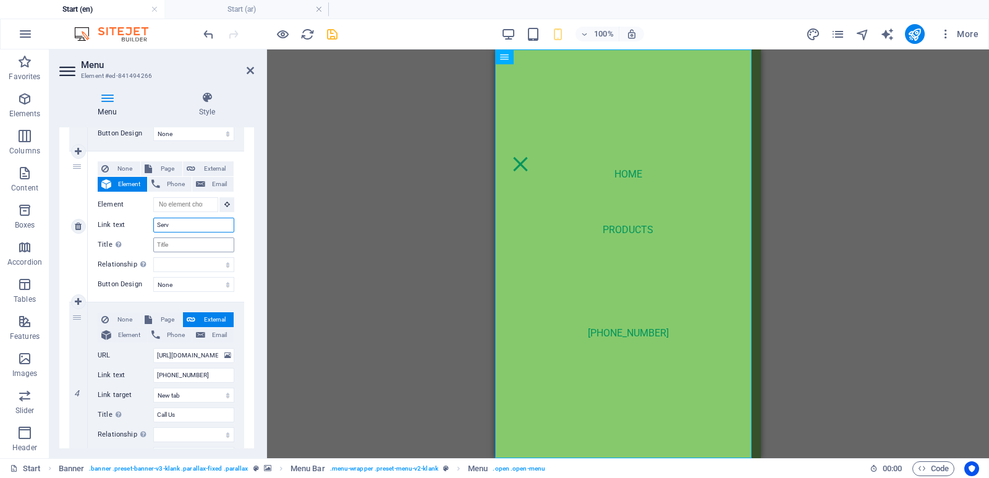
select select
type input "Servi"
select select
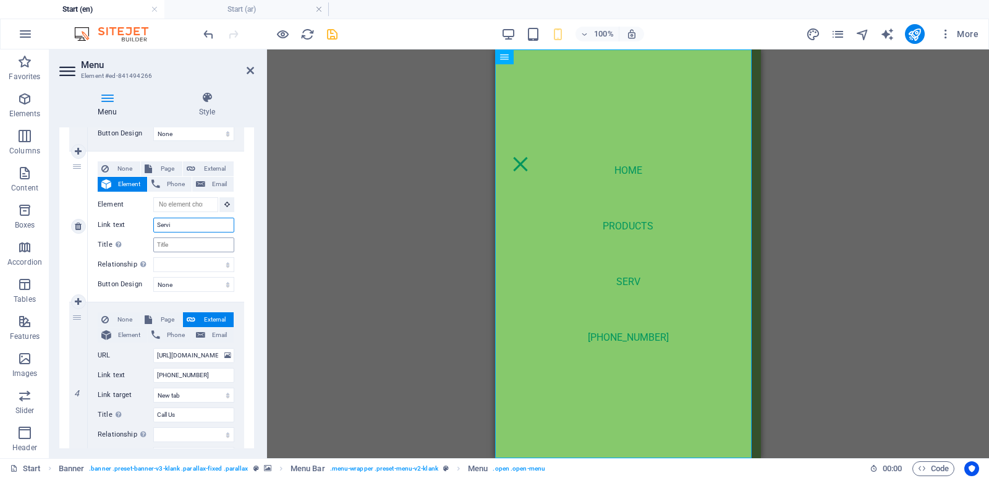
select select
type input "Services"
select select
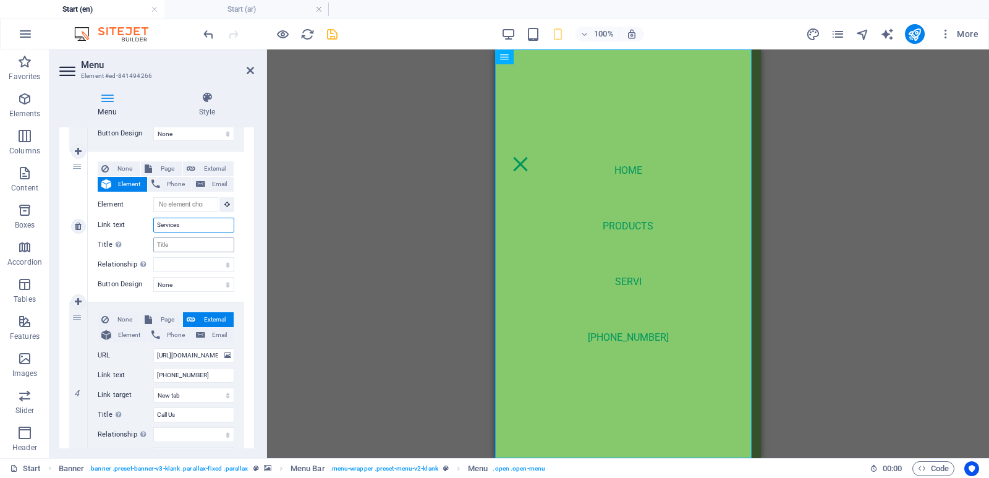
select select
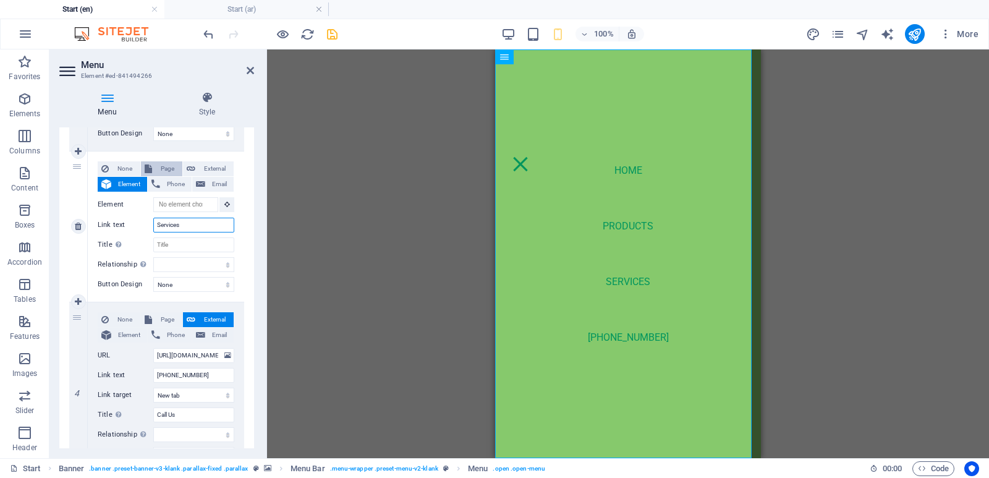
type input "Services"
click at [168, 174] on span "Page" at bounding box center [167, 168] width 23 height 15
select select
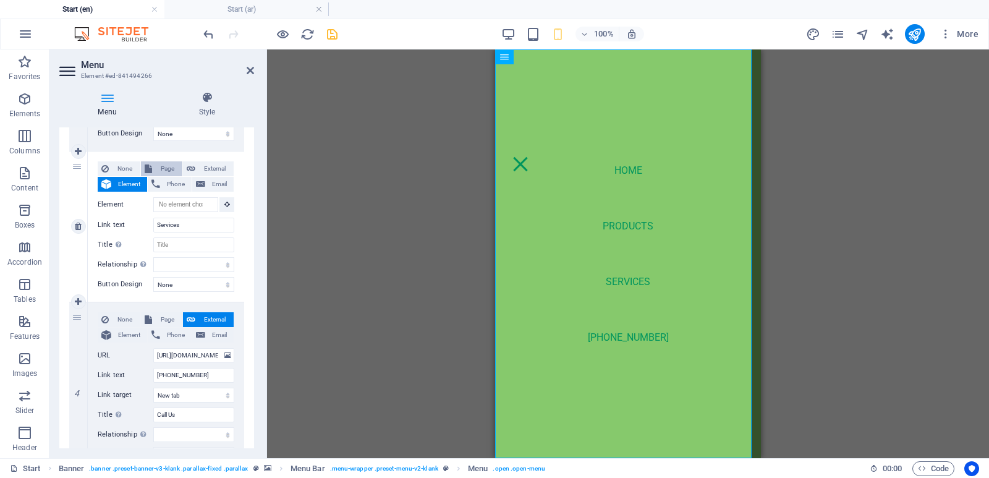
select select
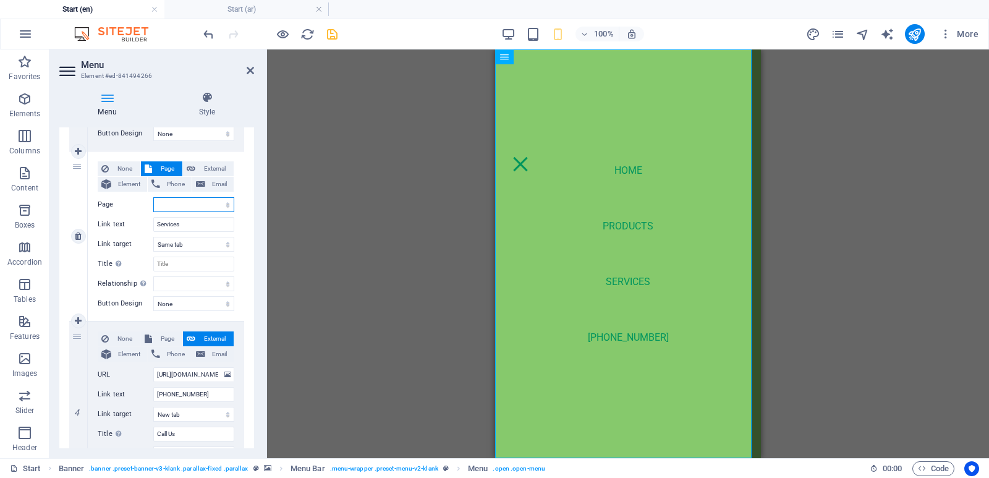
click at [200, 208] on select "Start Subpage Legal Notice Privacy Products Services About Us Contact Us Start …" at bounding box center [193, 204] width 81 height 15
select select "5"
click at [153, 197] on select "Start Subpage Legal Notice Privacy Products Services About Us Contact Us Start …" at bounding box center [193, 204] width 81 height 15
select select
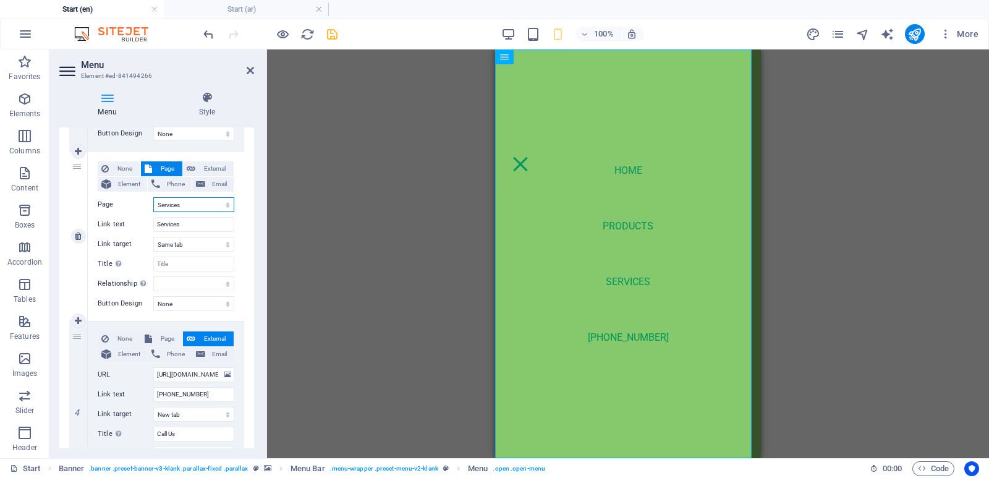
select select
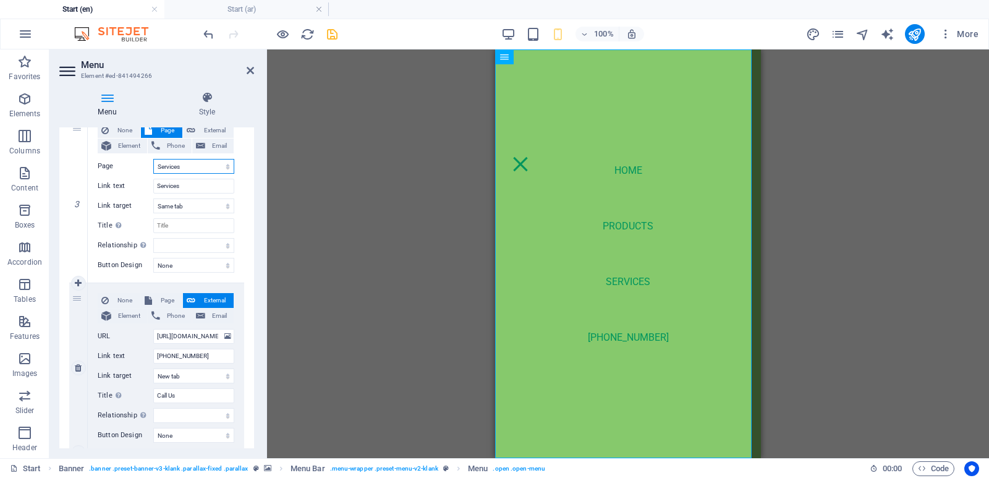
scroll to position [495, 0]
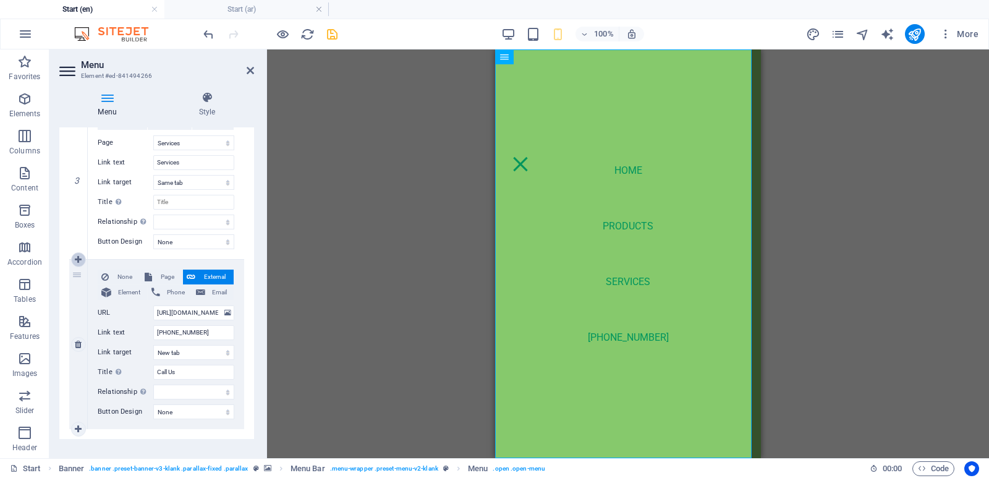
click at [78, 262] on icon at bounding box center [78, 259] width 7 height 9
select select
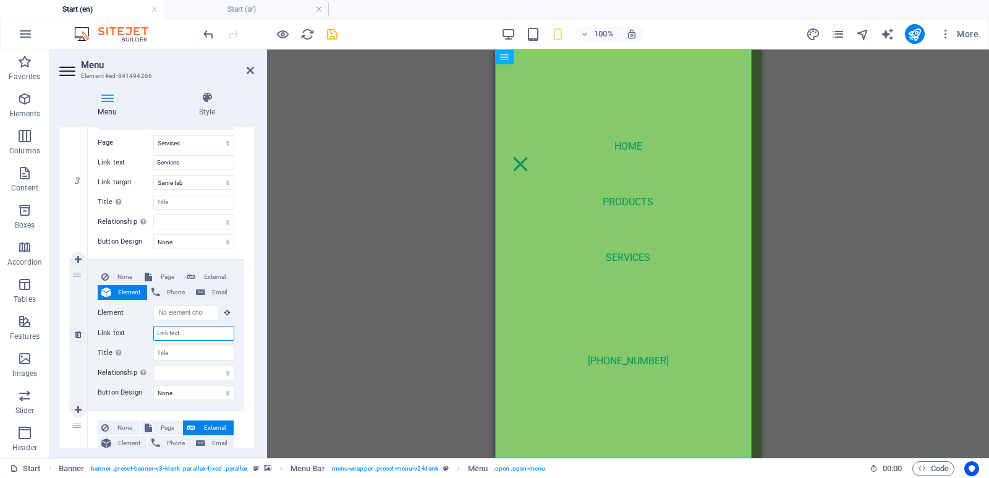
click at [165, 329] on input "Link text" at bounding box center [193, 333] width 81 height 15
type input "A"
select select
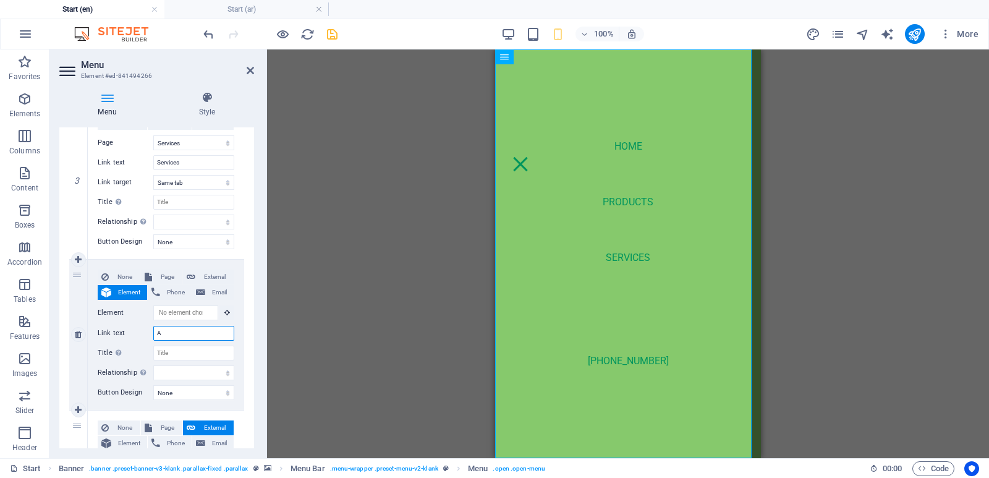
type input "Ab"
select select
type input "Abo"
select select
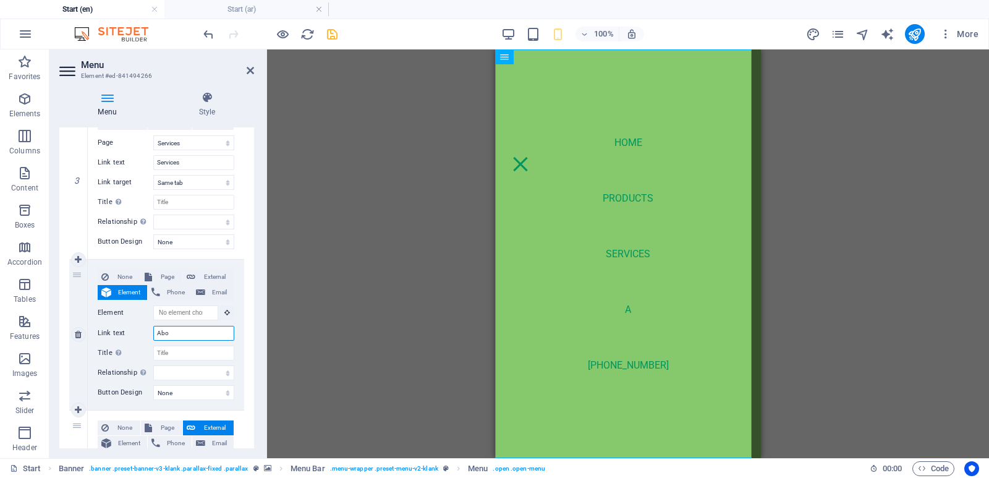
select select
type input "About"
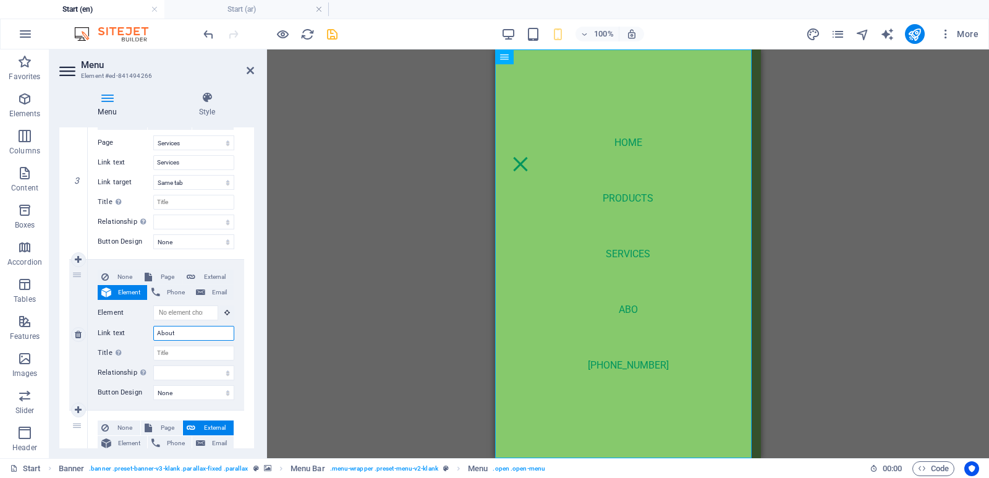
select select
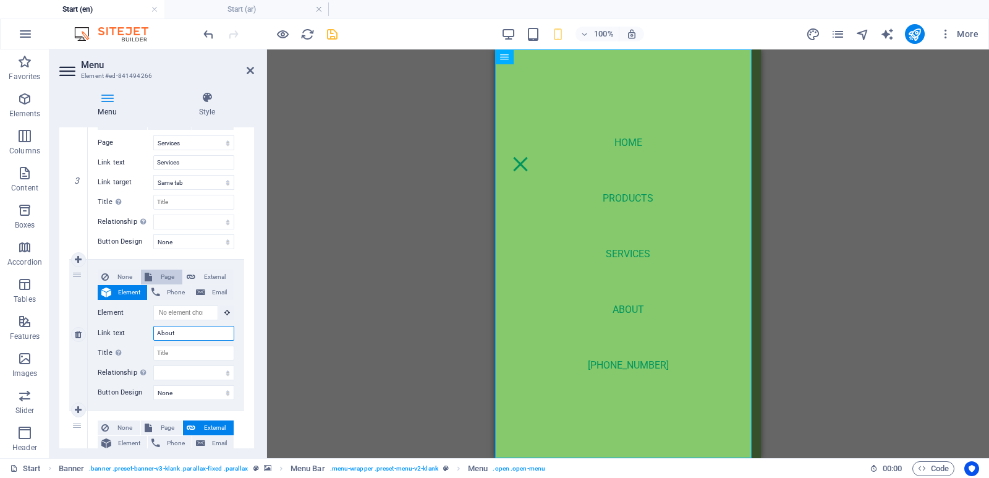
type input "About"
click at [171, 279] on span "Page" at bounding box center [167, 277] width 23 height 15
select select
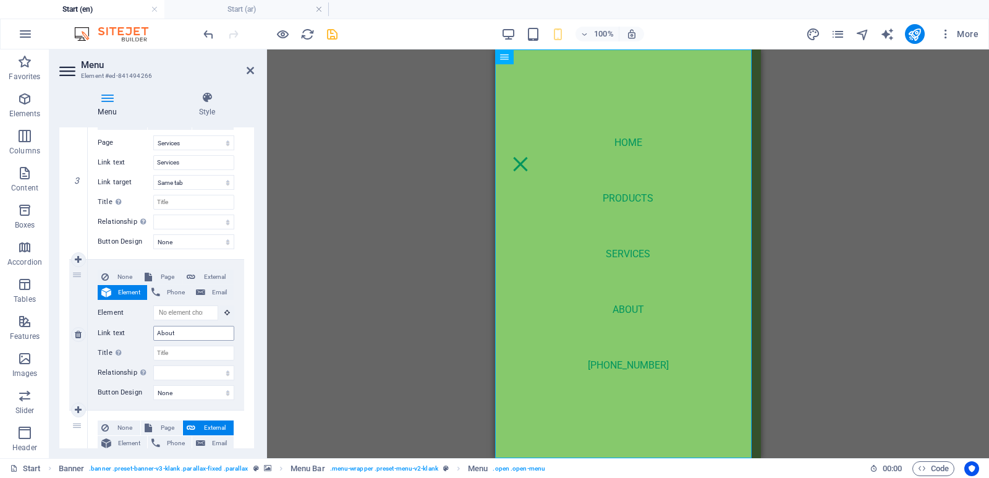
select select
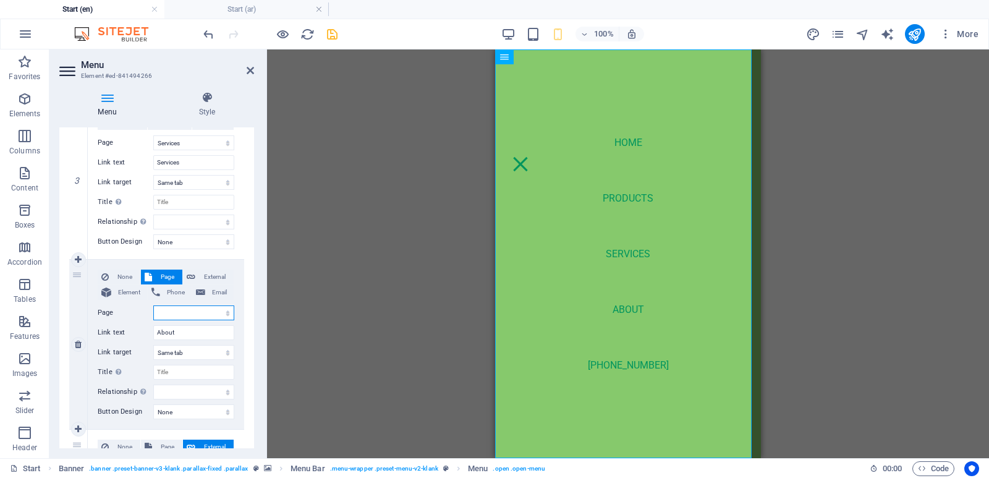
click at [198, 313] on select "Start Subpage Legal Notice Privacy Products Services About Us Contact Us Start …" at bounding box center [193, 312] width 81 height 15
select select "6"
click at [153, 305] on select "Start Subpage Legal Notice Privacy Products Services About Us Contact Us Start …" at bounding box center [193, 312] width 81 height 15
select select
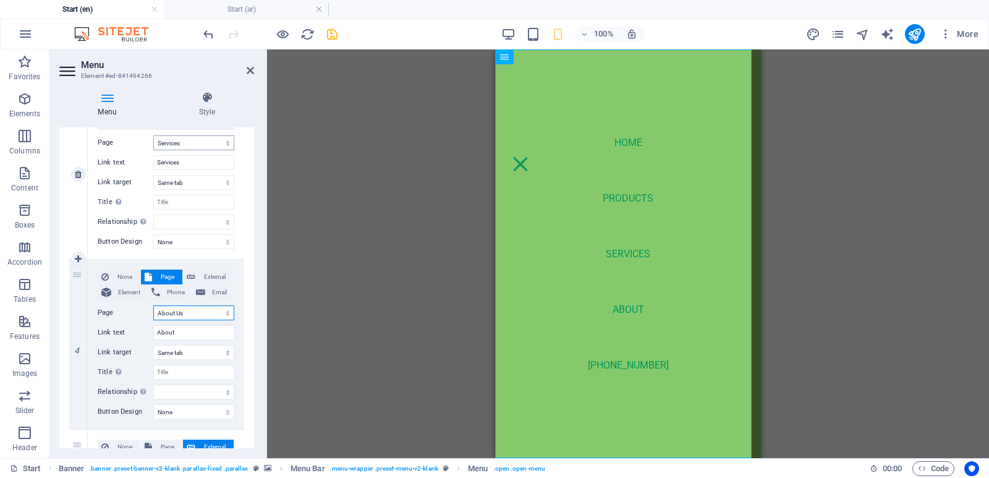
select select
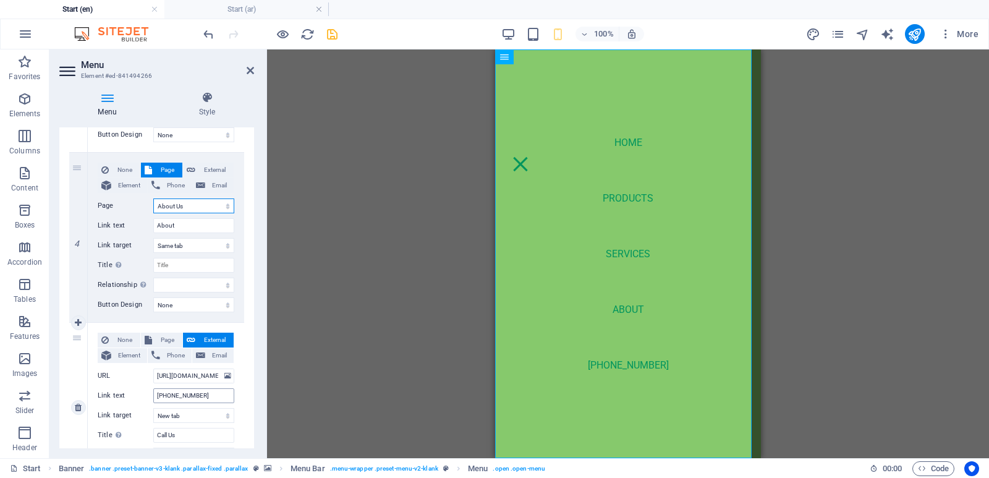
scroll to position [619, 0]
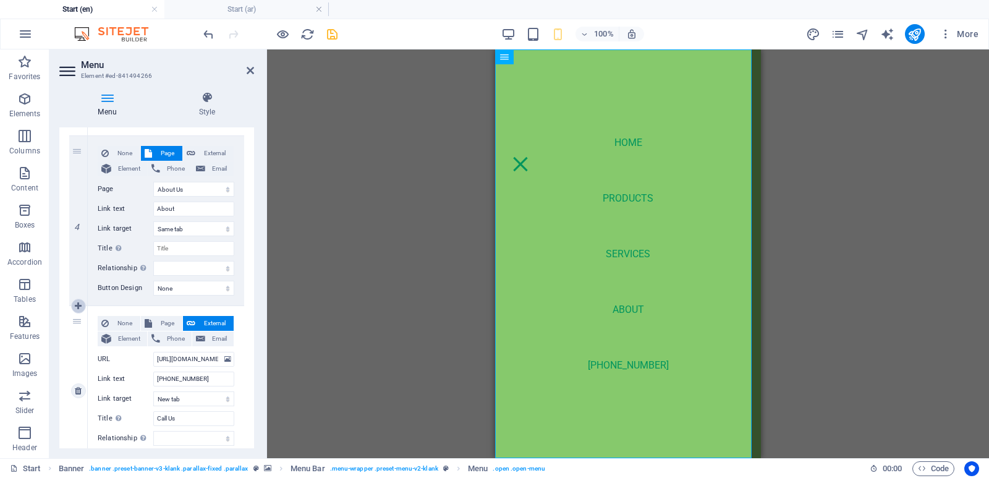
click at [77, 302] on icon at bounding box center [78, 306] width 7 height 9
select select
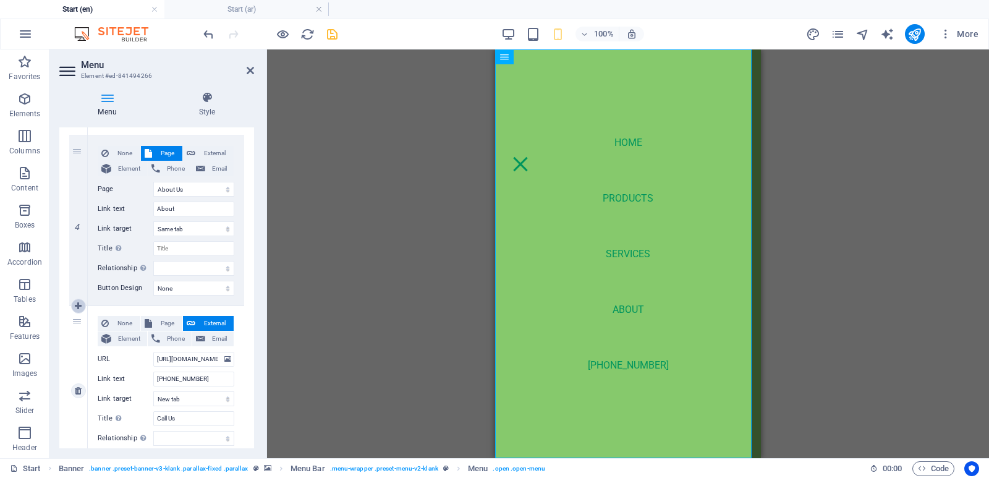
select select
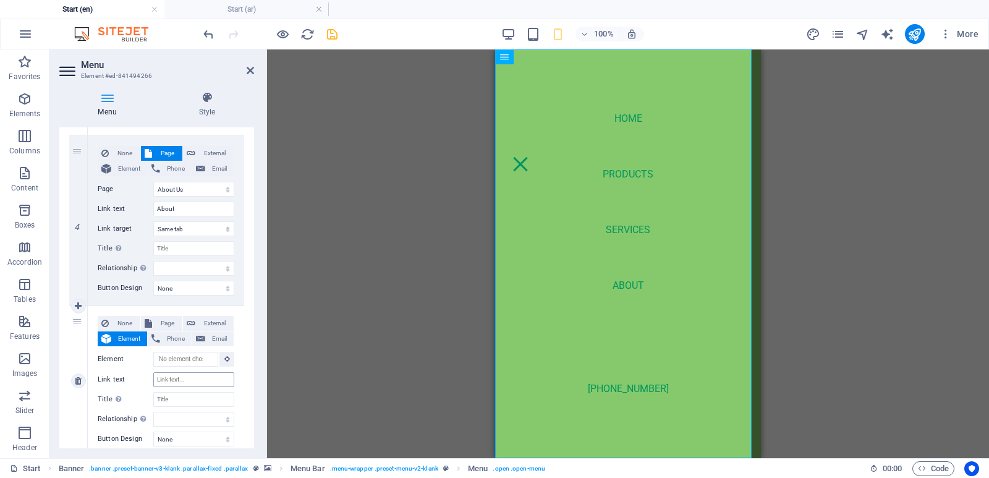
scroll to position [681, 0]
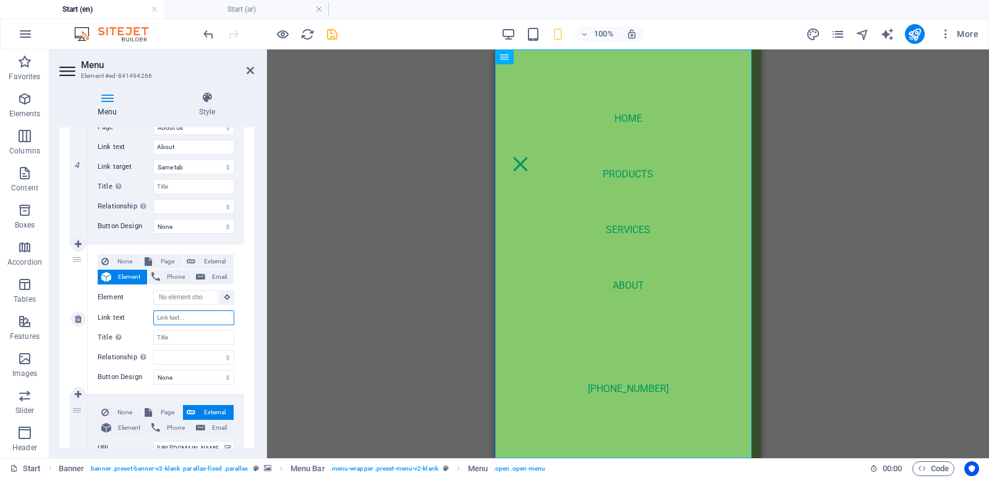
click at [167, 313] on input "Link text" at bounding box center [193, 317] width 81 height 15
type input "Contact"
select select
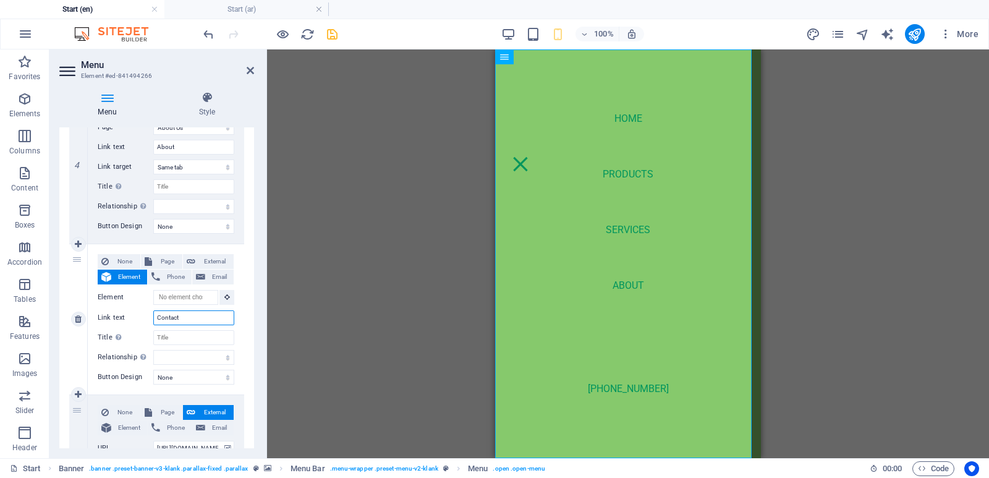
select select
type input "Contact"
click at [170, 259] on span "Page" at bounding box center [167, 261] width 23 height 15
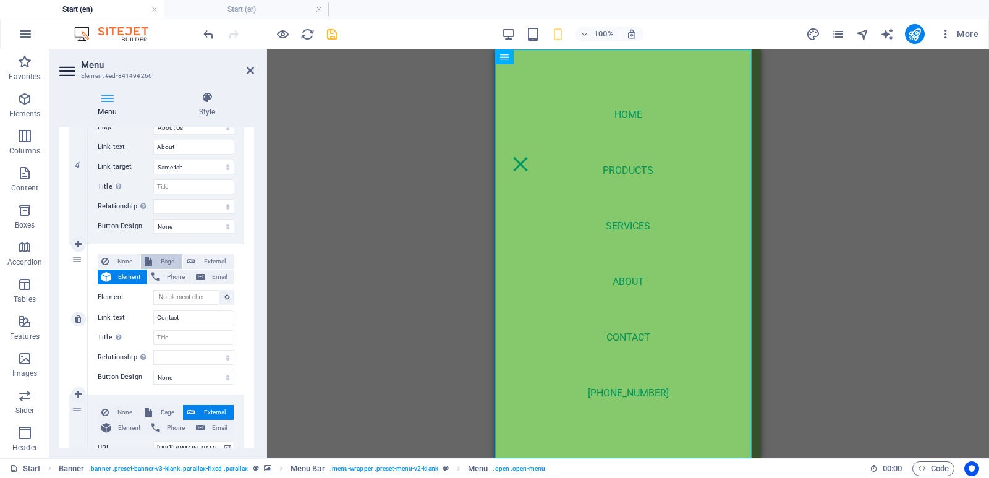
select select
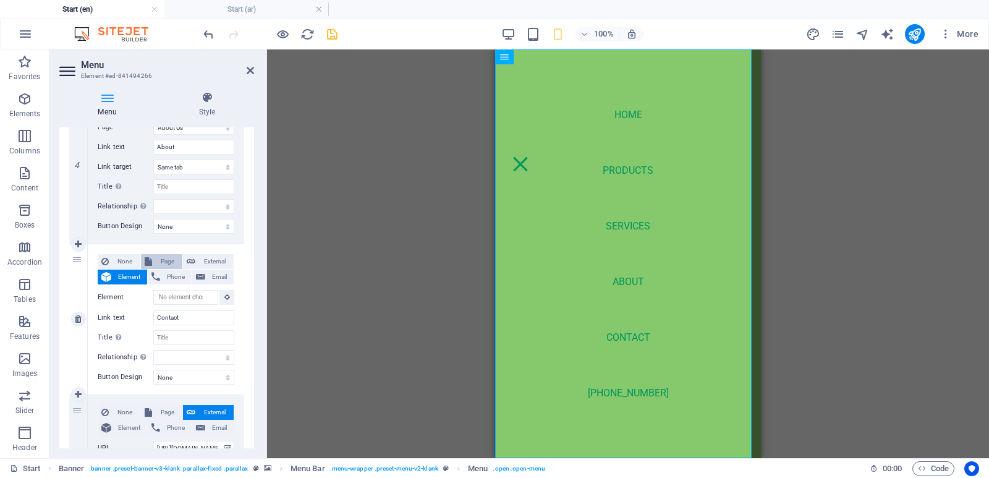
select select
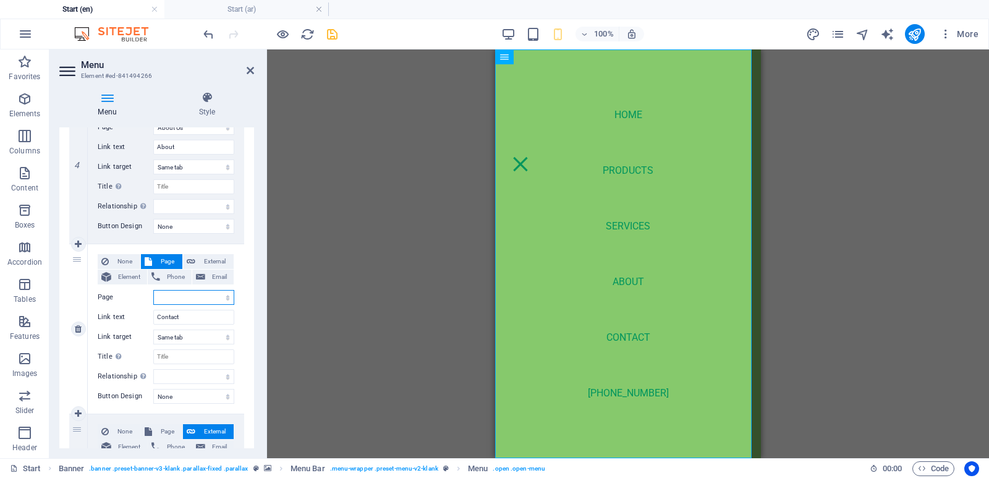
click at [180, 292] on select "Start Subpage Legal Notice Privacy Products Services About Us Contact Us Start …" at bounding box center [193, 297] width 81 height 15
select select "7"
click at [153, 290] on select "Start Subpage Legal Notice Privacy Products Services About Us Contact Us Start …" at bounding box center [193, 297] width 81 height 15
select select
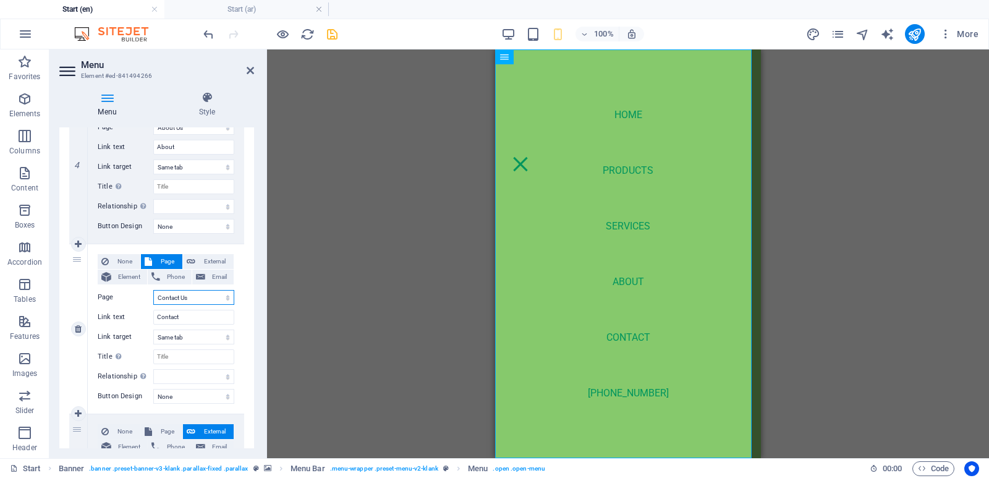
select select
click at [326, 35] on icon "save" at bounding box center [332, 34] width 14 height 14
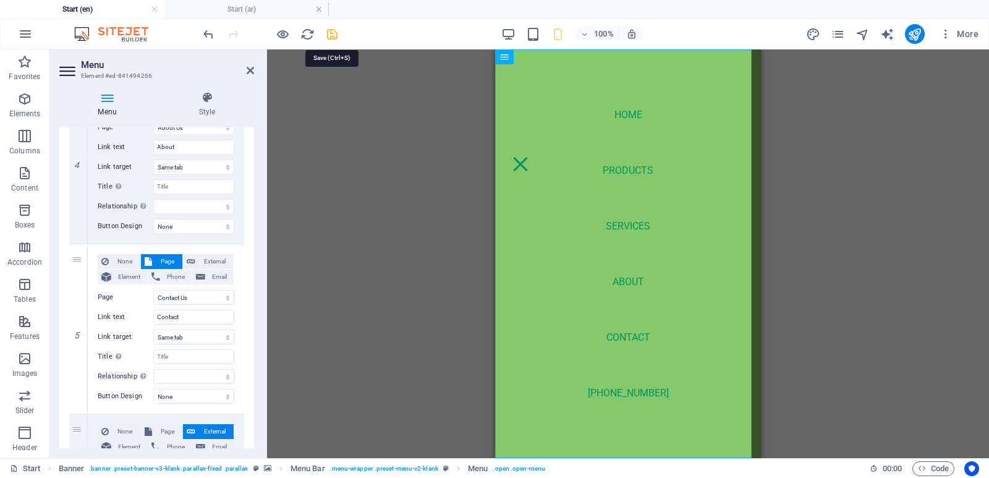
checkbox input "false"
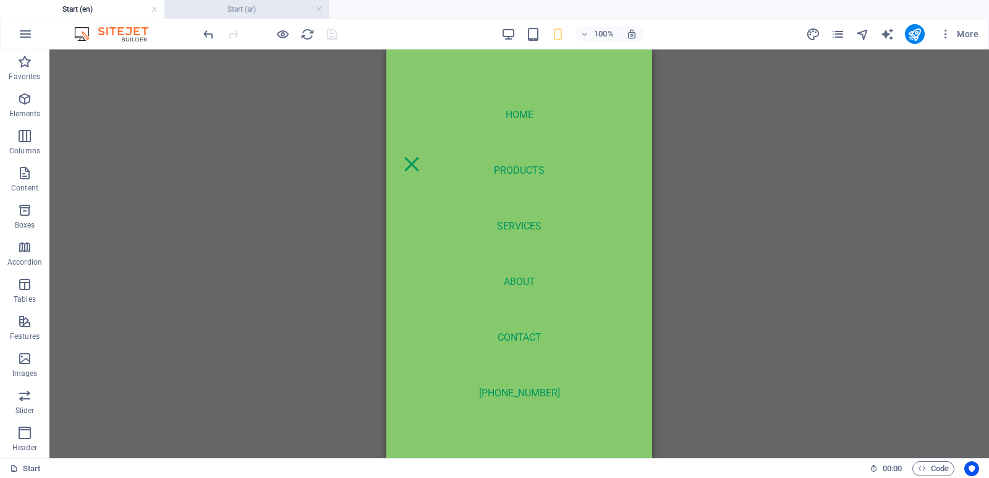
click at [272, 6] on h4 "Start (ar)" at bounding box center [246, 9] width 164 height 14
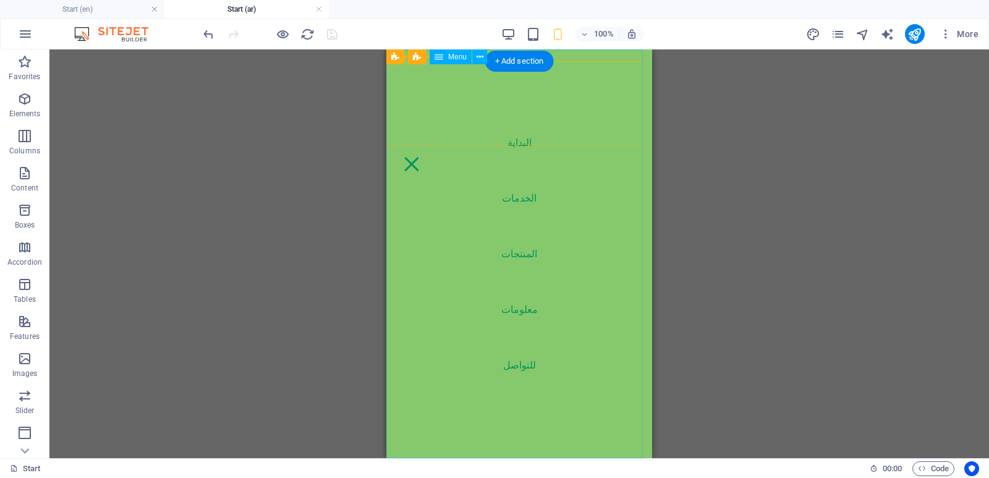
click at [625, 286] on nav "البداية الخدمات المنتجات معلومات للتواصل" at bounding box center [519, 253] width 266 height 409
select select
select select "13"
select select
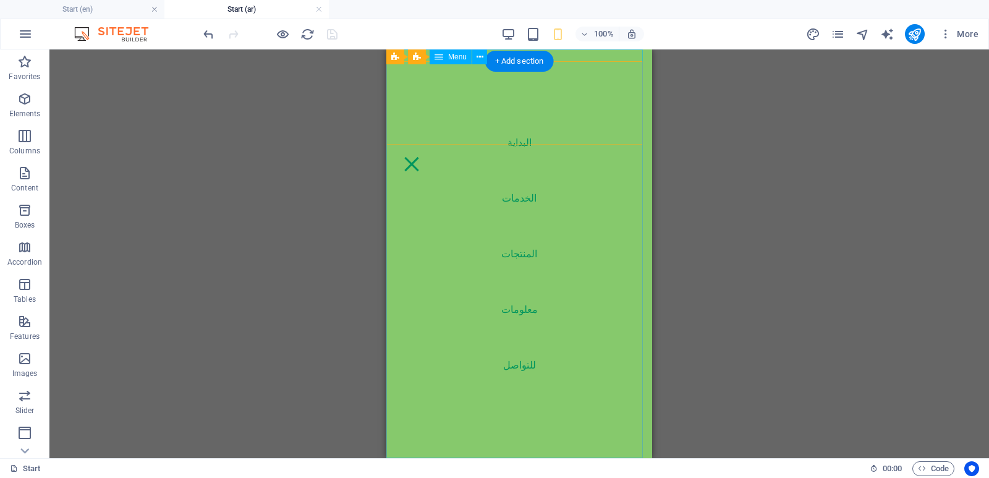
select select "12"
select select
select select "14"
select select
select select "15"
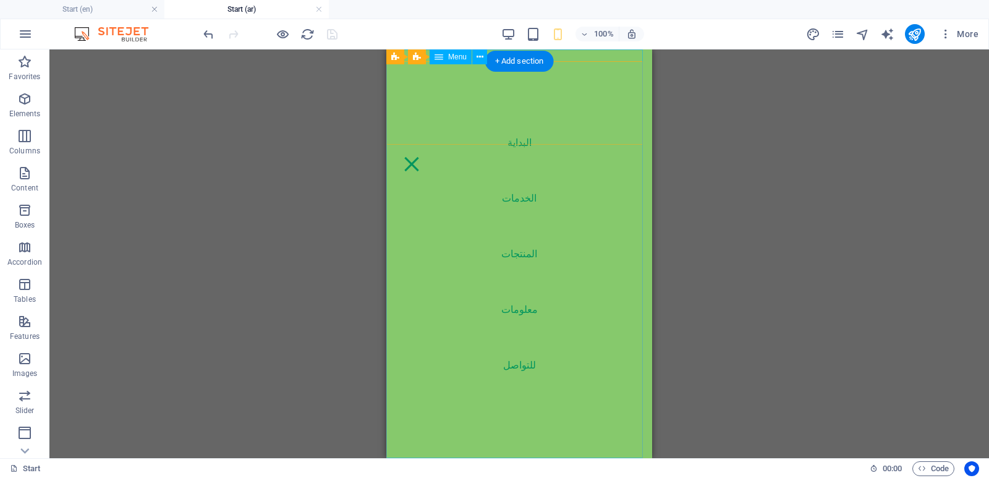
select select
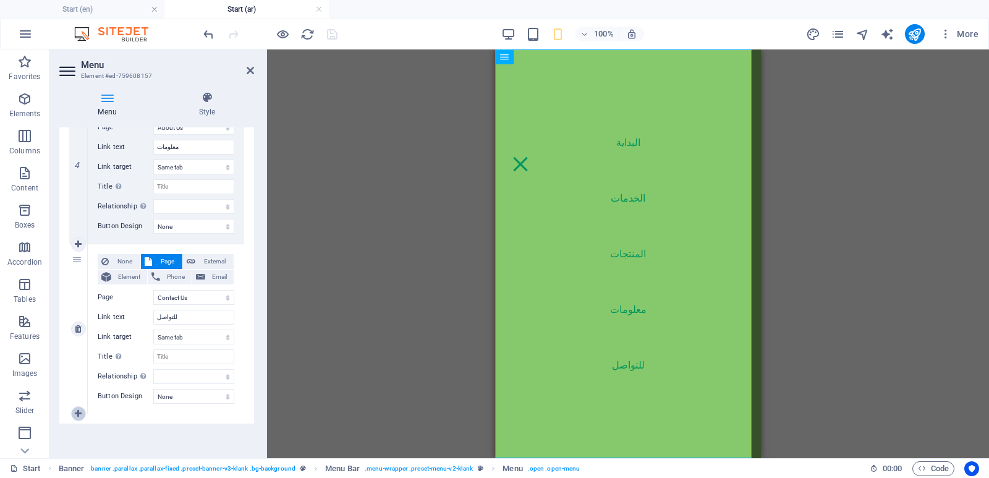
click at [75, 412] on icon at bounding box center [78, 413] width 7 height 9
select select
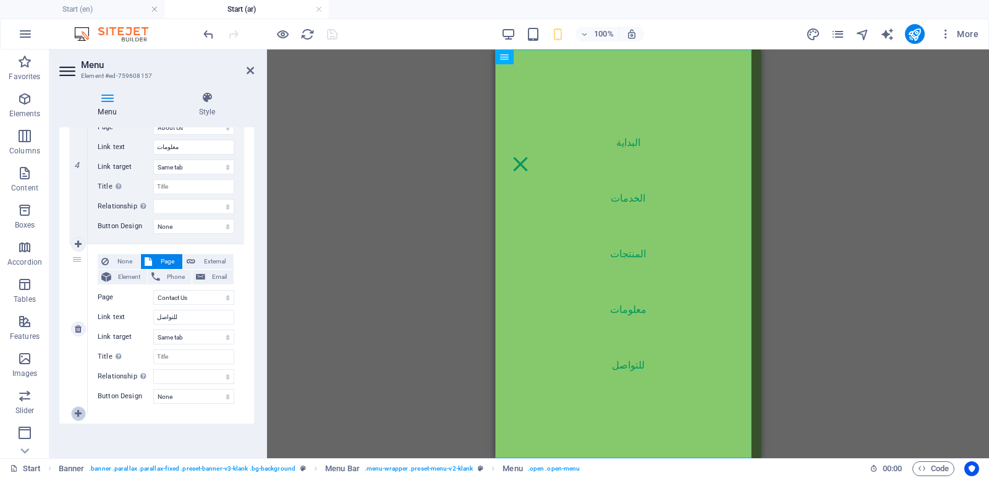
select select
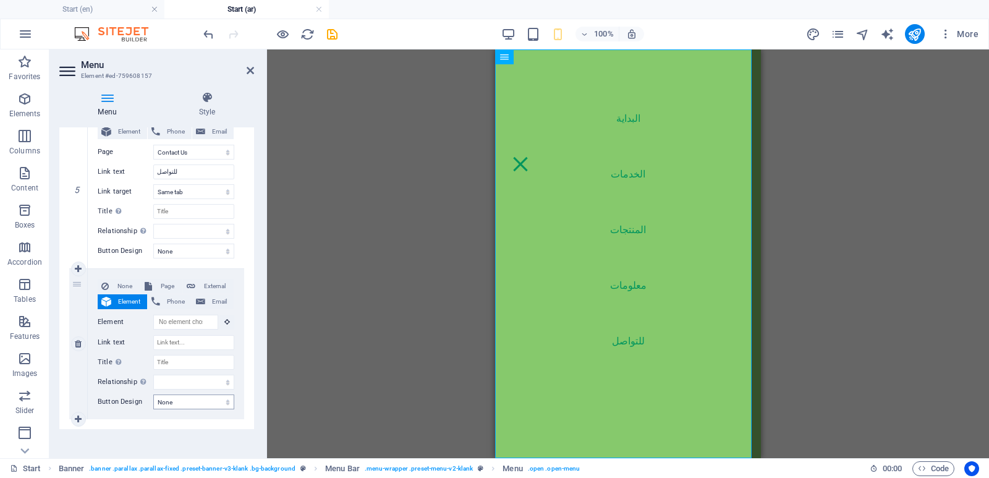
scroll to position [832, 0]
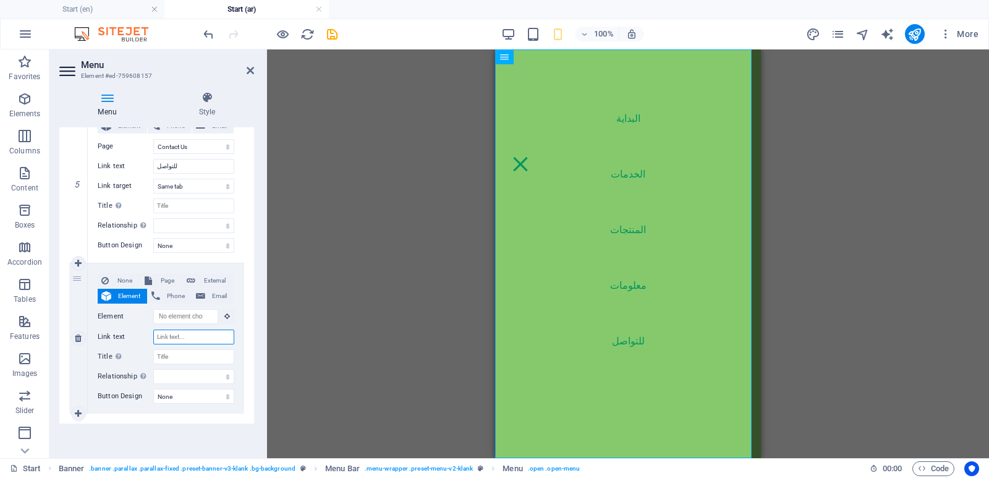
click at [175, 332] on input "Link text" at bounding box center [193, 337] width 81 height 15
type input "+9"
select select
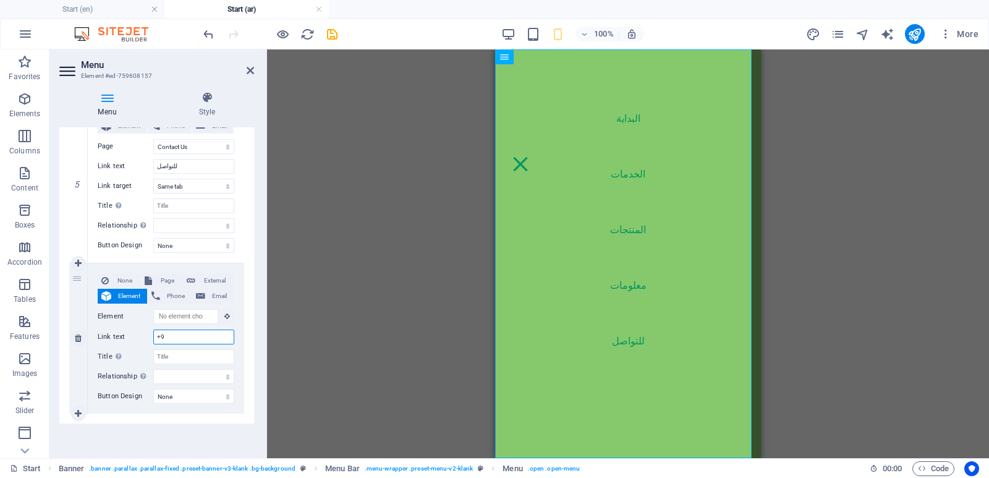
select select
type input "+966"
select select
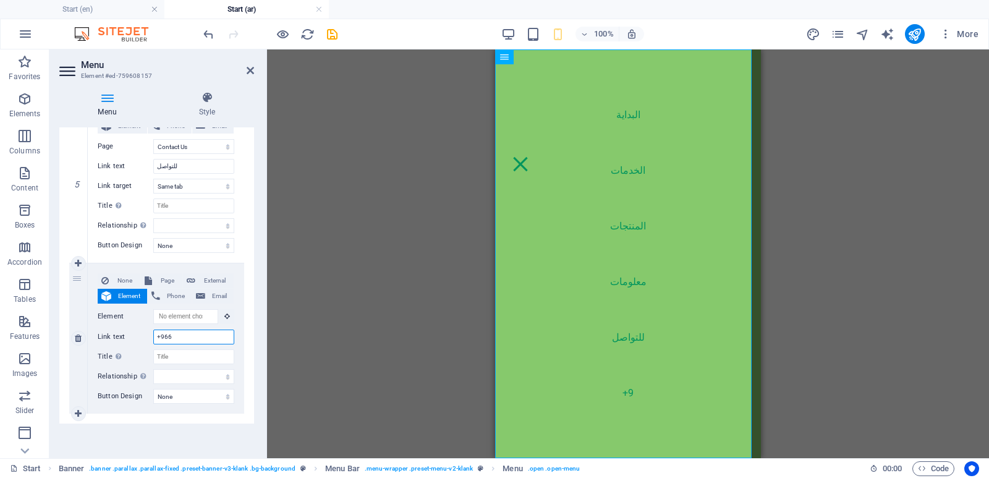
select select
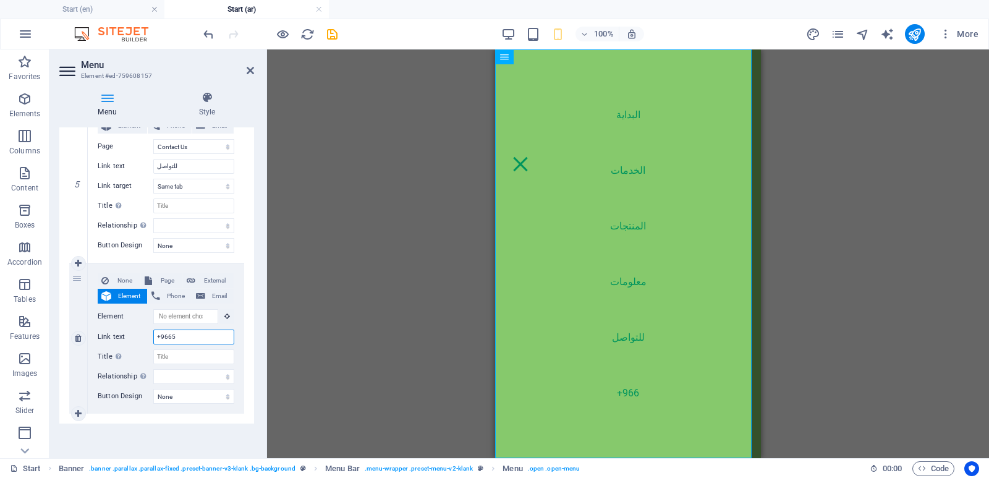
type input "+96655"
select select
click at [174, 277] on span "Page" at bounding box center [167, 280] width 23 height 15
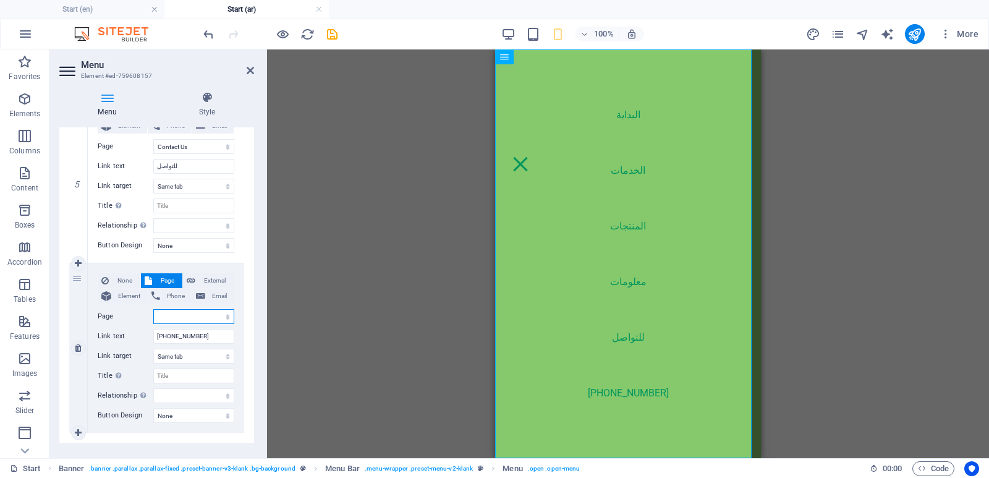
click at [186, 318] on select "Start Subpage Legal Notice Privacy Products Services About Us Contact Us Start …" at bounding box center [193, 316] width 81 height 15
click at [240, 330] on div "None Page External Element Phone Email Page Start Subpage Legal Notice Privacy …" at bounding box center [166, 347] width 156 height 169
click at [208, 281] on span "External" at bounding box center [214, 280] width 31 height 15
click at [195, 317] on input "URL" at bounding box center [193, 316] width 81 height 15
paste input "[URL][DOMAIN_NAME][PHONE_NUMBER]"
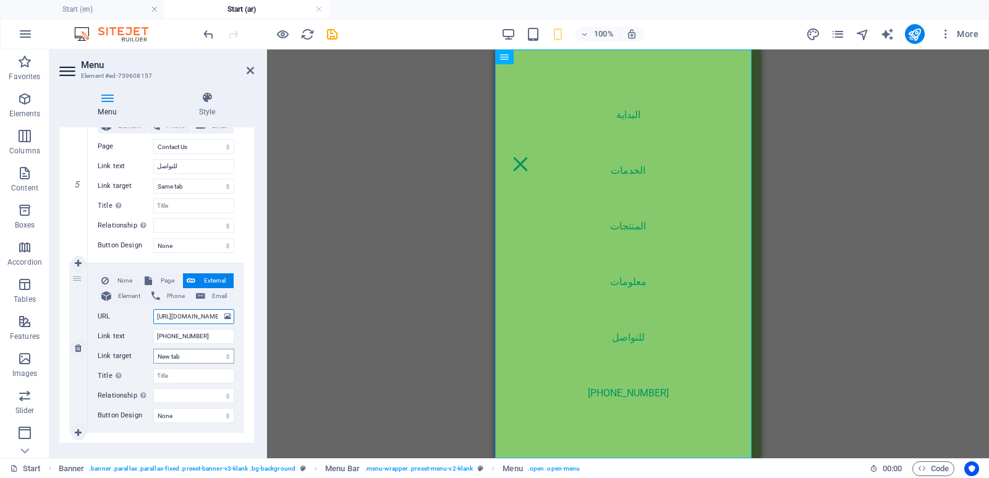
scroll to position [0, 27]
click at [329, 33] on icon "save" at bounding box center [332, 34] width 14 height 14
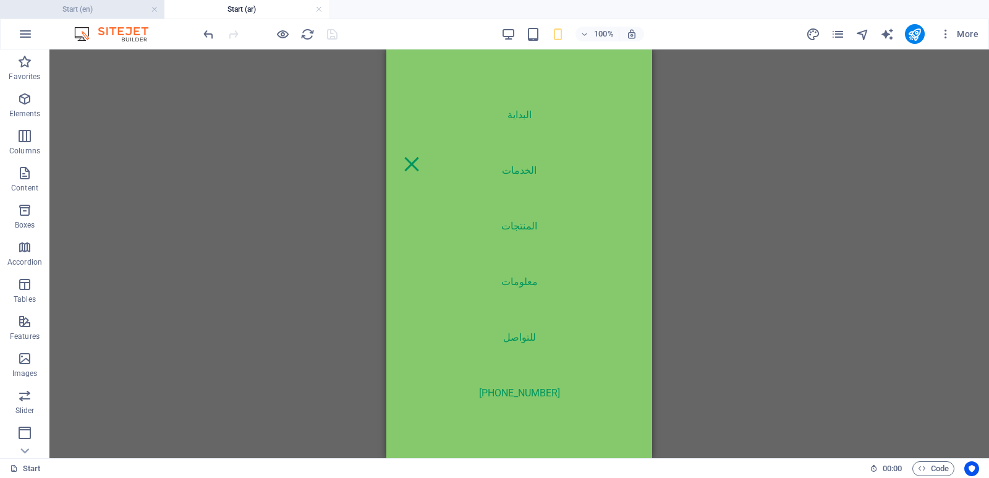
click at [117, 11] on h4 "Start (en)" at bounding box center [82, 9] width 164 height 14
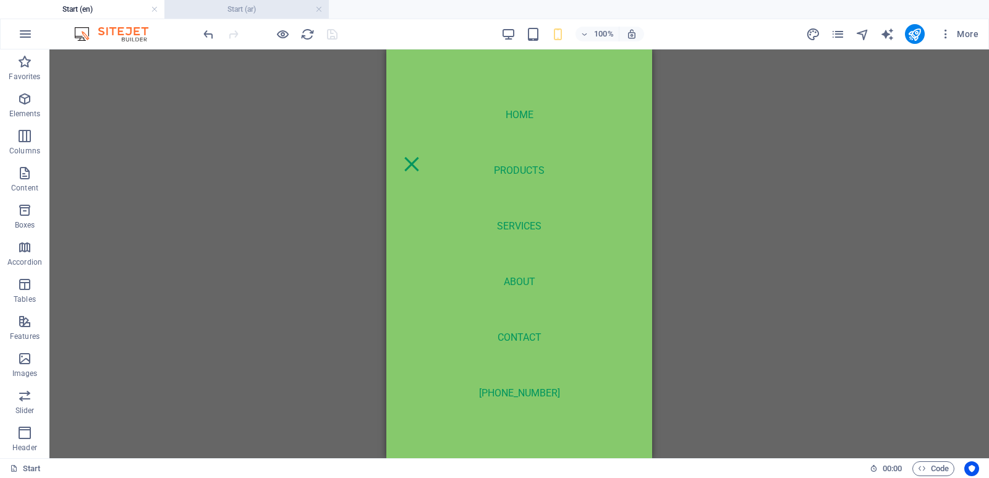
click at [255, 14] on h4 "Start (ar)" at bounding box center [246, 9] width 164 height 14
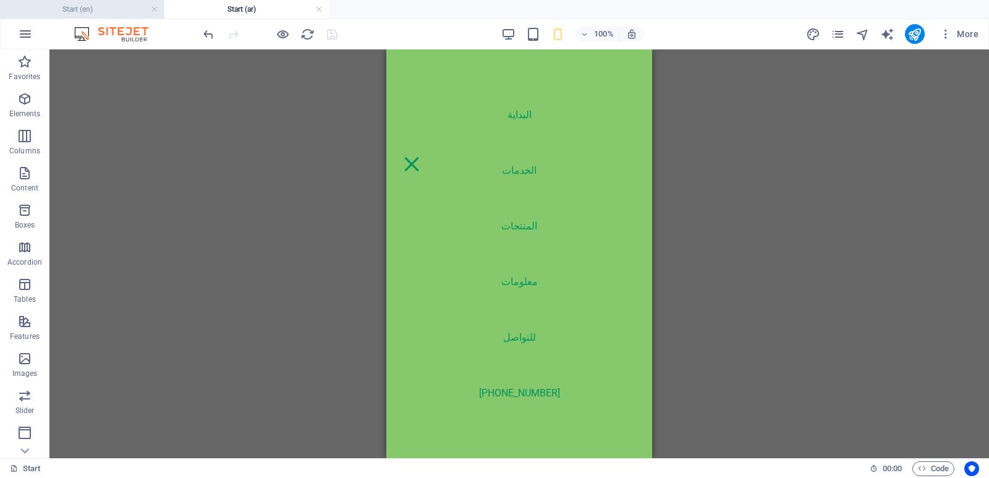
click at [111, 9] on h4 "Start (en)" at bounding box center [82, 9] width 164 height 14
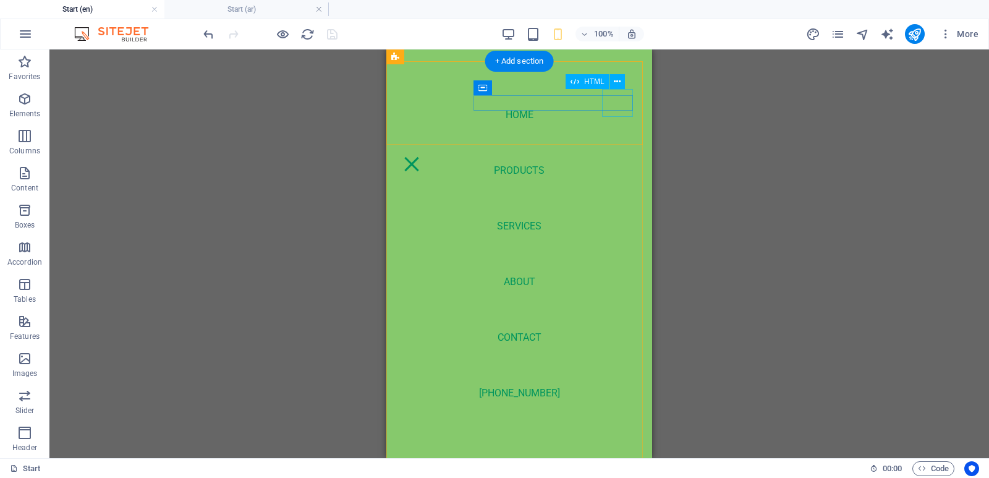
click at [427, 150] on div at bounding box center [411, 164] width 31 height 28
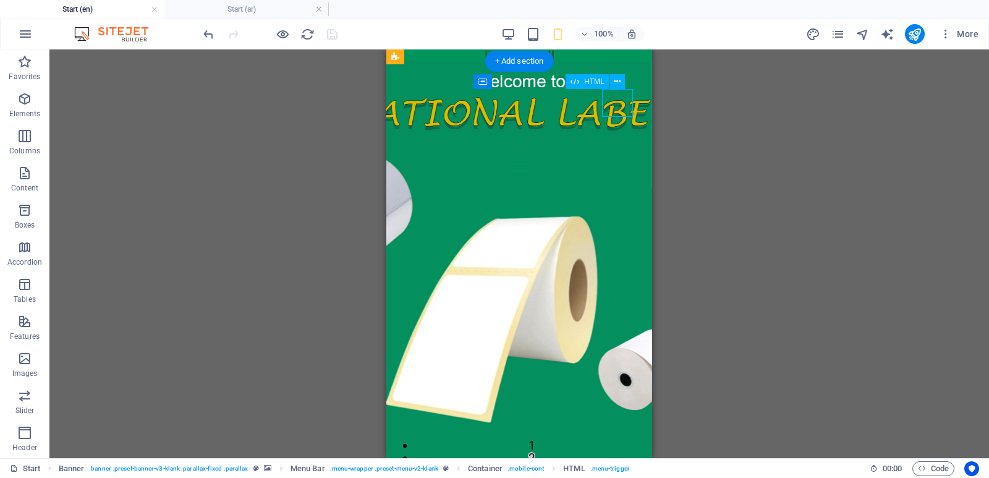
click at [620, 150] on div at bounding box center [519, 164] width 246 height 28
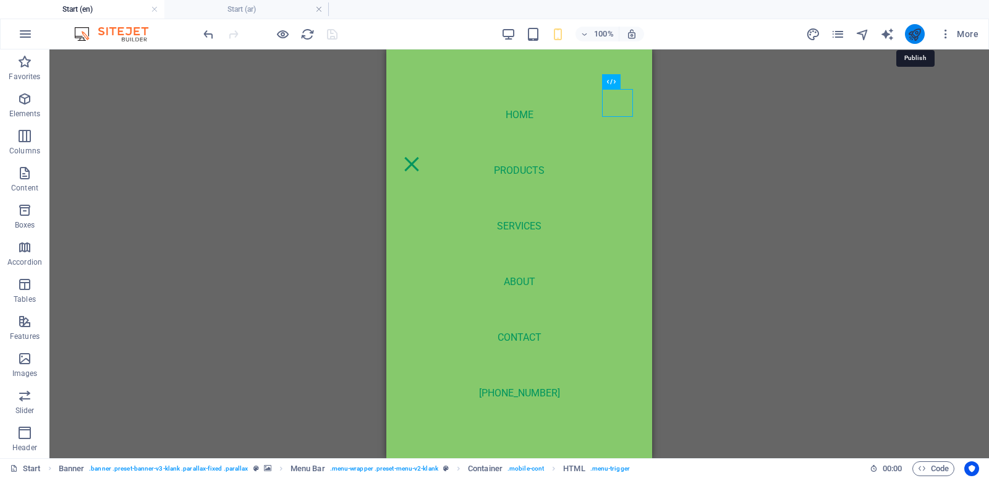
click at [911, 36] on icon "publish" at bounding box center [915, 34] width 14 height 14
